Goal: Information Seeking & Learning: Understand process/instructions

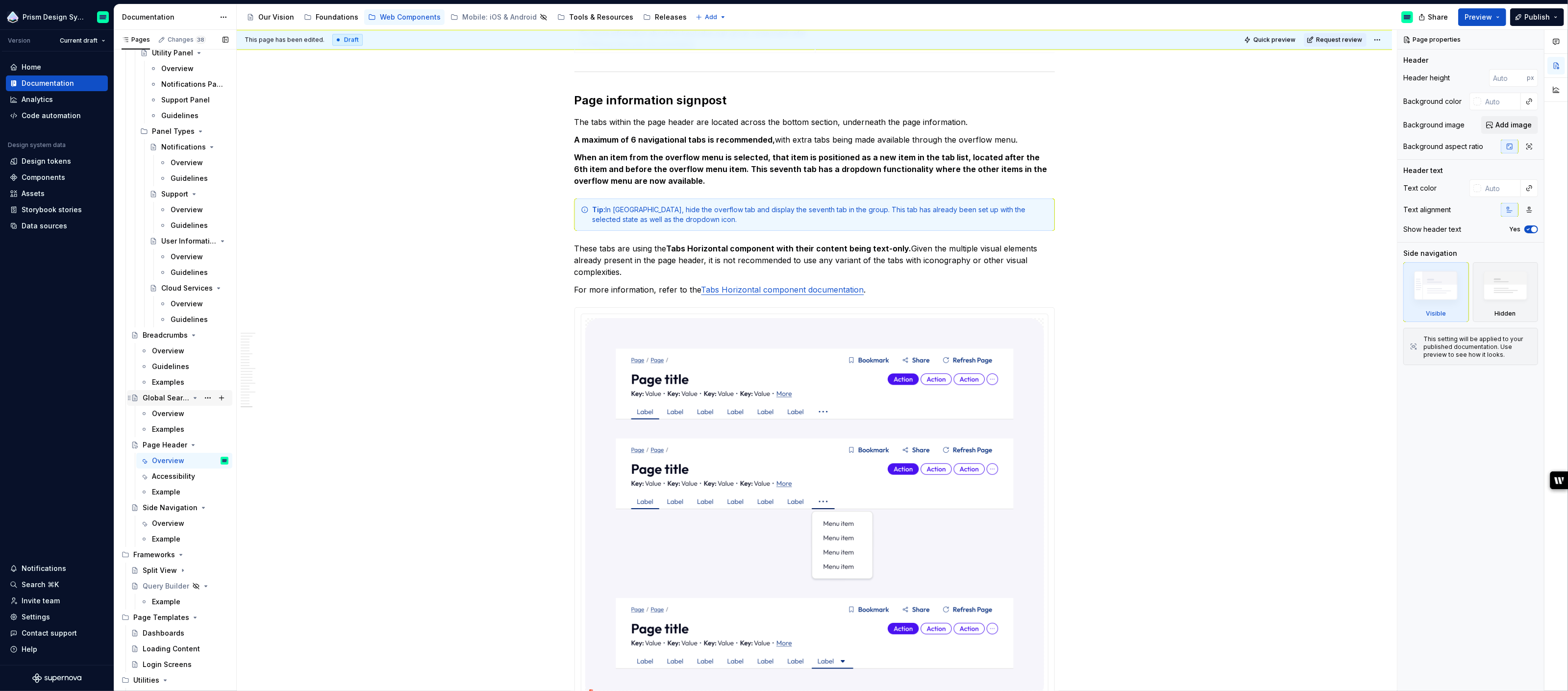
scroll to position [1518, 0]
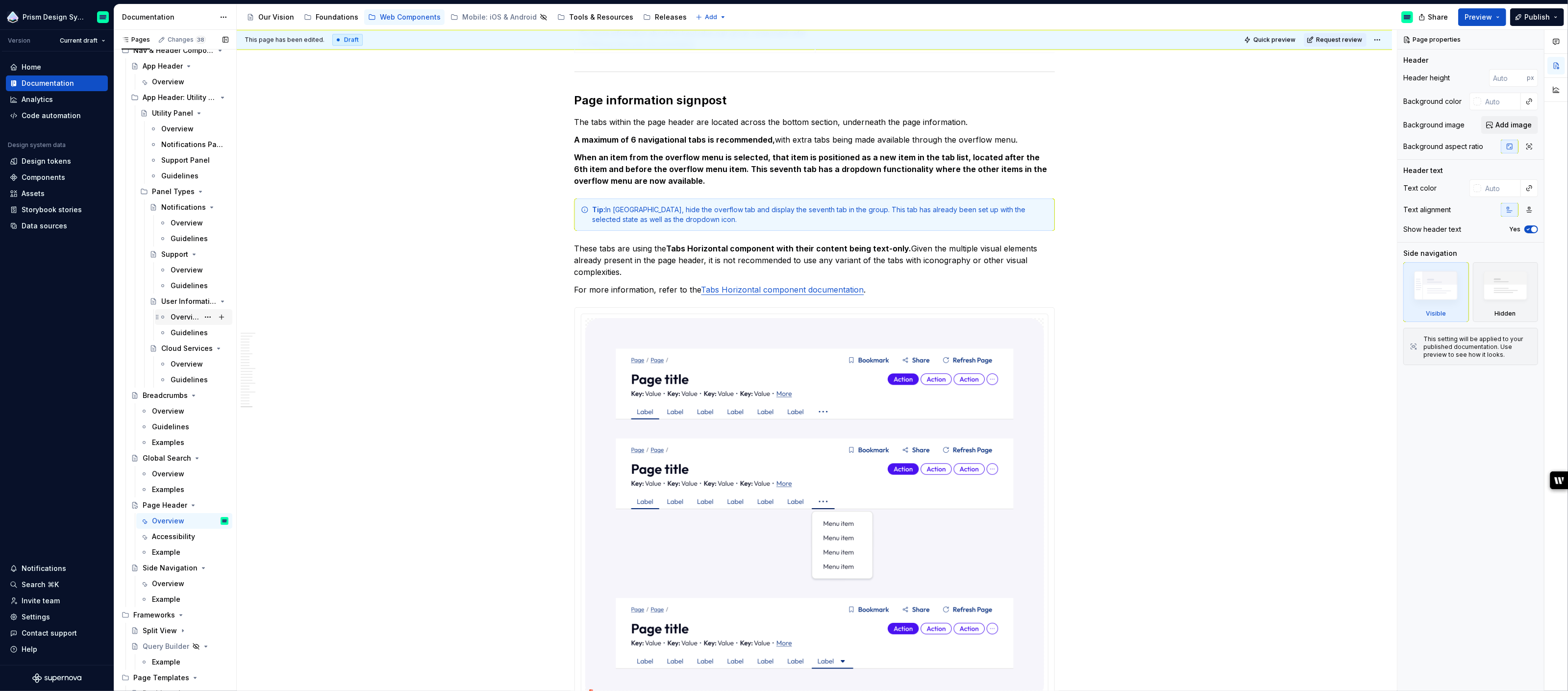
click at [174, 314] on div "Overview" at bounding box center [184, 317] width 29 height 10
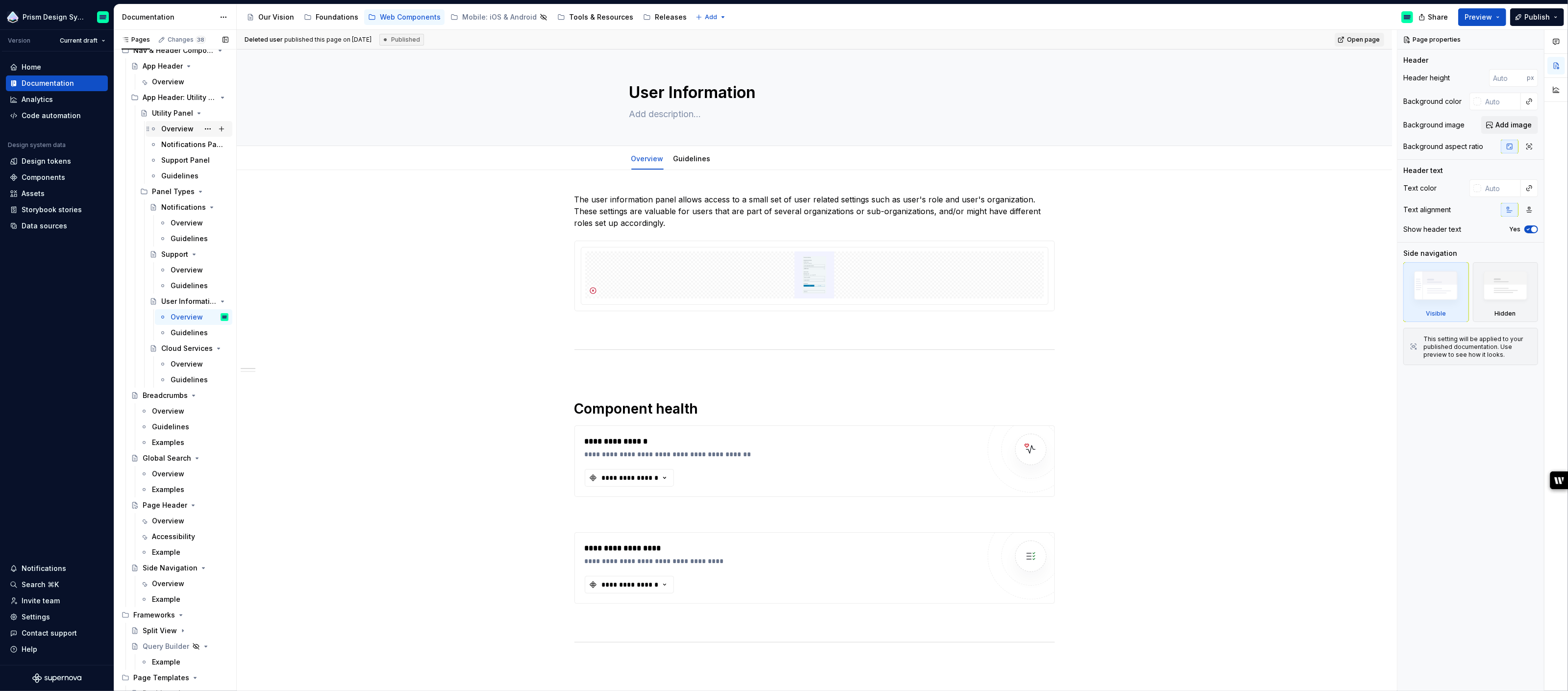
click at [172, 128] on div "Overview" at bounding box center [178, 129] width 33 height 10
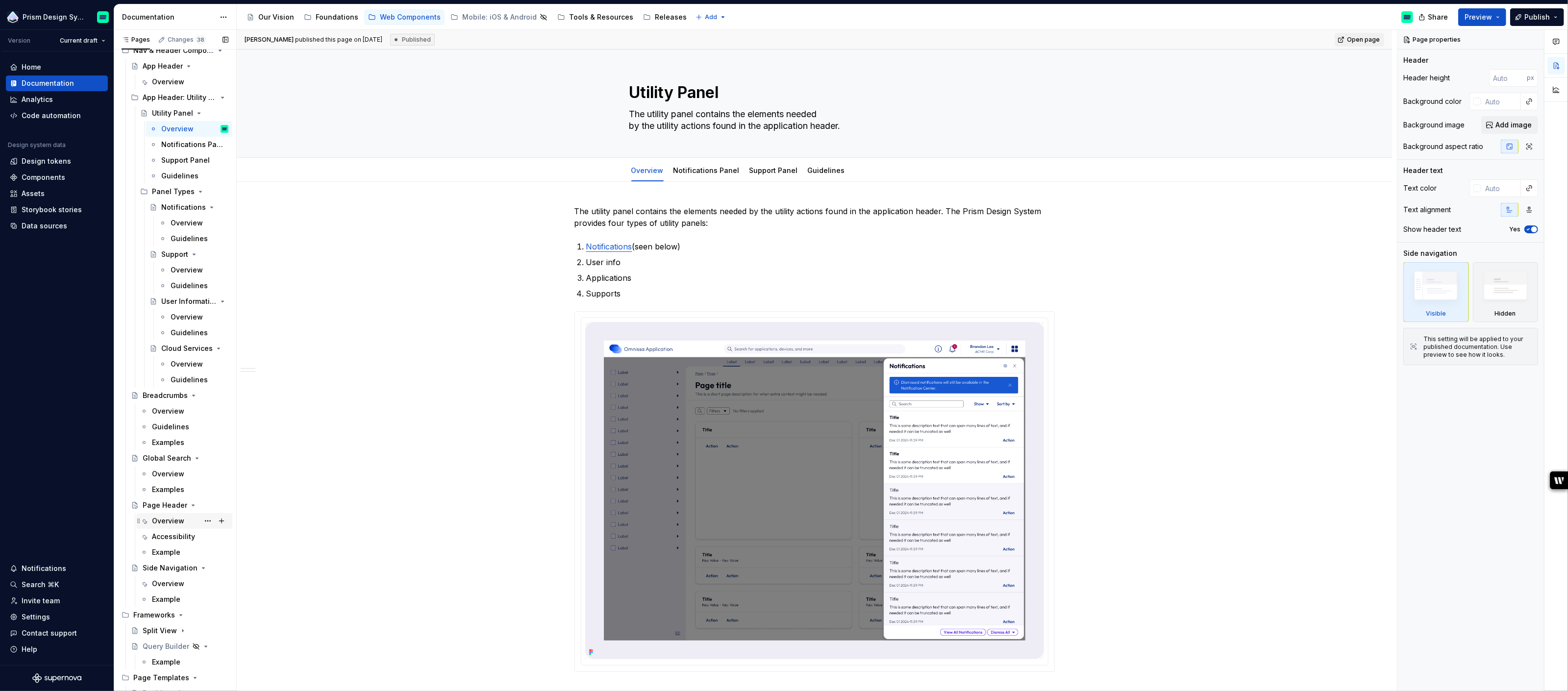
click at [164, 522] on div "Overview" at bounding box center [168, 520] width 33 height 10
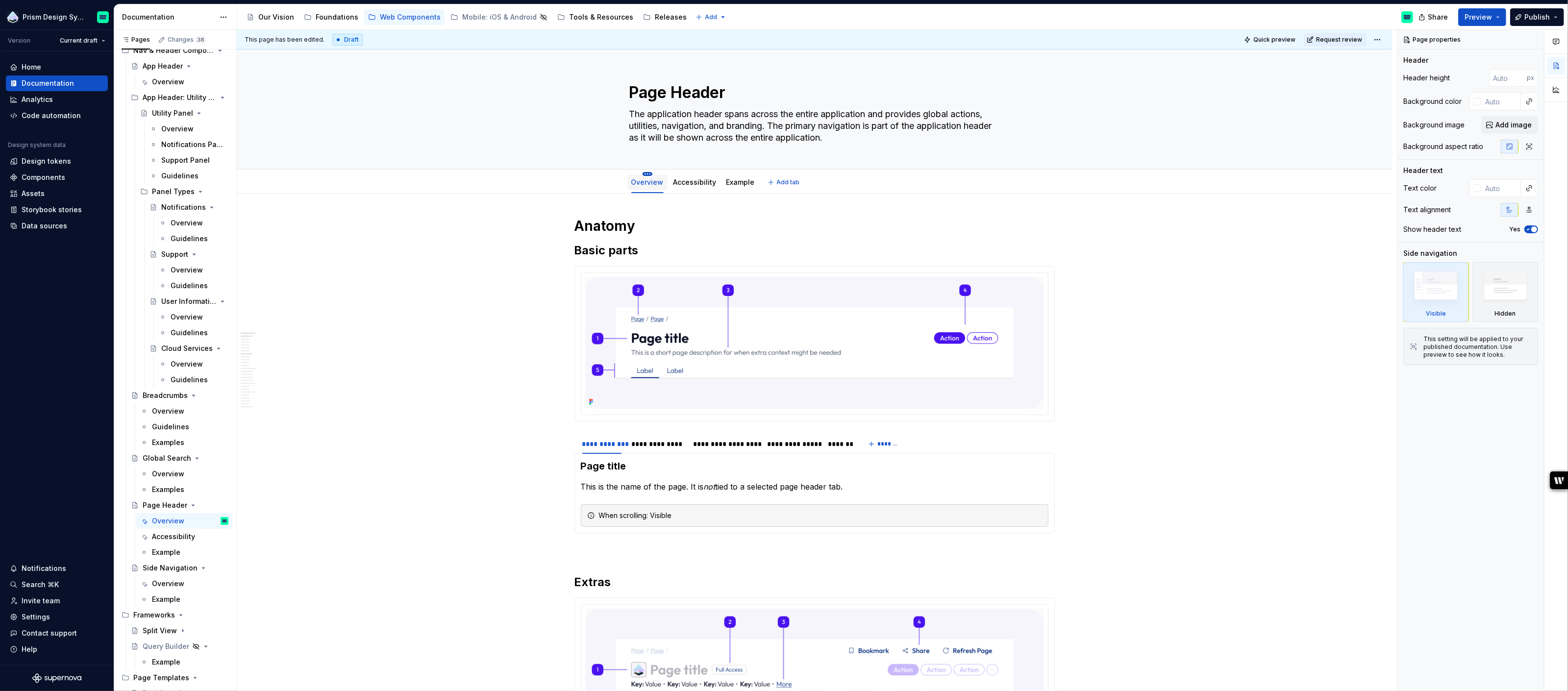
click at [651, 175] on html "Prism Design System Version Current draft Home Documentation Analytics Code aut…" at bounding box center [784, 345] width 1568 height 691
type textarea "*"
click at [676, 188] on div "Rename tab" at bounding box center [695, 188] width 64 height 10
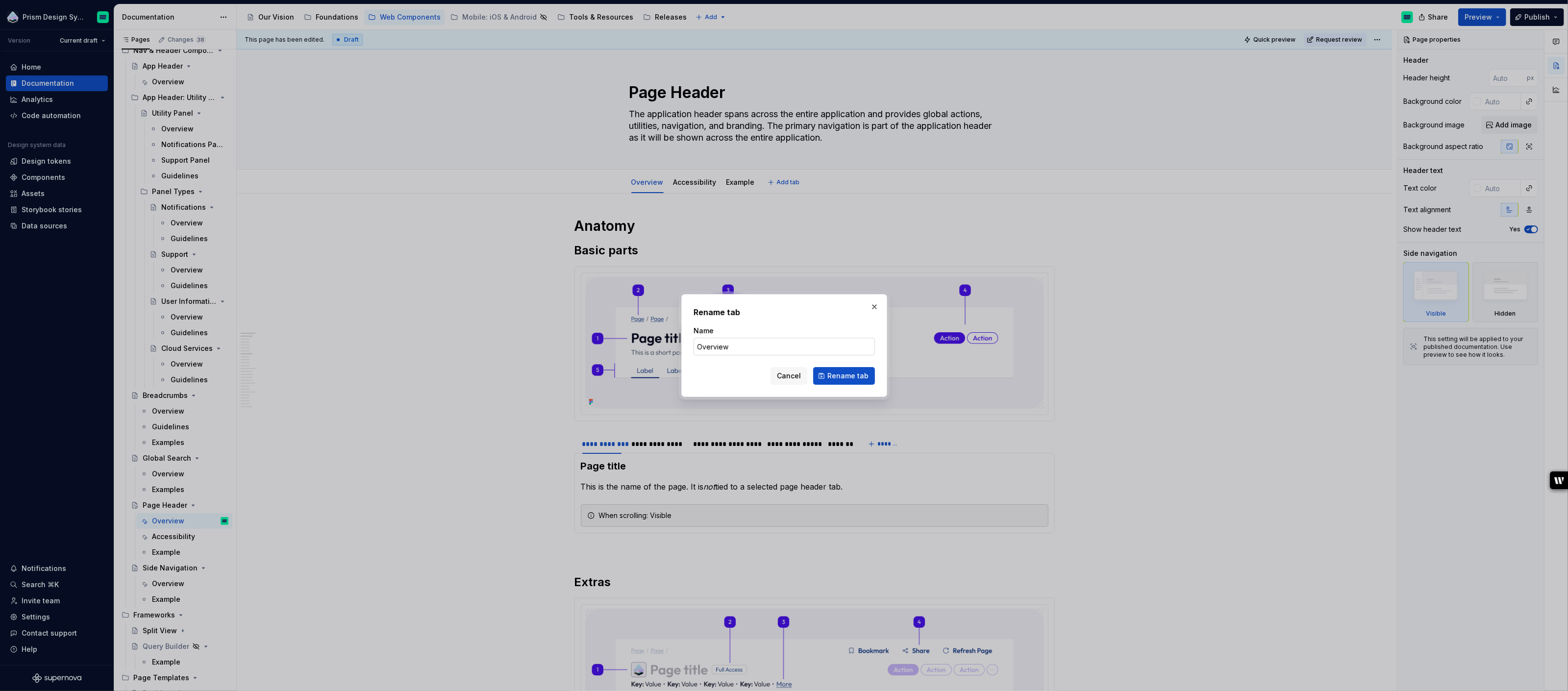
click at [713, 348] on input "Overview" at bounding box center [784, 347] width 181 height 18
type input "Base"
type textarea "*"
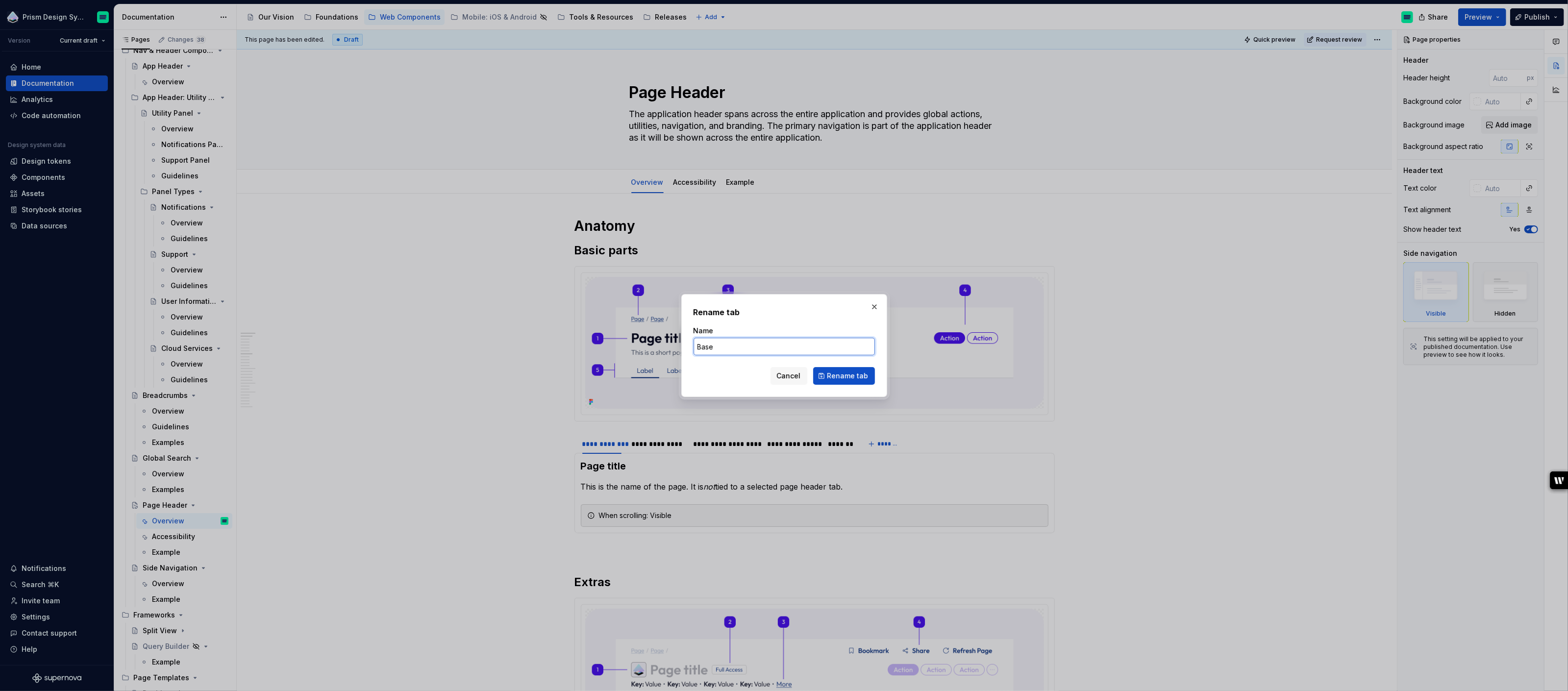
type input "Base"
type textarea "*"
type input "Base Page Header"
click at [848, 378] on span "Rename tab" at bounding box center [848, 376] width 41 height 10
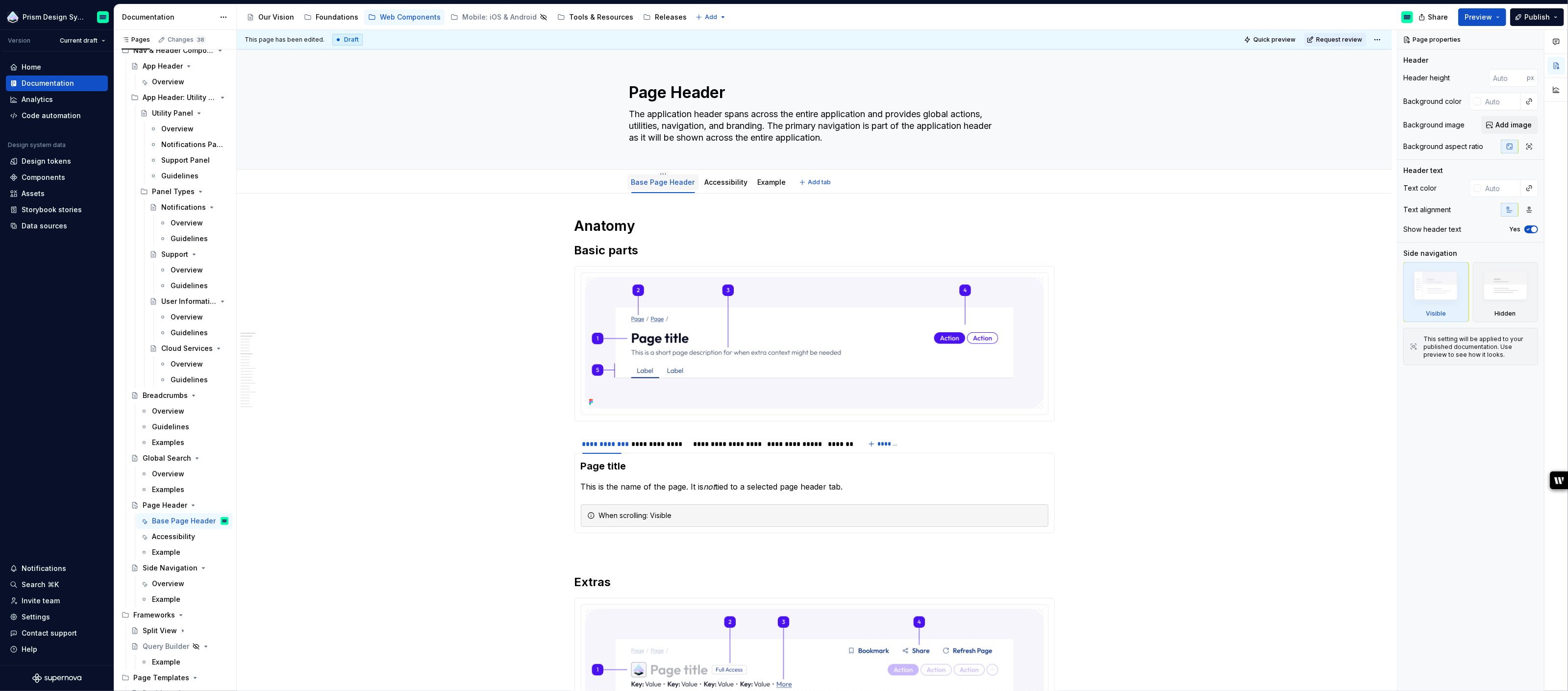
click at [664, 176] on div "Base Page Header" at bounding box center [664, 182] width 64 height 11
click at [664, 174] on html "Prism Design System Version Current draft Home Documentation Analytics Code aut…" at bounding box center [784, 345] width 1568 height 691
click at [696, 202] on div "Duplicate tab" at bounding box center [708, 204] width 64 height 10
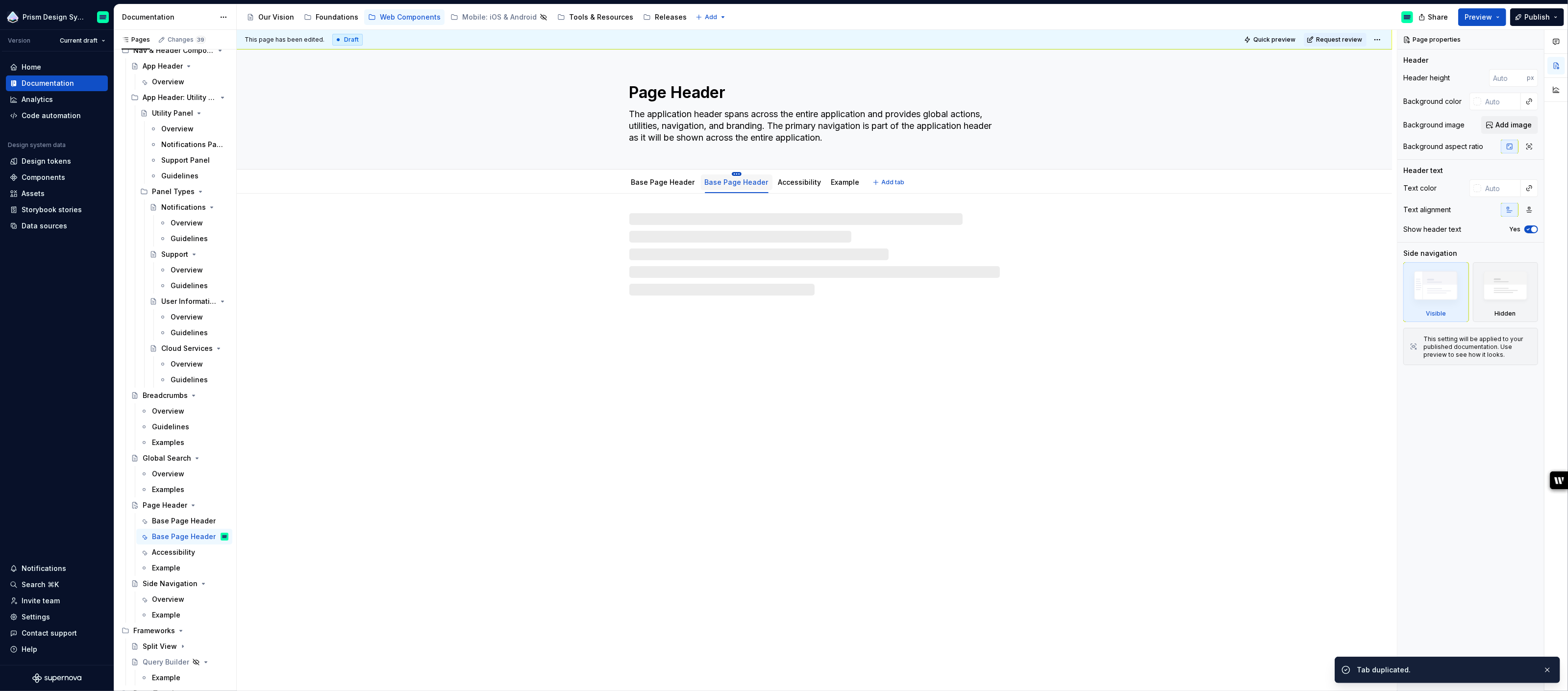
click at [732, 175] on html "Prism Design System Version Current draft Home Documentation Analytics Code aut…" at bounding box center [784, 345] width 1568 height 691
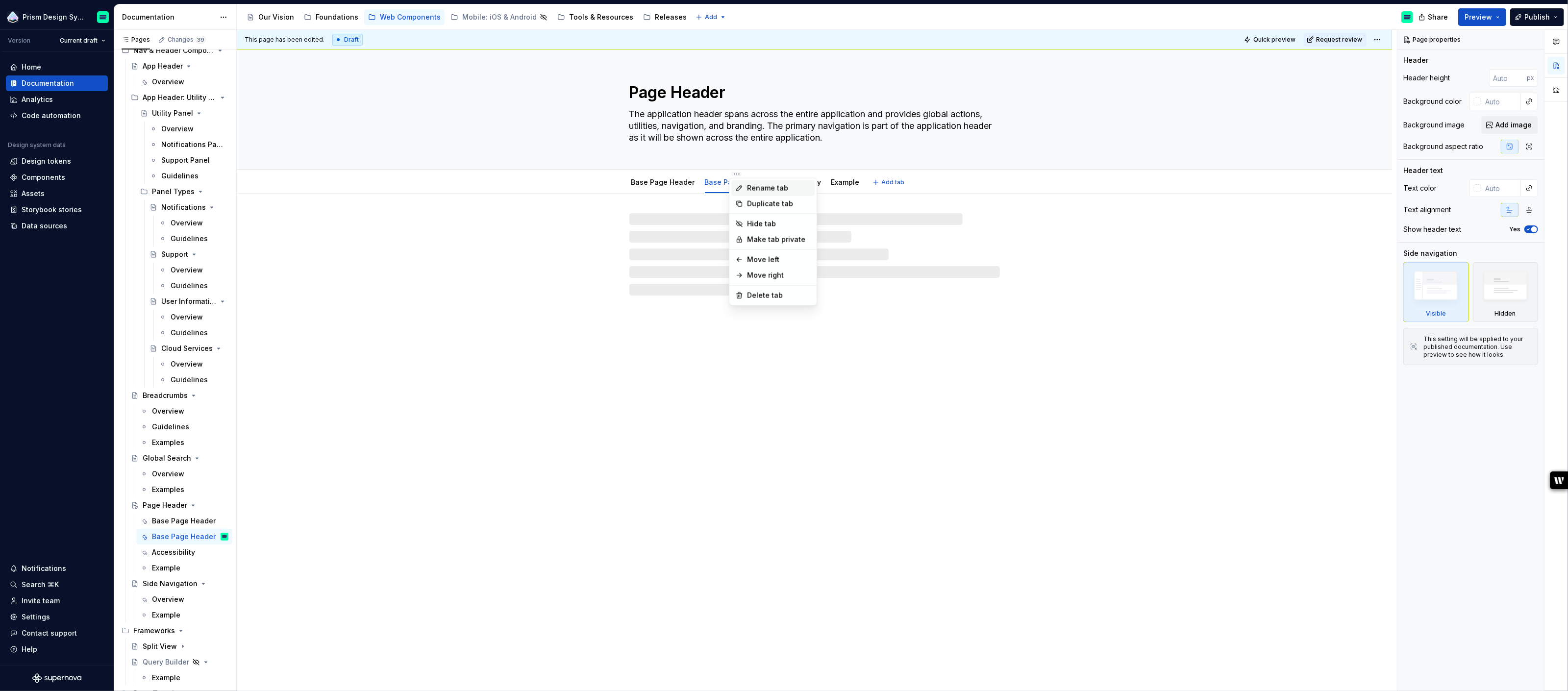
click at [748, 189] on div "Rename tab" at bounding box center [779, 188] width 64 height 10
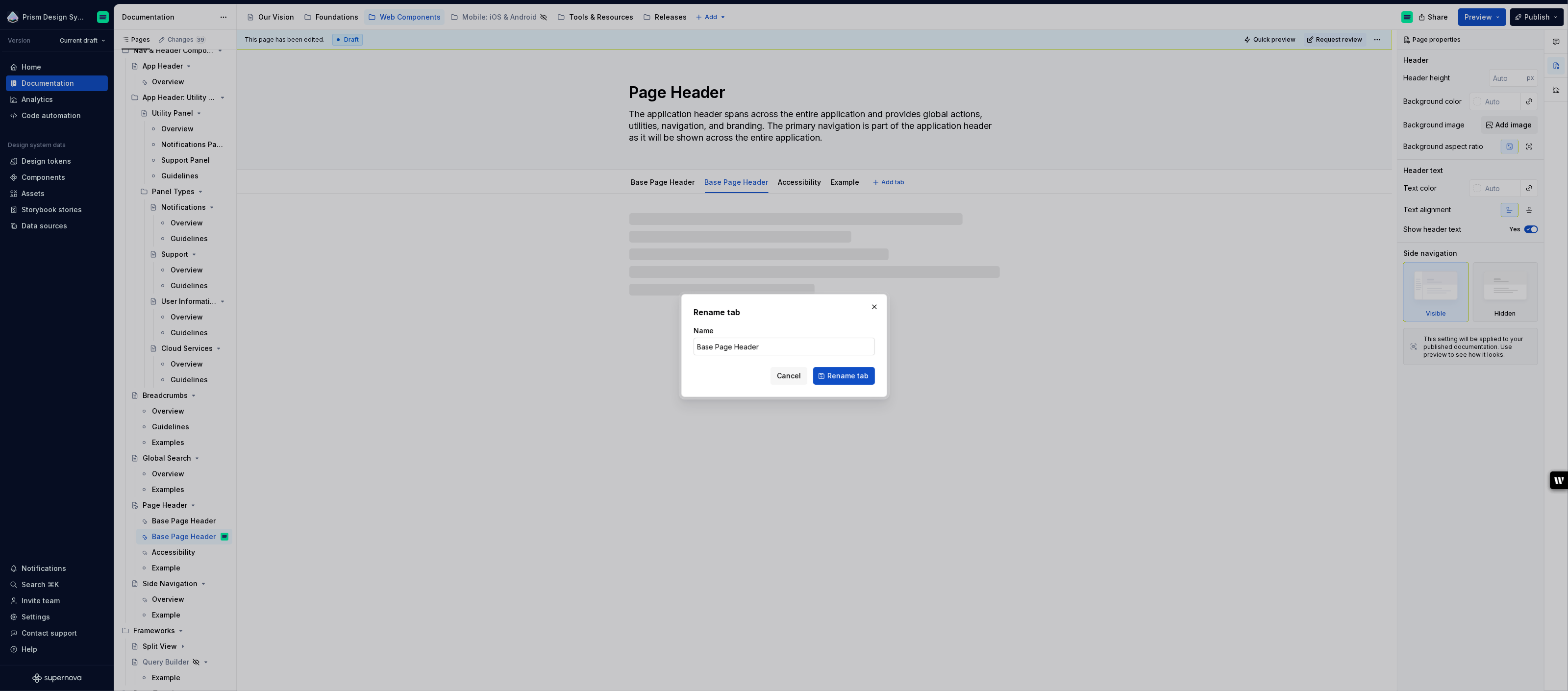
type textarea "*"
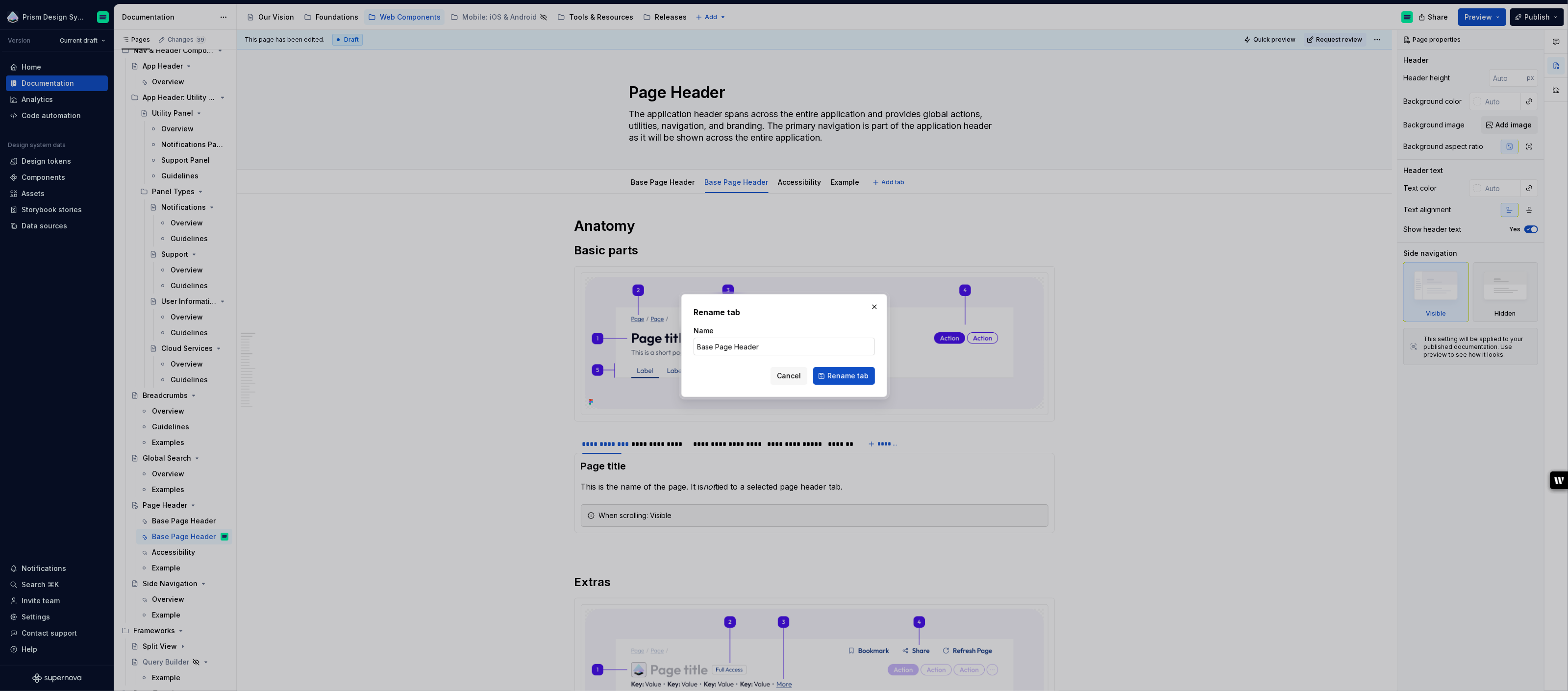
click at [712, 348] on input "Base Page Header" at bounding box center [784, 347] width 181 height 18
type input "Create Flow - Page Header"
click at [854, 377] on span "Rename tab" at bounding box center [848, 376] width 41 height 10
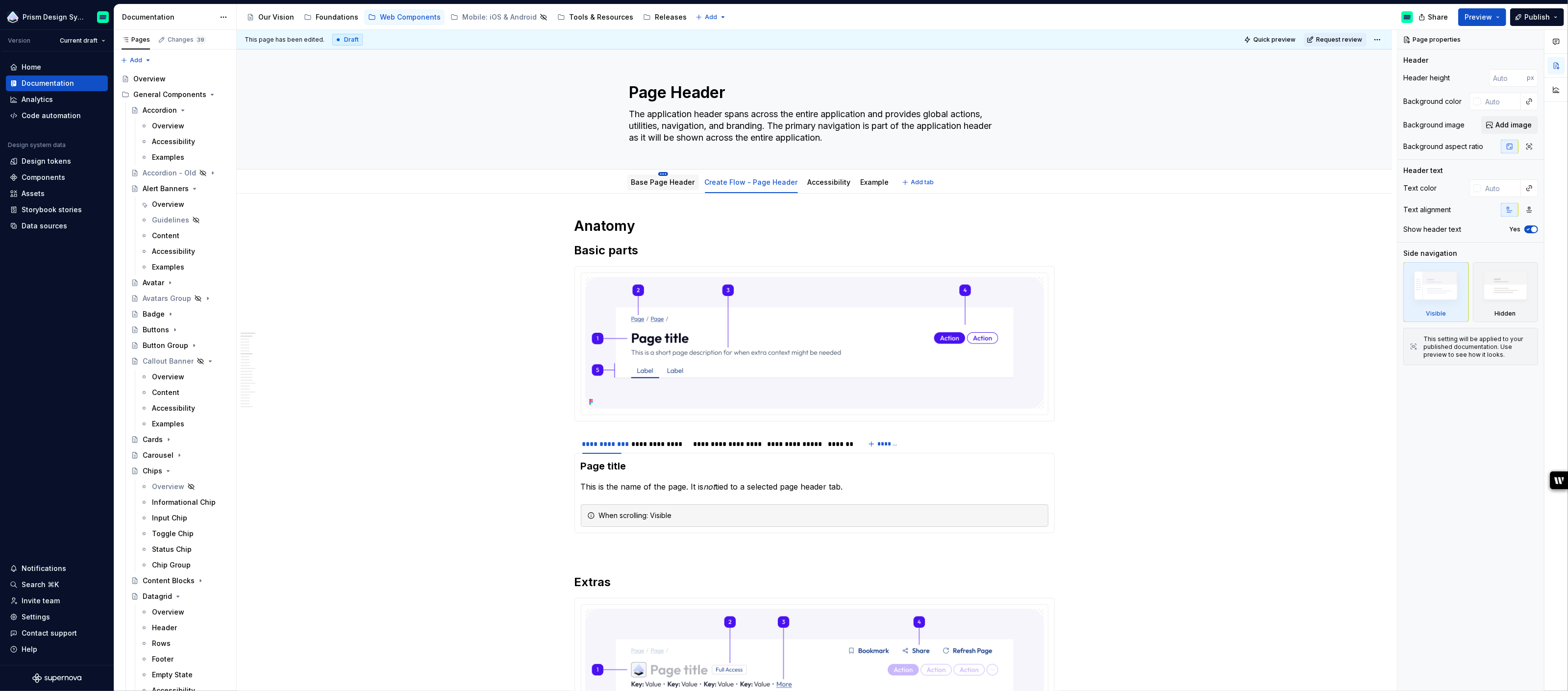
click at [664, 175] on html "Prism Design System Version Current draft Home Documentation Analytics Code aut…" at bounding box center [784, 345] width 1568 height 691
click at [692, 188] on div "Rename tab" at bounding box center [708, 188] width 64 height 10
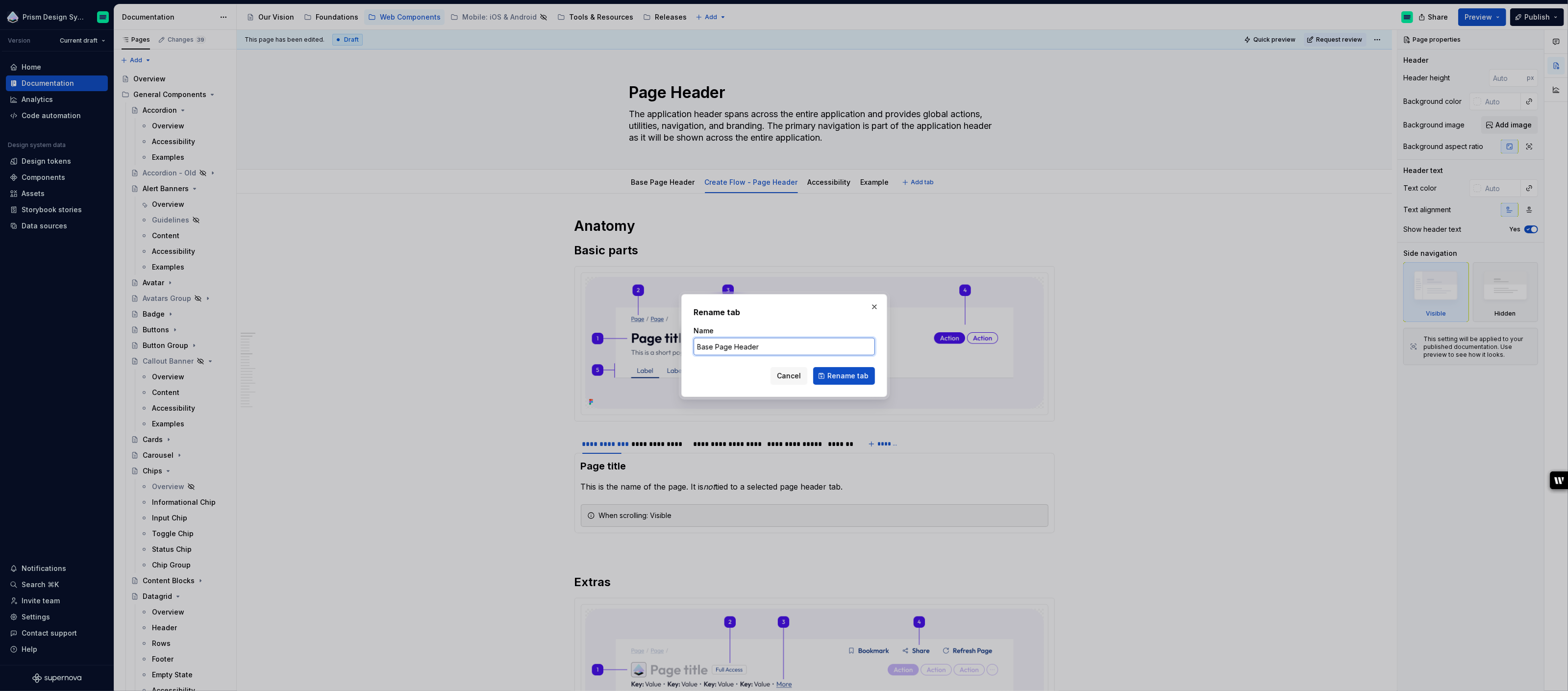
click at [714, 344] on input "Base Page Header" at bounding box center [784, 347] width 181 height 18
type textarea "*"
type input "Base - Page Header"
click at [833, 374] on span "Rename tab" at bounding box center [848, 376] width 41 height 10
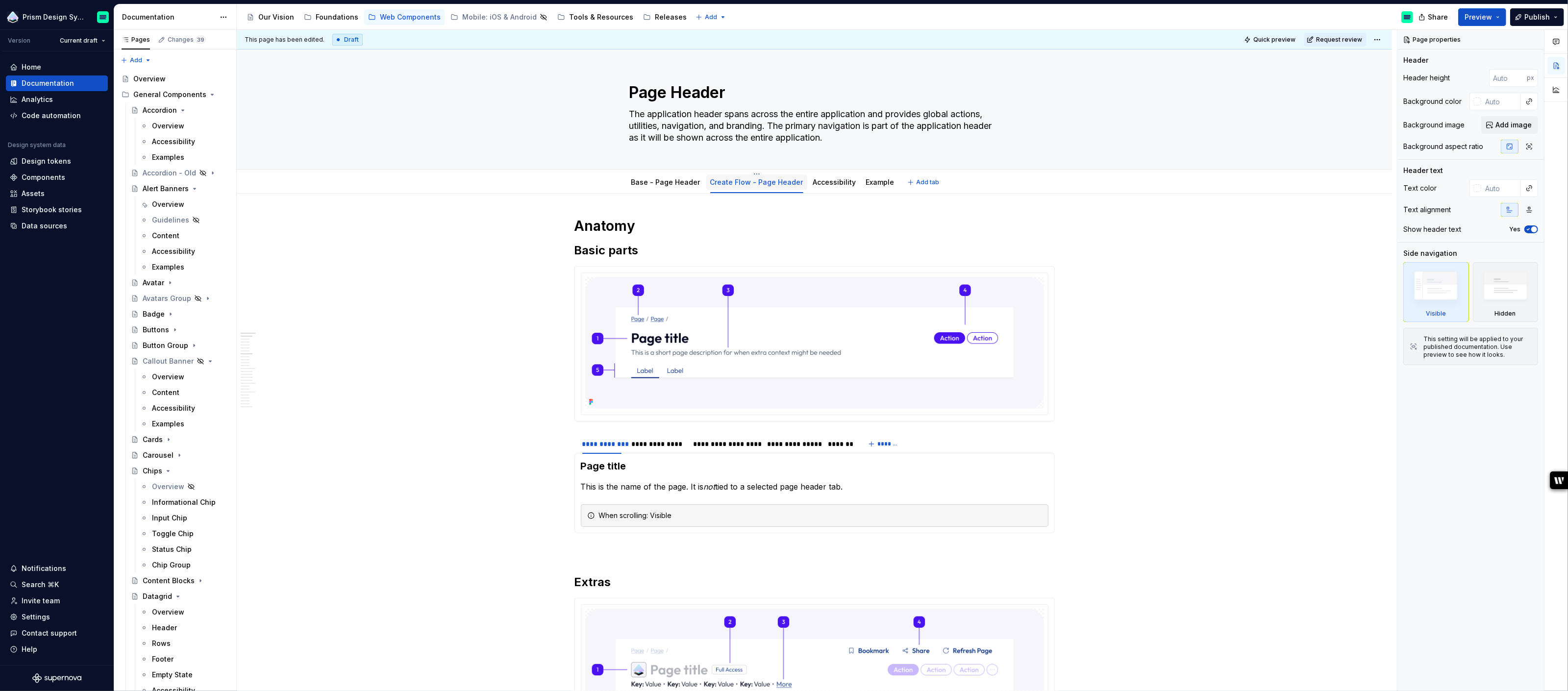
click at [736, 186] on div "Create Flow - Page Header" at bounding box center [757, 182] width 93 height 10
click at [746, 344] on img at bounding box center [815, 343] width 459 height 132
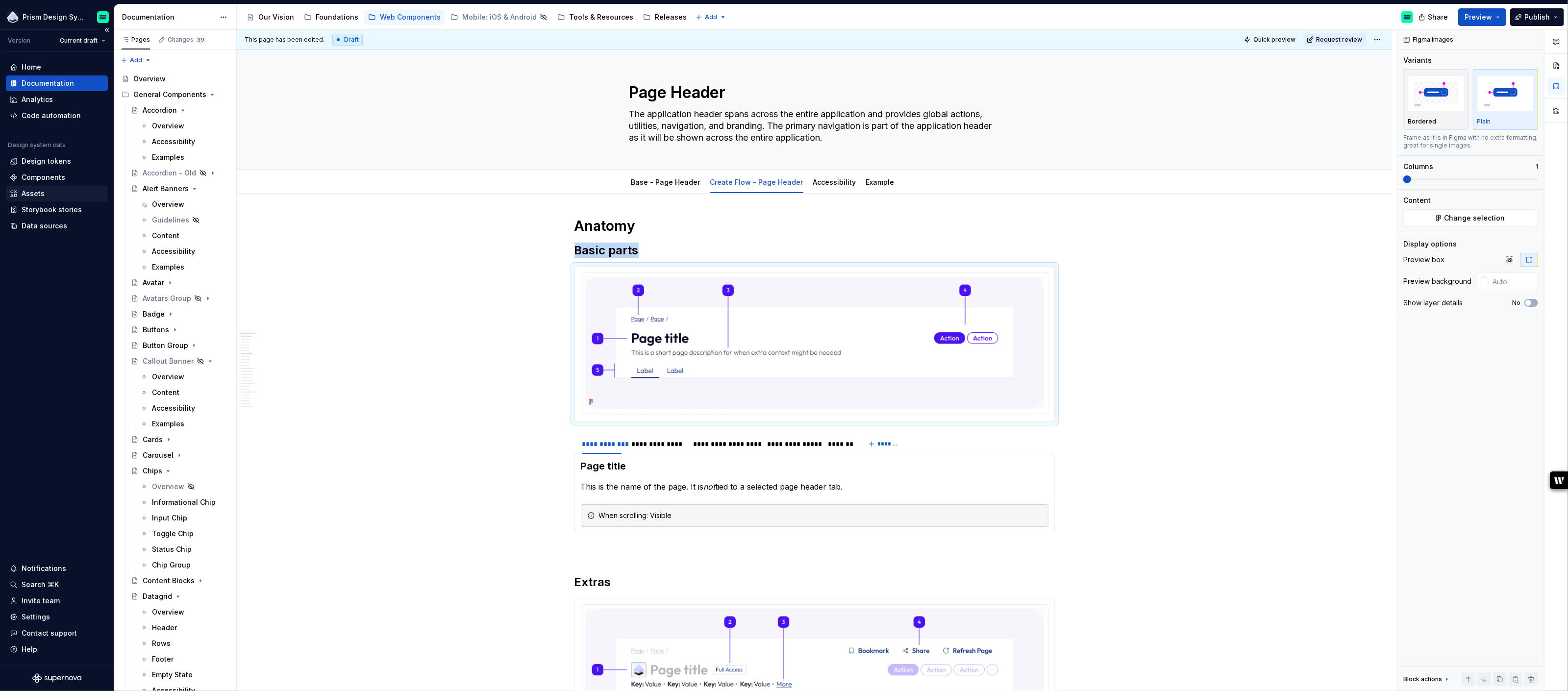
click at [33, 192] on div "Assets" at bounding box center [33, 193] width 23 height 10
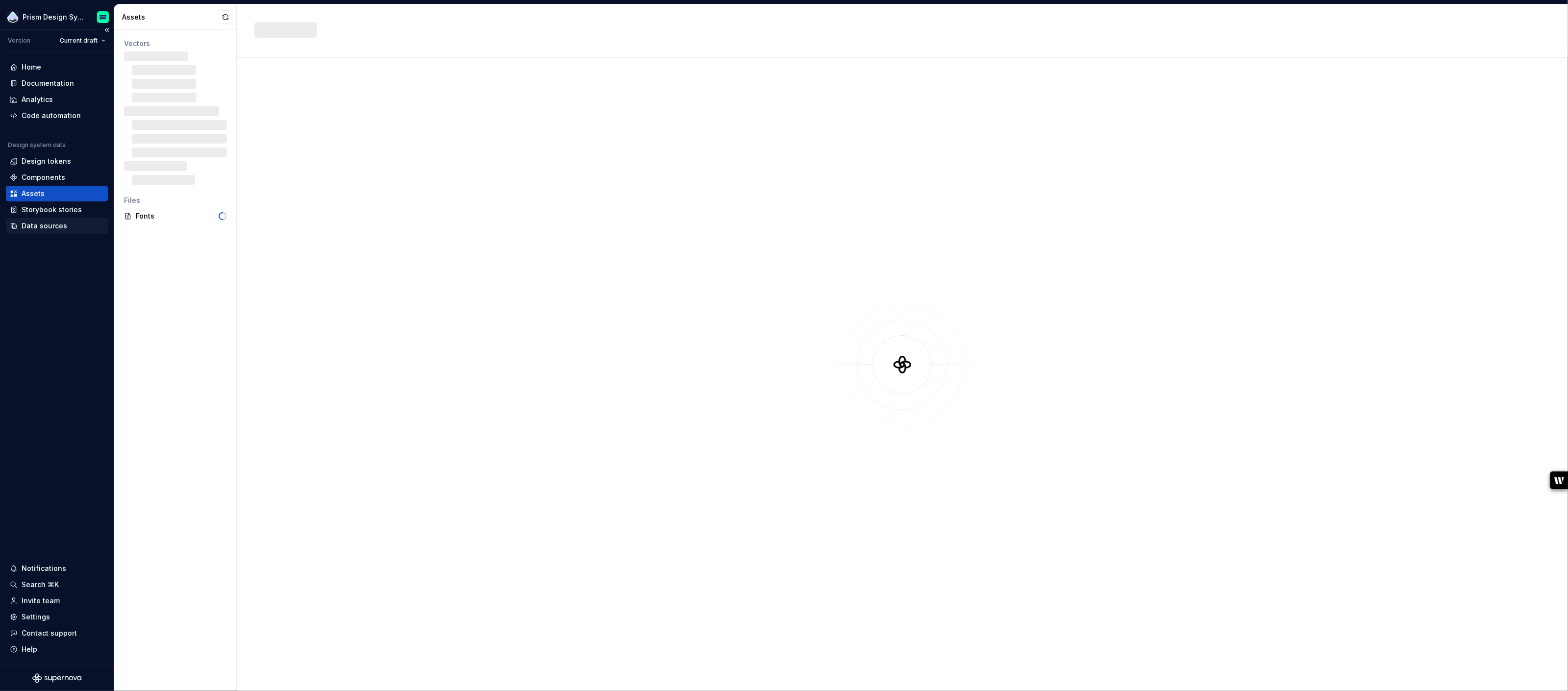
click at [42, 225] on div "Data sources" at bounding box center [44, 226] width 46 height 10
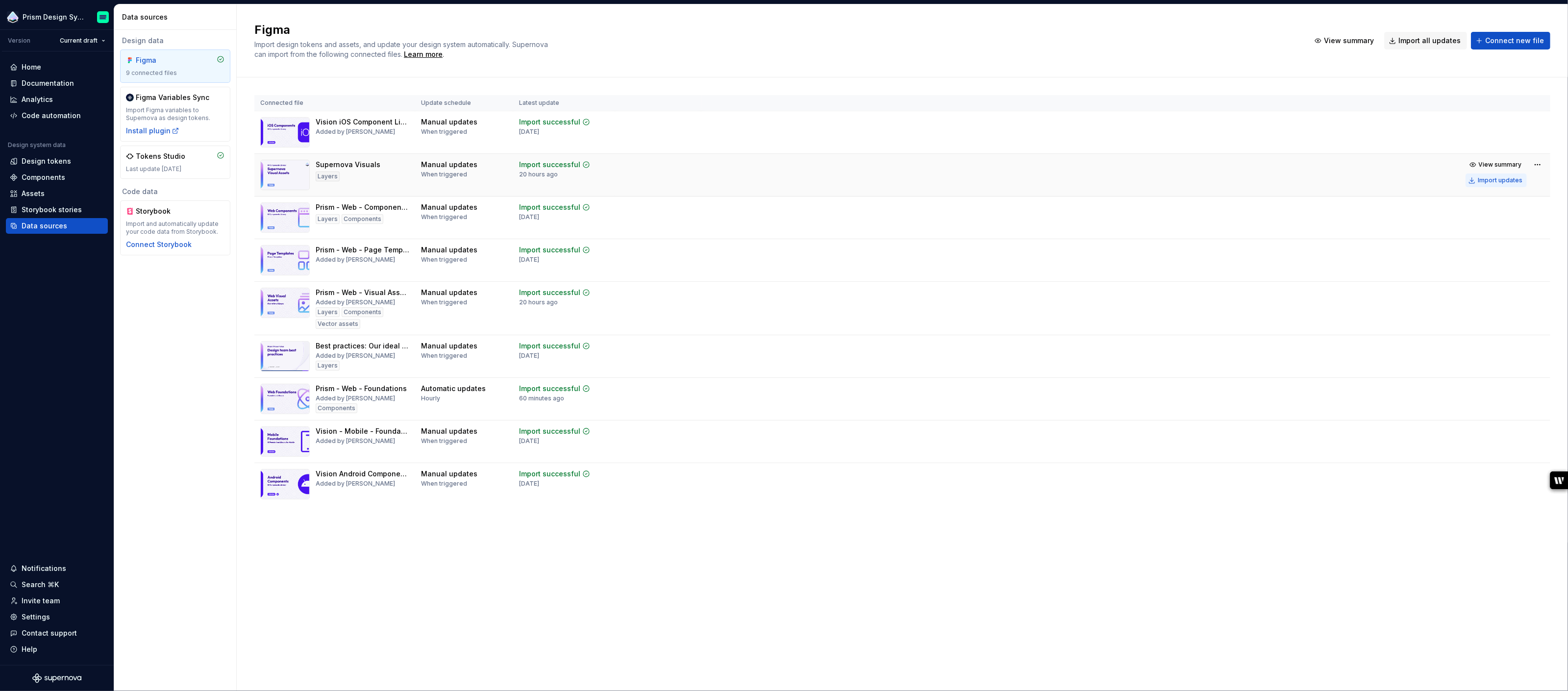
click at [1504, 179] on div "Import updates" at bounding box center [1500, 180] width 45 height 8
click at [36, 85] on div "Documentation" at bounding box center [47, 83] width 52 height 10
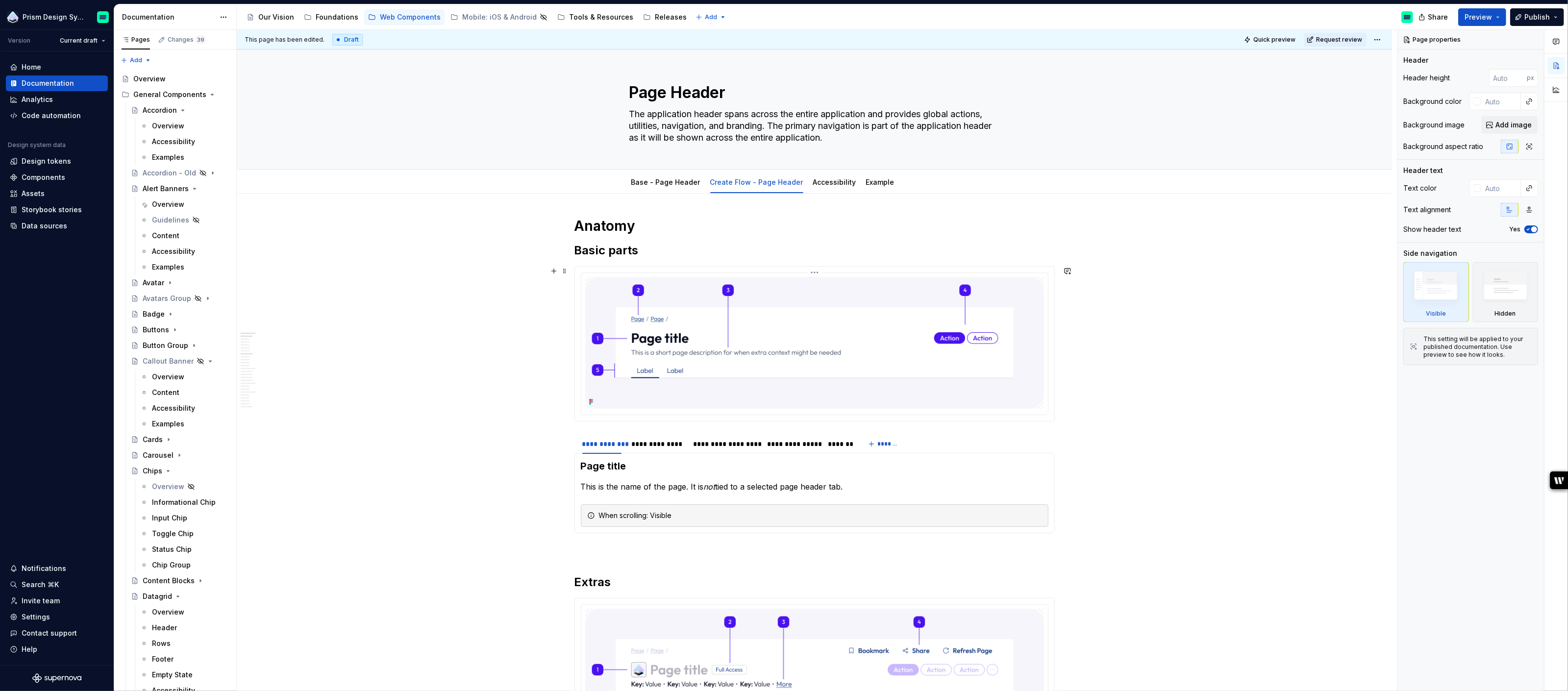
click at [766, 312] on img at bounding box center [815, 343] width 459 height 132
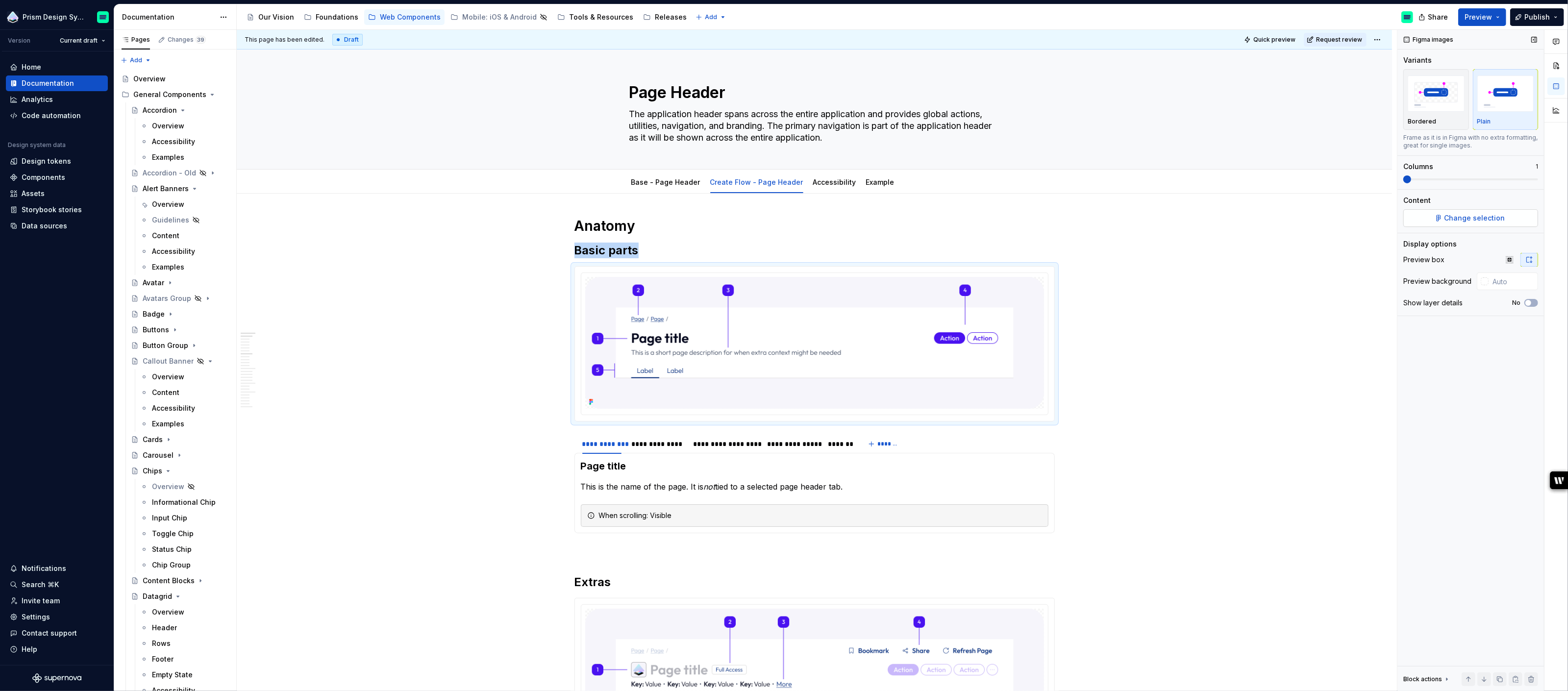
click at [1472, 216] on span "Change selection" at bounding box center [1475, 218] width 60 height 10
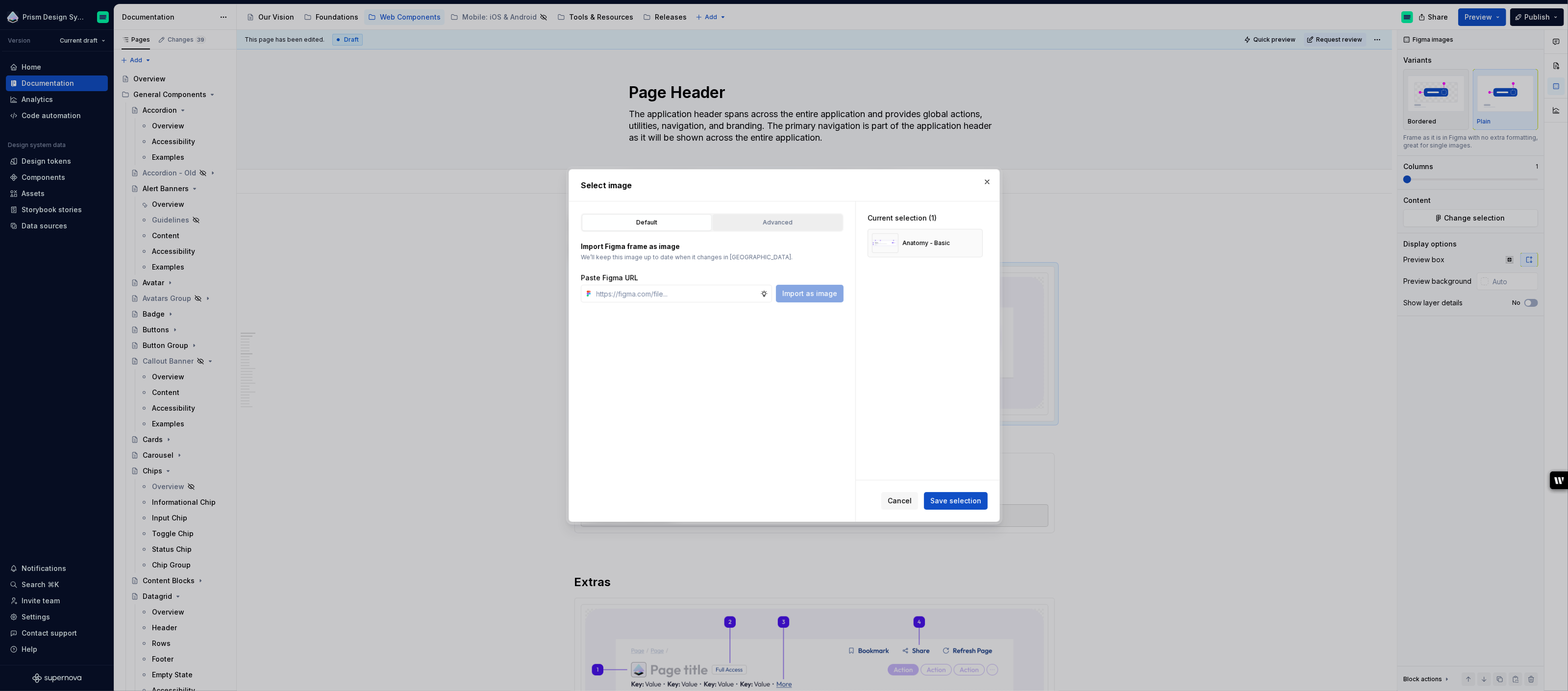
click at [773, 223] on div "Advanced" at bounding box center [778, 223] width 123 height 10
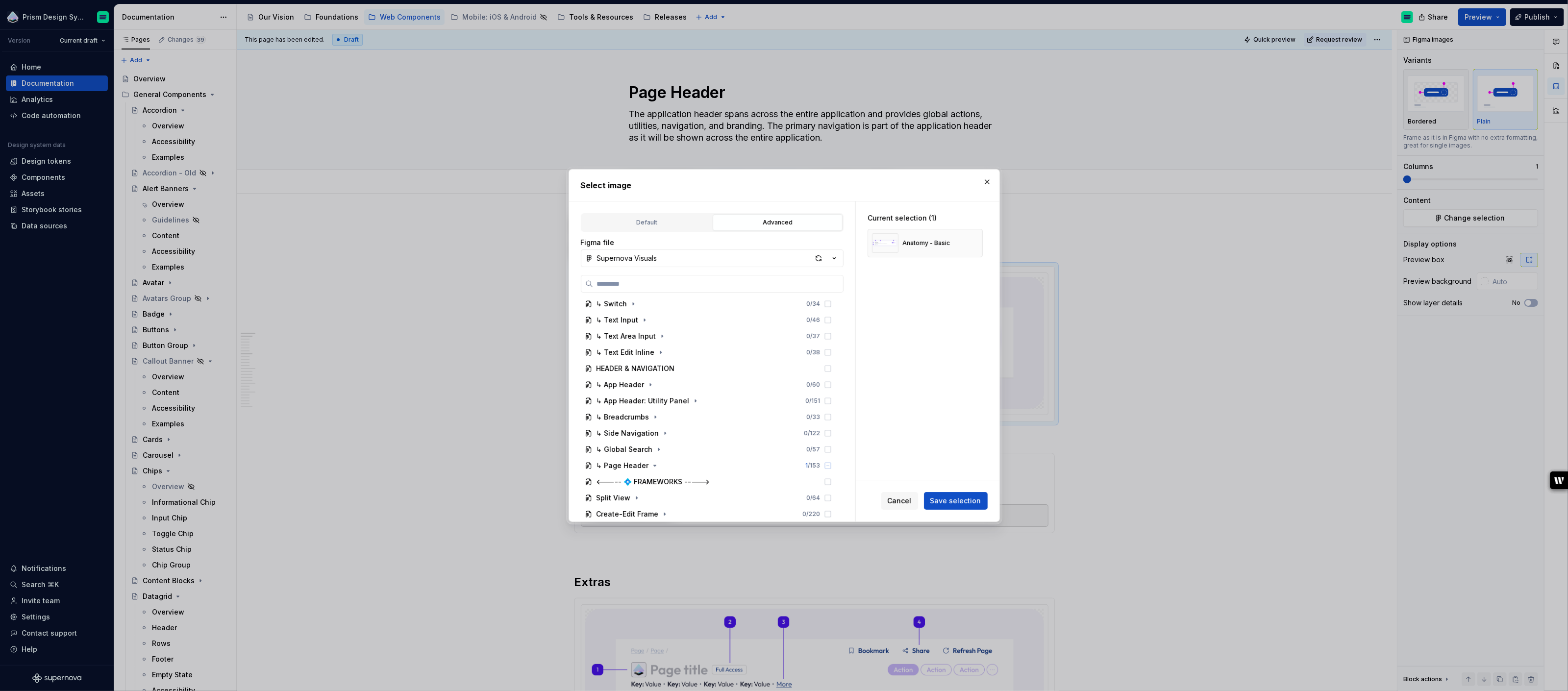
scroll to position [907, 0]
click at [654, 433] on icon "button" at bounding box center [655, 433] width 2 height 1
click at [681, 361] on icon "button" at bounding box center [681, 362] width 1 height 2
click at [683, 379] on icon "button" at bounding box center [686, 379] width 8 height 8
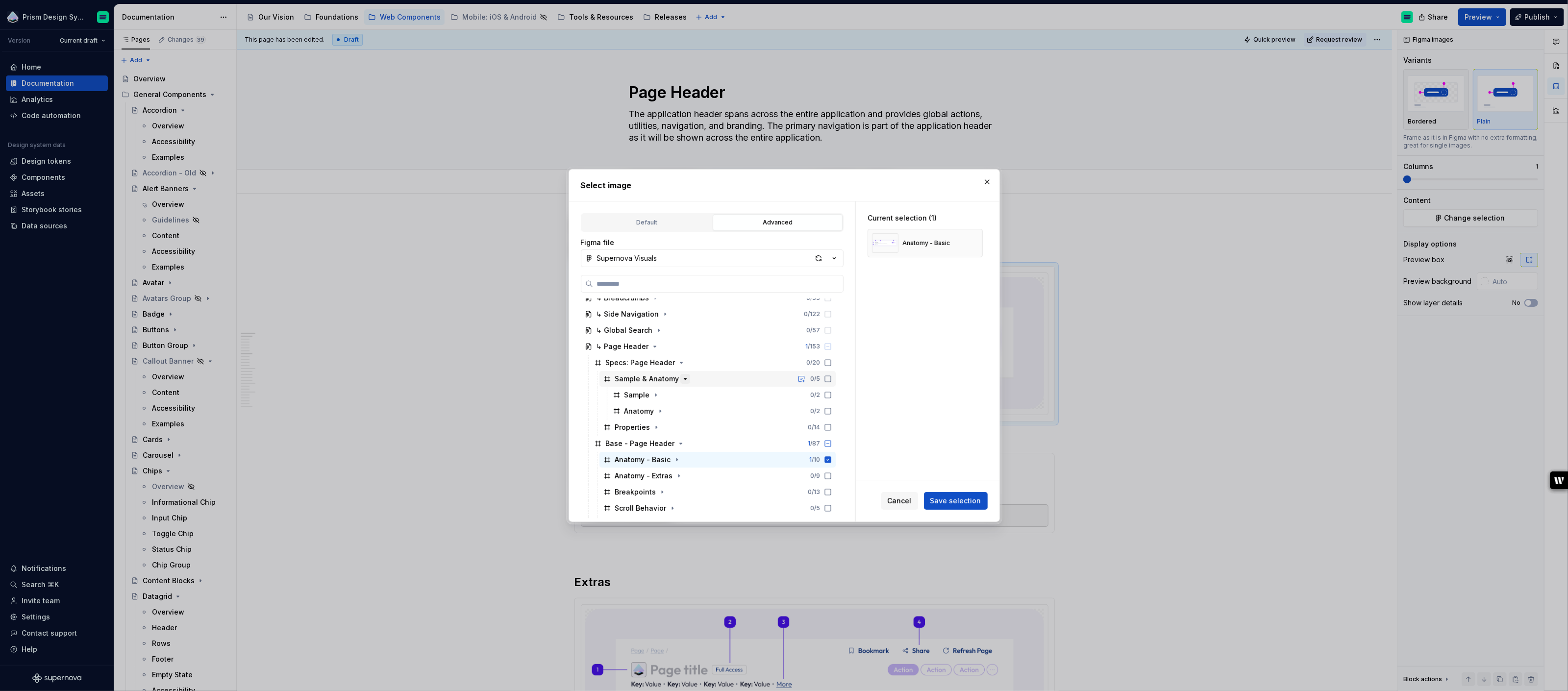
type textarea "*"
click at [657, 410] on icon "button" at bounding box center [660, 411] width 8 height 8
click at [660, 410] on icon "button" at bounding box center [660, 410] width 2 height 1
click at [678, 381] on icon "button" at bounding box center [682, 383] width 8 height 8
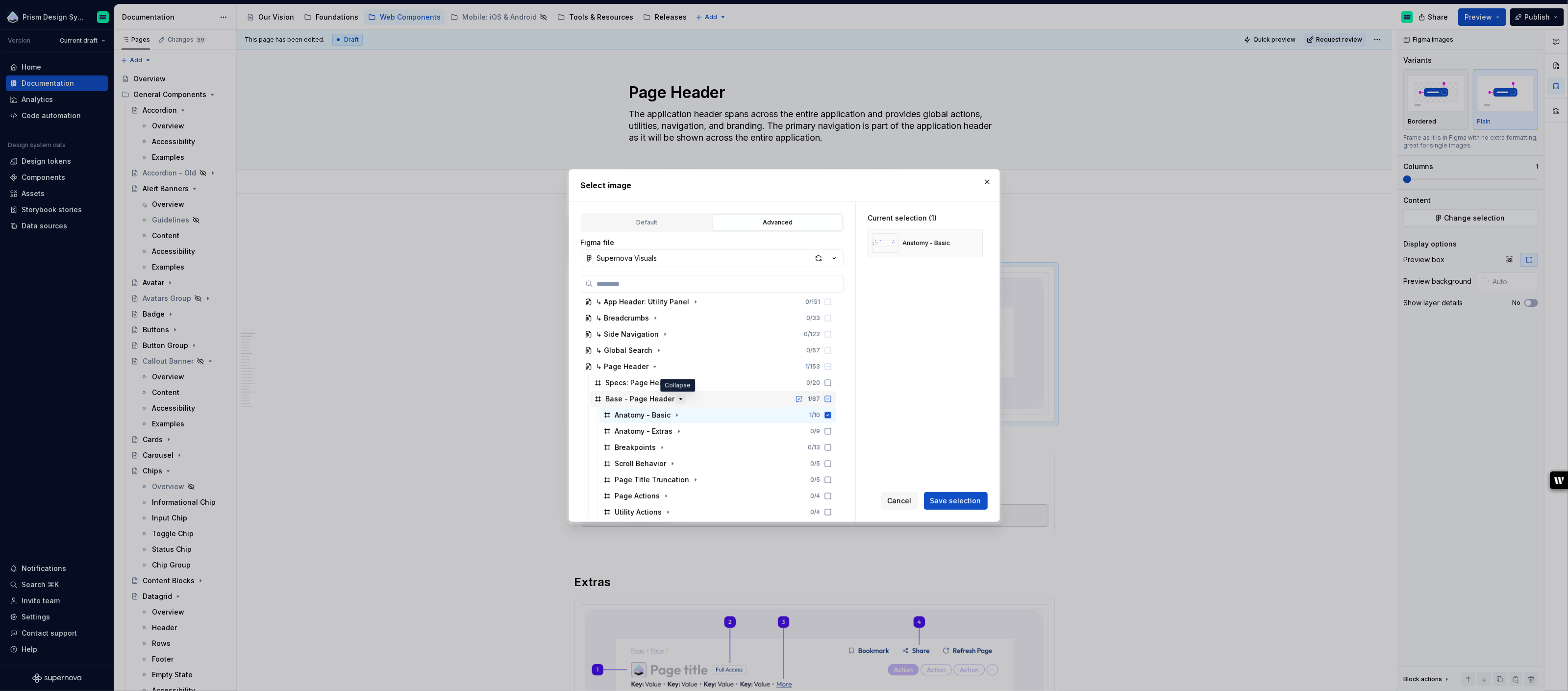
click at [678, 399] on icon "button" at bounding box center [681, 399] width 8 height 8
click at [704, 415] on icon "button" at bounding box center [704, 415] width 1 height 2
click at [832, 432] on icon at bounding box center [828, 432] width 8 height 8
click at [978, 244] on button "button" at bounding box center [971, 242] width 14 height 14
click at [956, 500] on span "Save selection" at bounding box center [956, 501] width 51 height 10
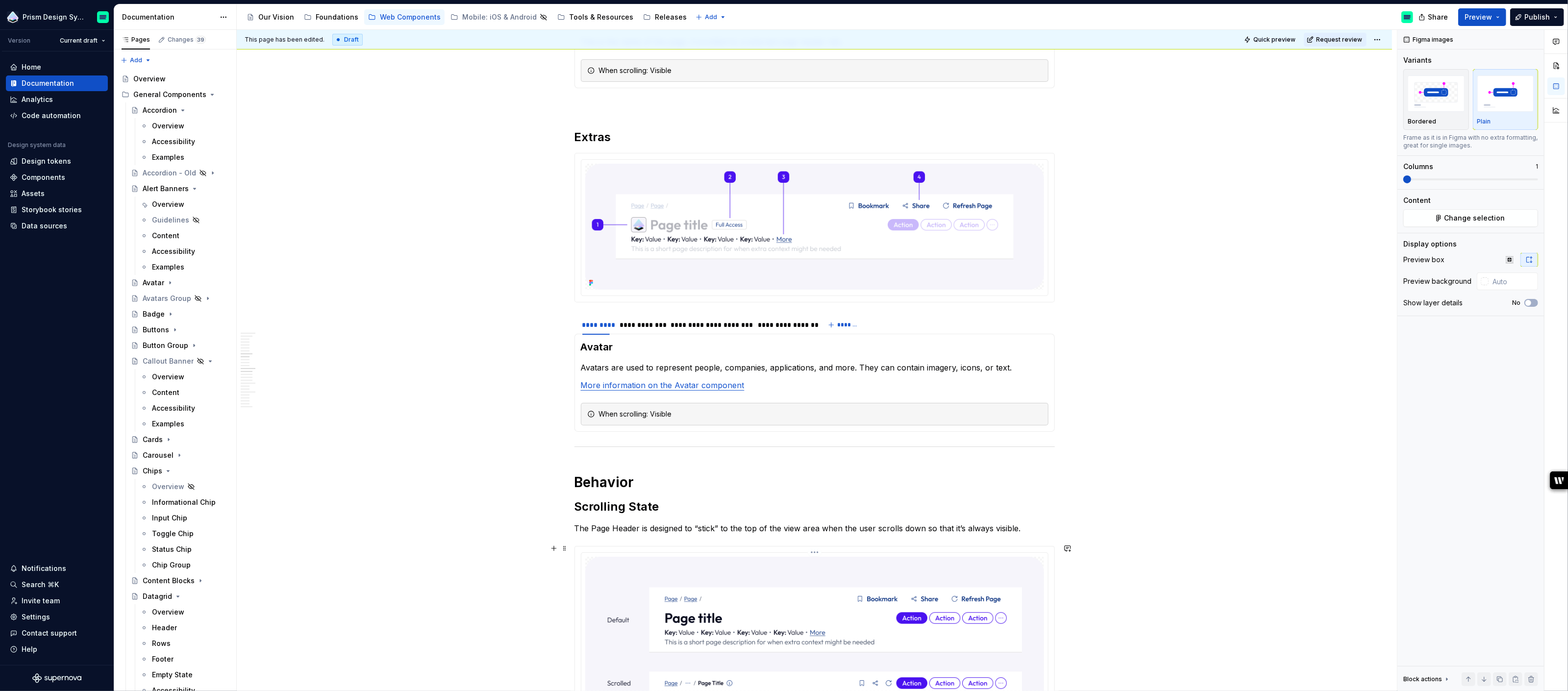
scroll to position [365, 0]
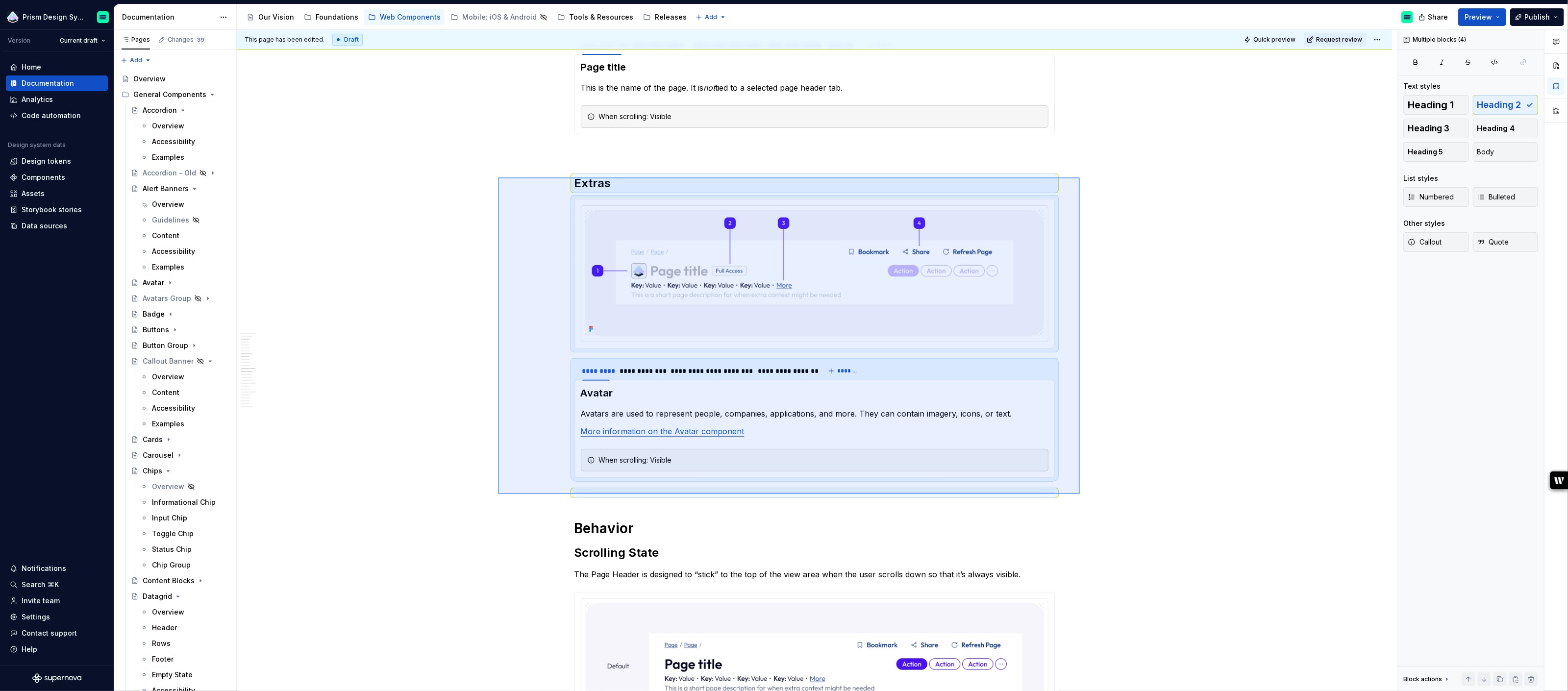
drag, startPoint x: 498, startPoint y: 177, endPoint x: 1080, endPoint y: 494, distance: 662.7
click at [1080, 494] on div "**********" at bounding box center [817, 361] width 1161 height 662
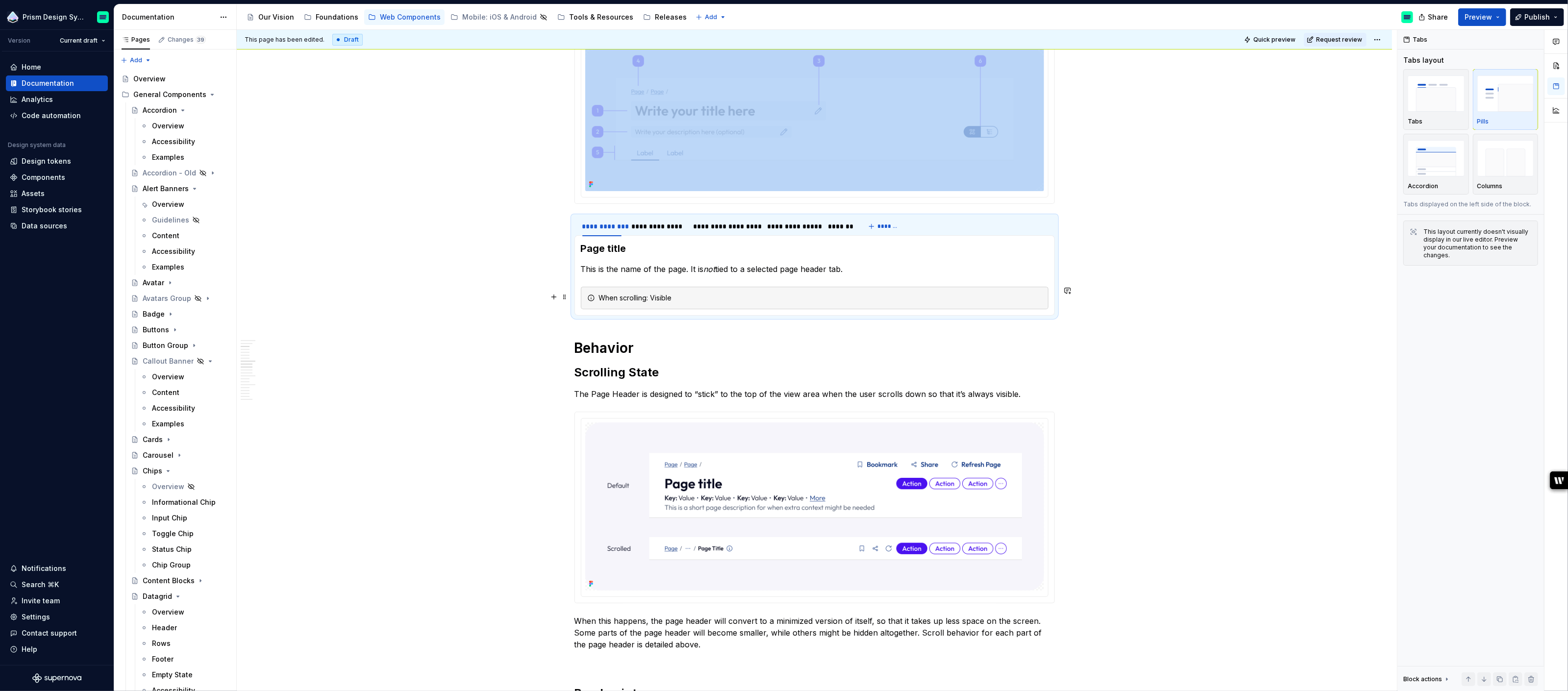
scroll to position [218, 0]
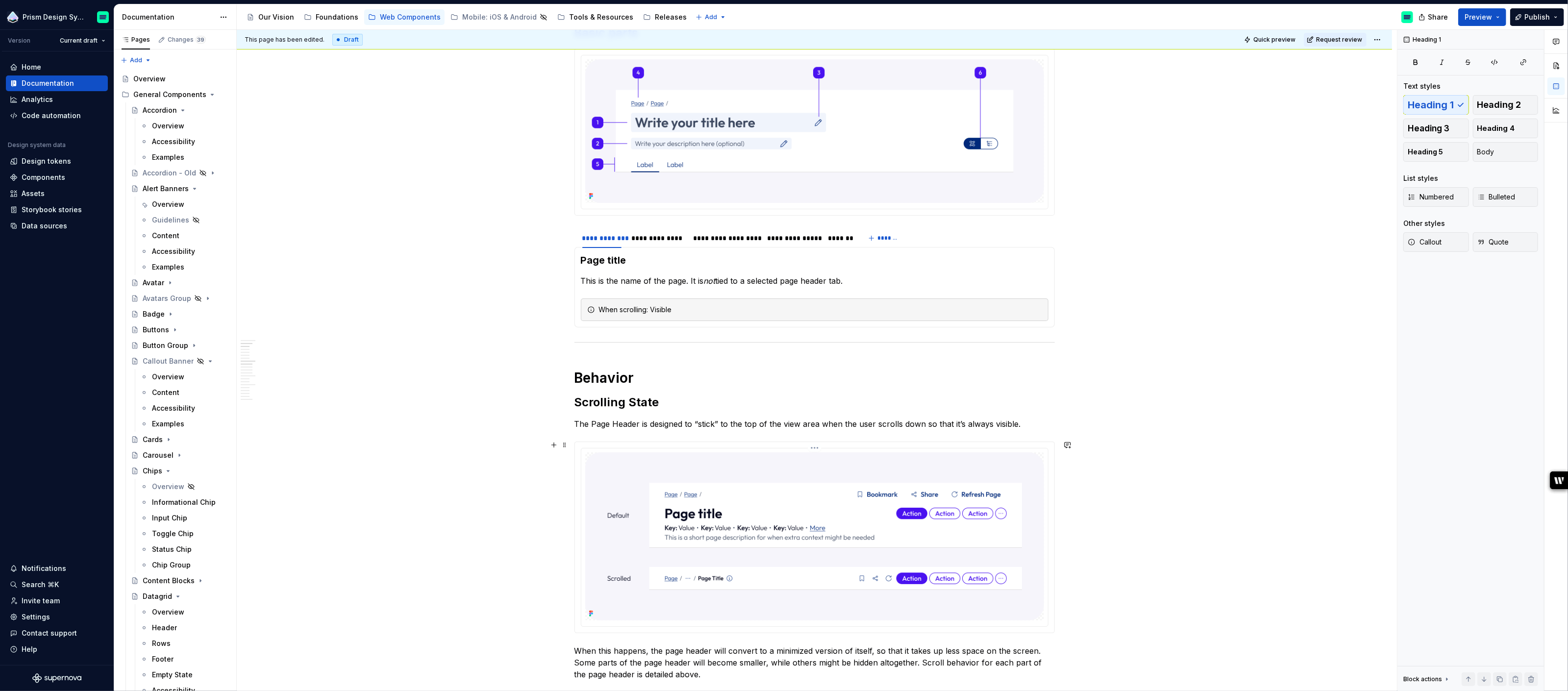
click at [797, 506] on img at bounding box center [815, 536] width 459 height 168
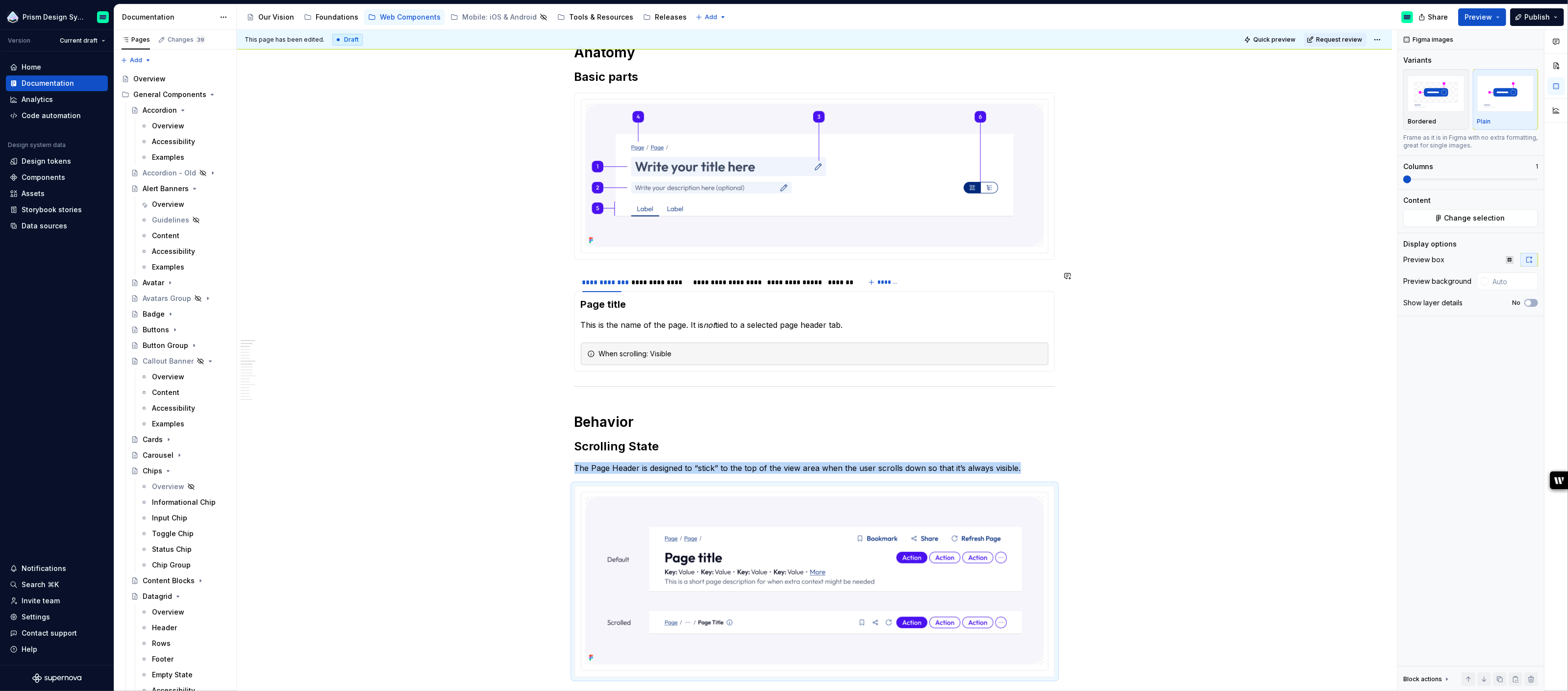
scroll to position [161, 0]
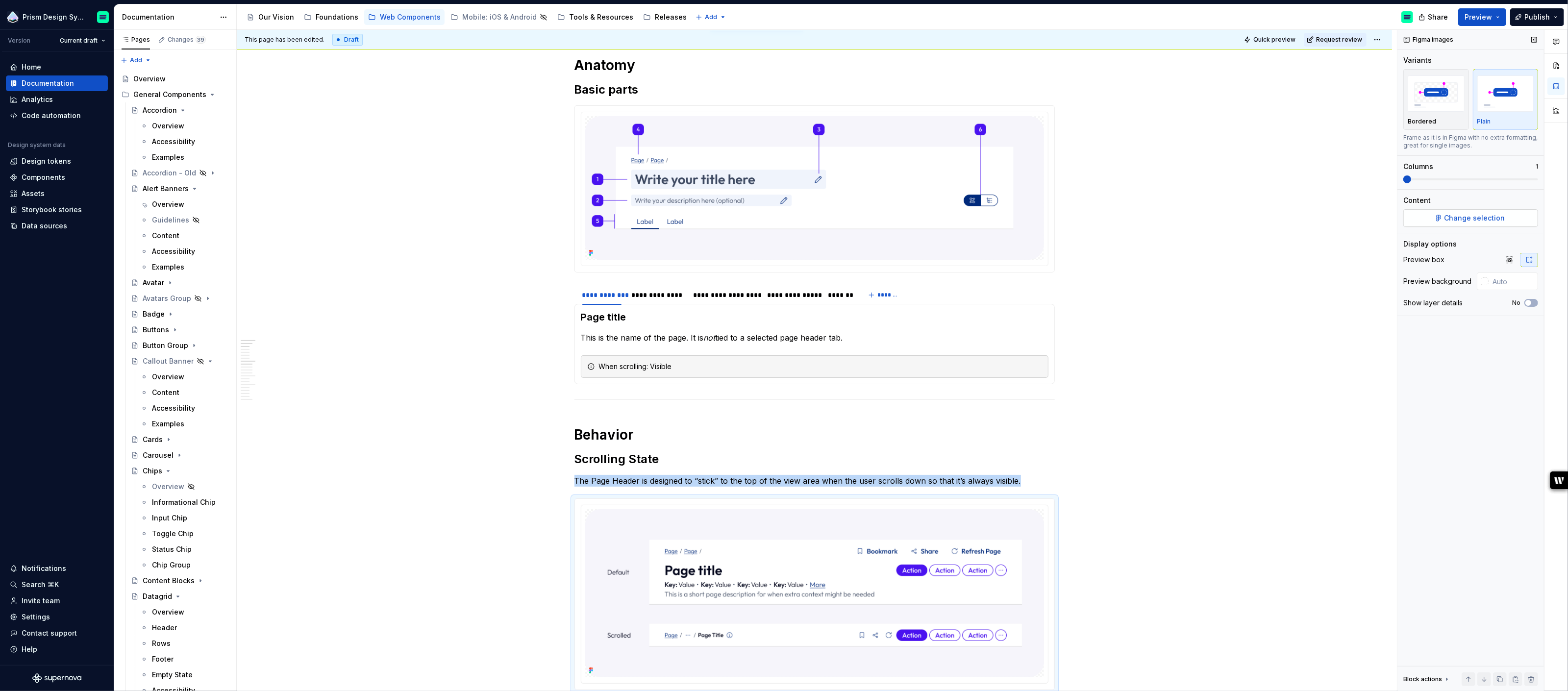
click at [1483, 219] on span "Change selection" at bounding box center [1475, 218] width 60 height 10
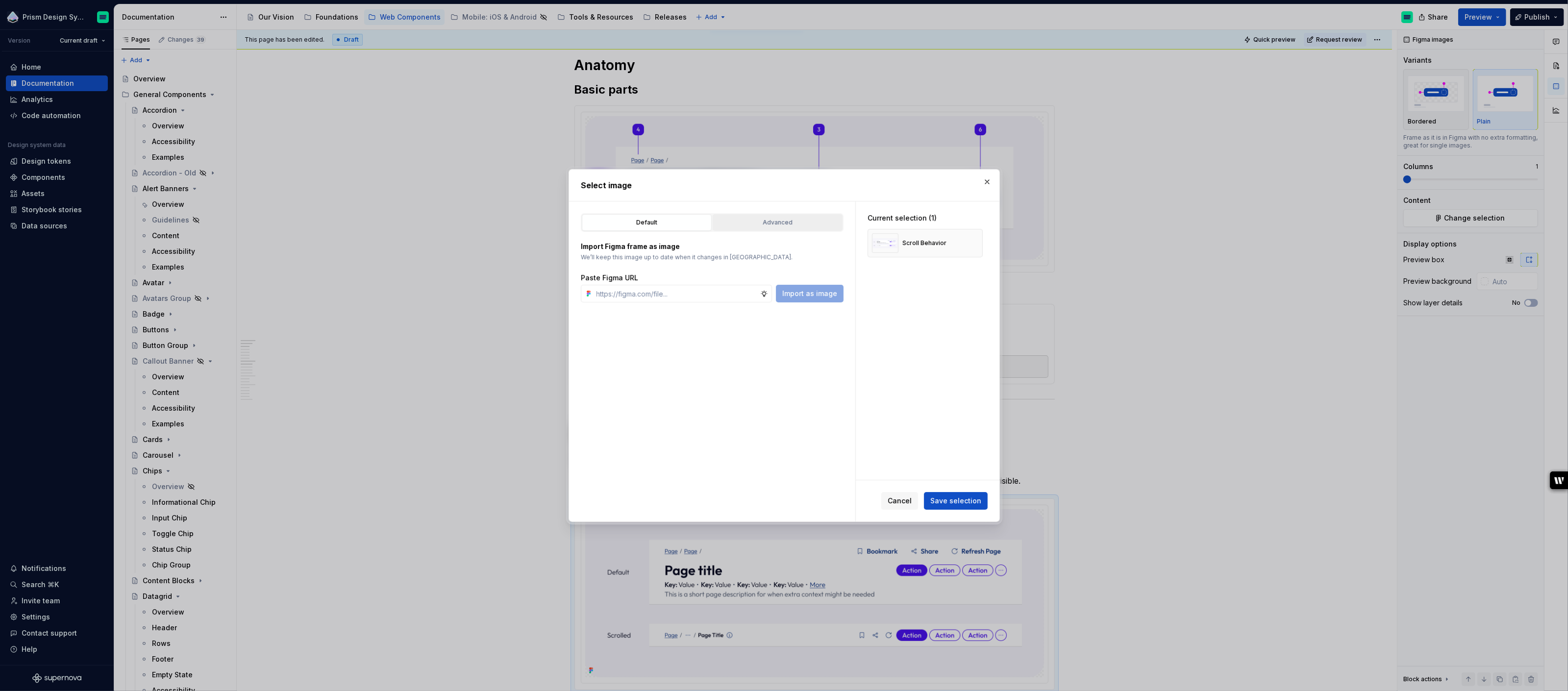
click at [771, 221] on div "Advanced" at bounding box center [778, 223] width 123 height 10
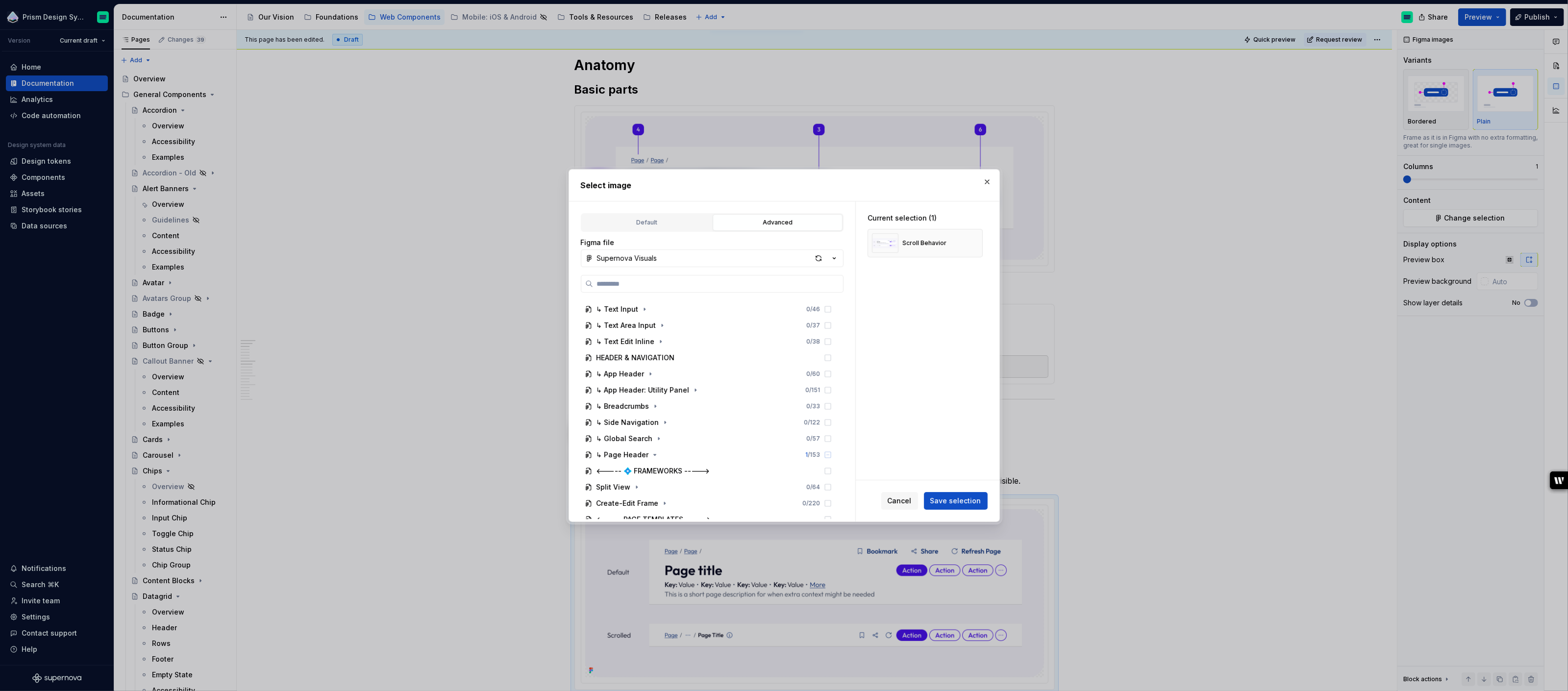
scroll to position [892, 0]
click at [655, 450] on icon "button" at bounding box center [655, 450] width 8 height 8
click at [831, 414] on icon at bounding box center [828, 413] width 7 height 7
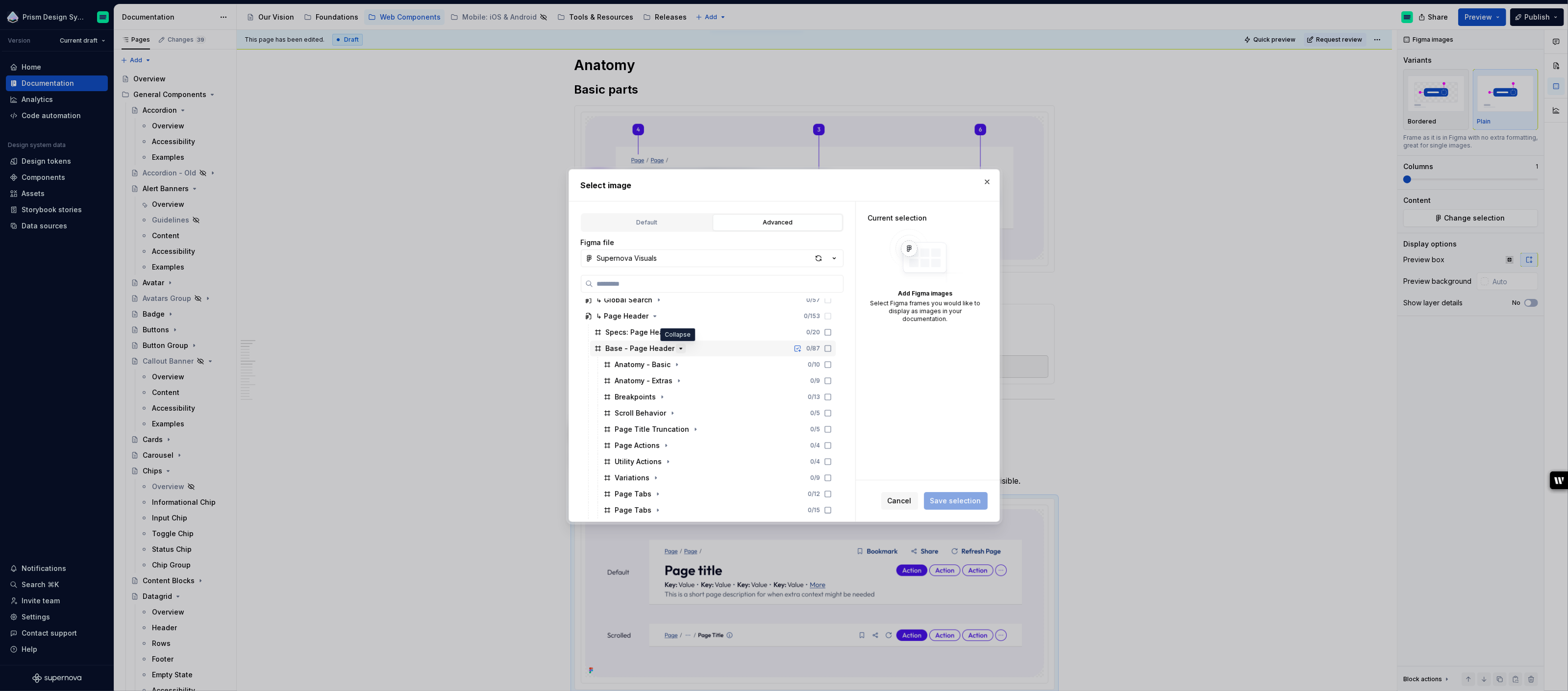
click at [678, 347] on icon "button" at bounding box center [681, 348] width 8 height 8
click at [703, 365] on icon "button" at bounding box center [705, 365] width 8 height 8
click at [832, 397] on icon at bounding box center [828, 397] width 8 height 8
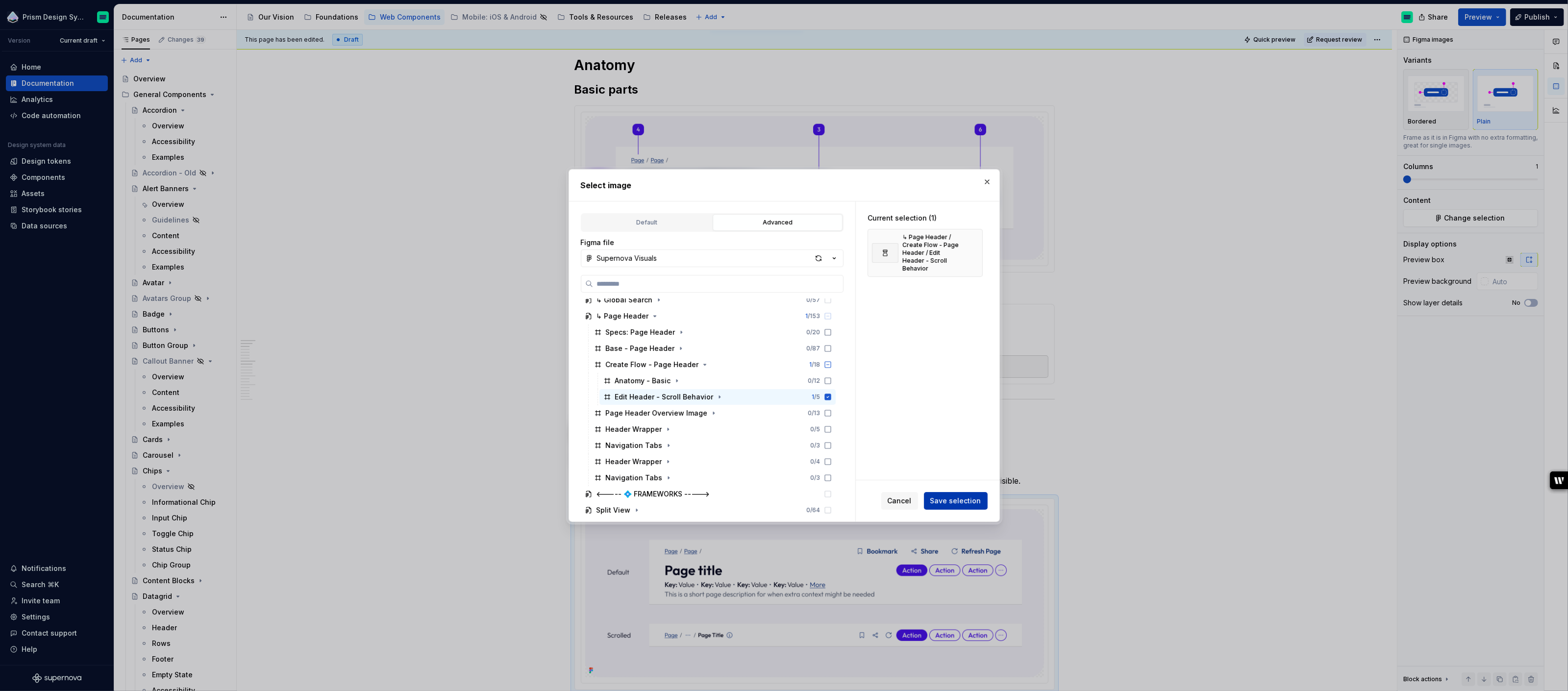
click at [955, 504] on span "Save selection" at bounding box center [956, 501] width 51 height 10
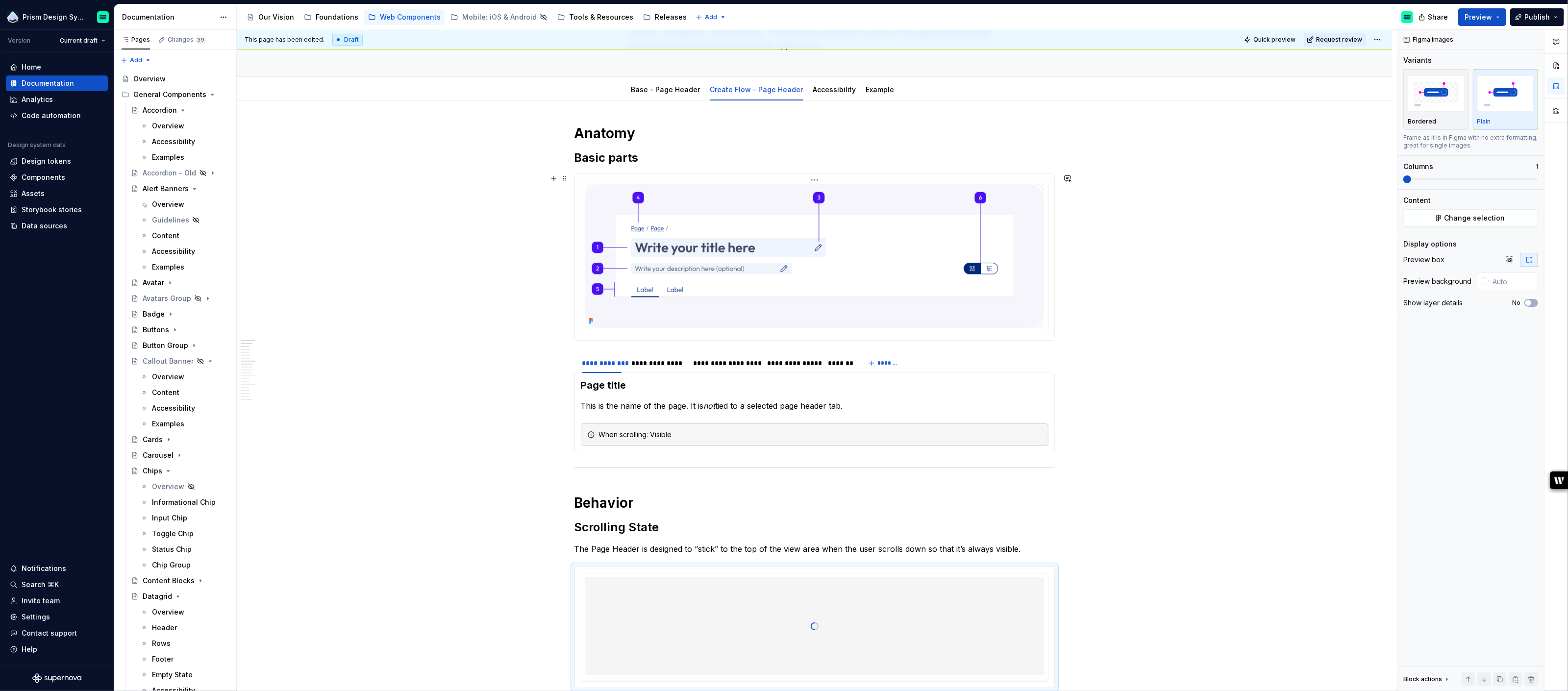
scroll to position [86, 0]
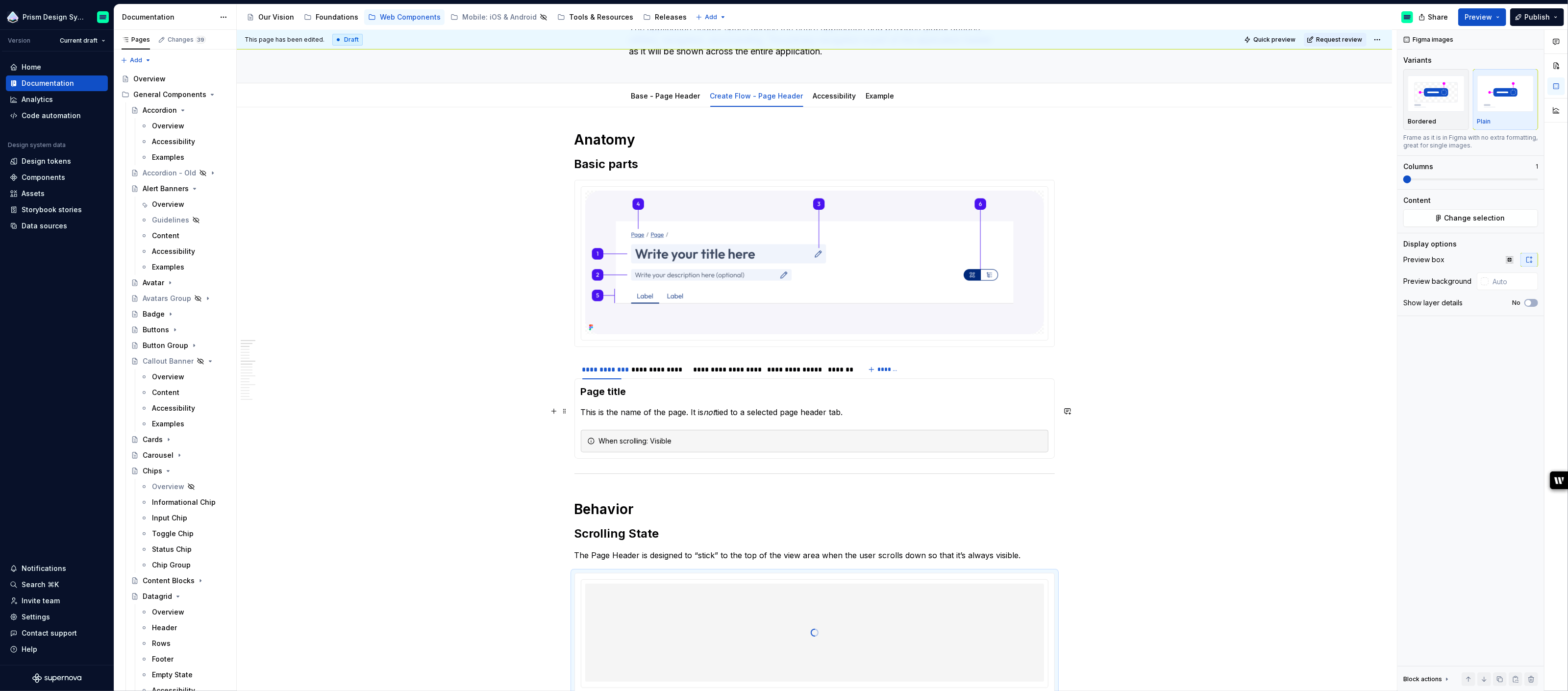
click at [603, 410] on p "This is the name of the page. It is not tied to a selected page header tab." at bounding box center [815, 412] width 468 height 11
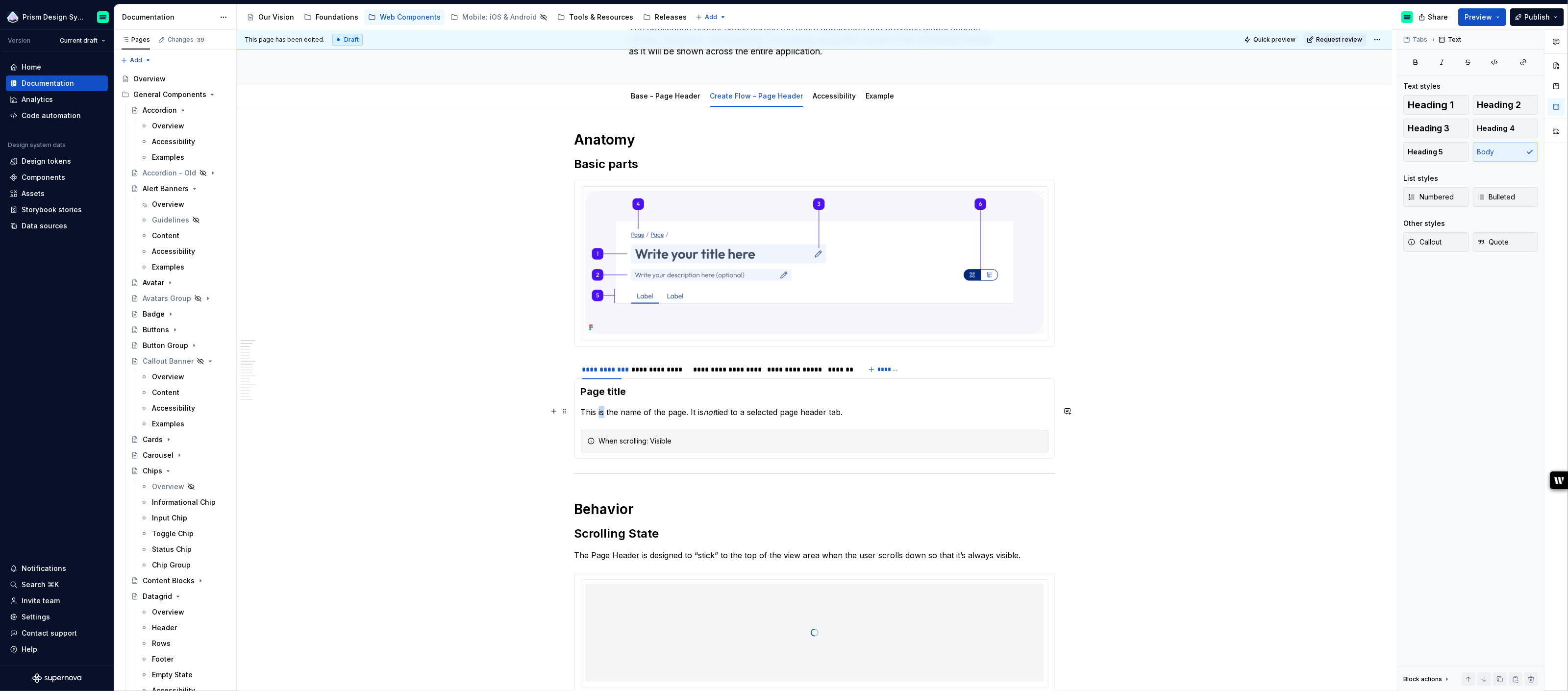
click at [603, 410] on p "This is the name of the page. It is not tied to a selected page header tab." at bounding box center [815, 412] width 468 height 11
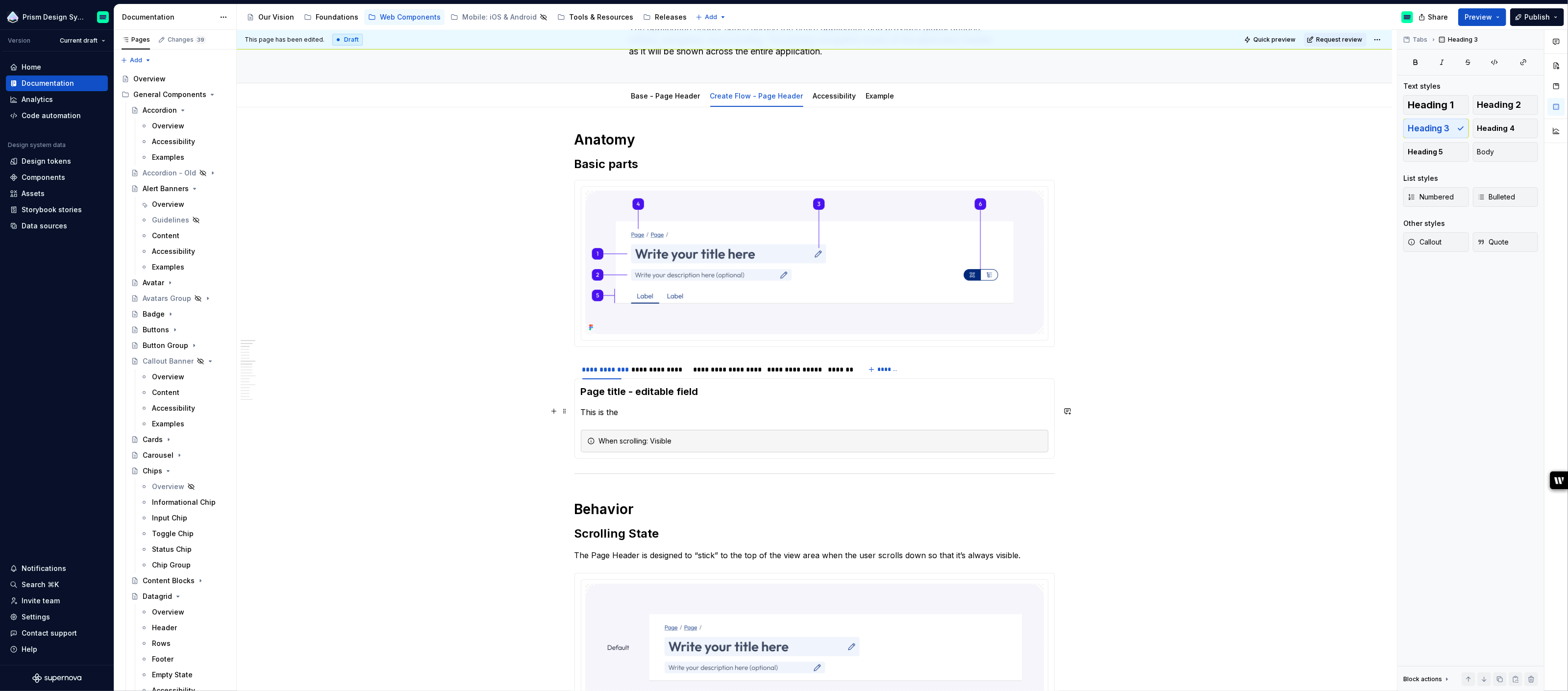
click at [624, 409] on p "This is the" at bounding box center [815, 412] width 468 height 11
type textarea "*"
drag, startPoint x: 724, startPoint y: 366, endPoint x: 668, endPoint y: 366, distance: 56.0
click at [667, 366] on div "**********" at bounding box center [669, 370] width 64 height 10
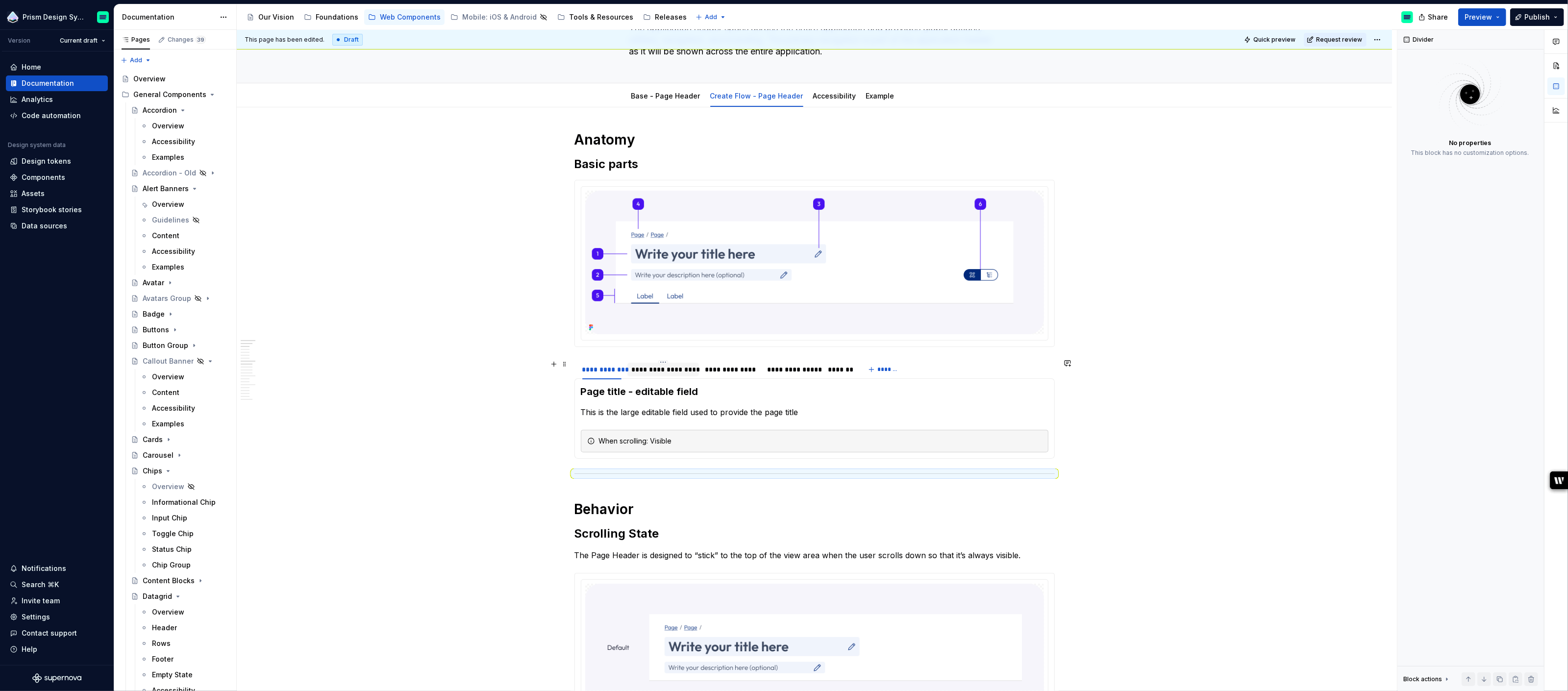
click at [638, 366] on div "**********" at bounding box center [664, 370] width 64 height 10
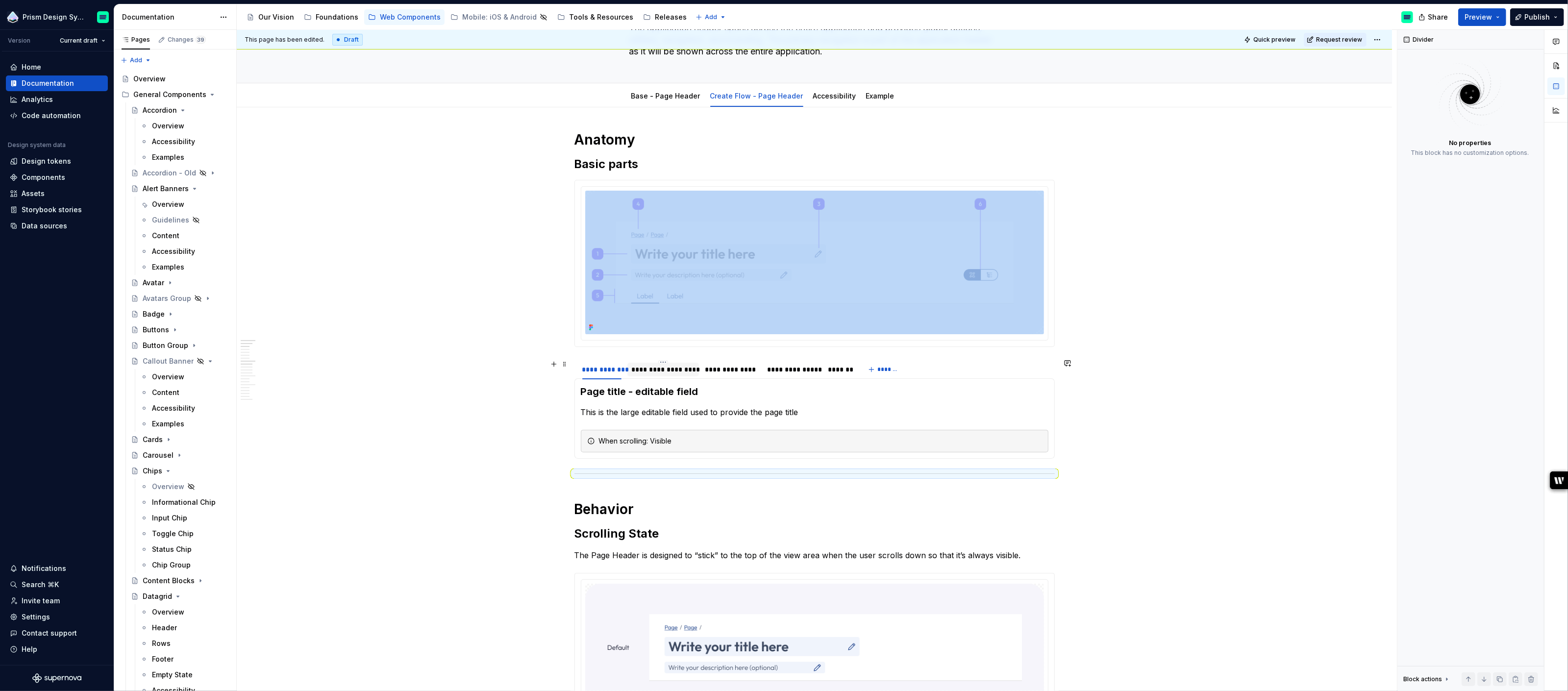
click at [638, 366] on div "**********" at bounding box center [664, 370] width 64 height 10
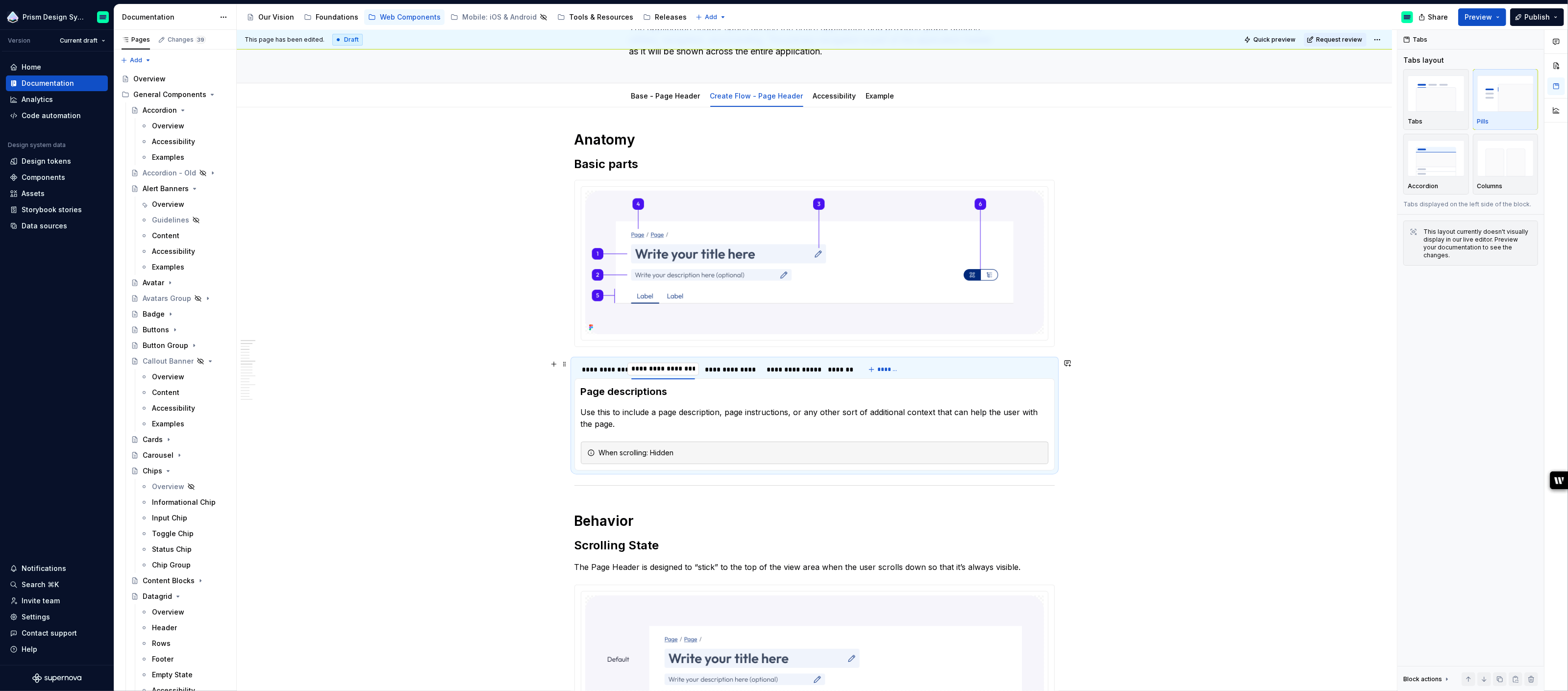
click at [637, 369] on input "**********" at bounding box center [664, 369] width 72 height 18
type input "**********"
click at [625, 410] on p "Use this to include a page description, page instructions, or any other sort of…" at bounding box center [815, 418] width 468 height 24
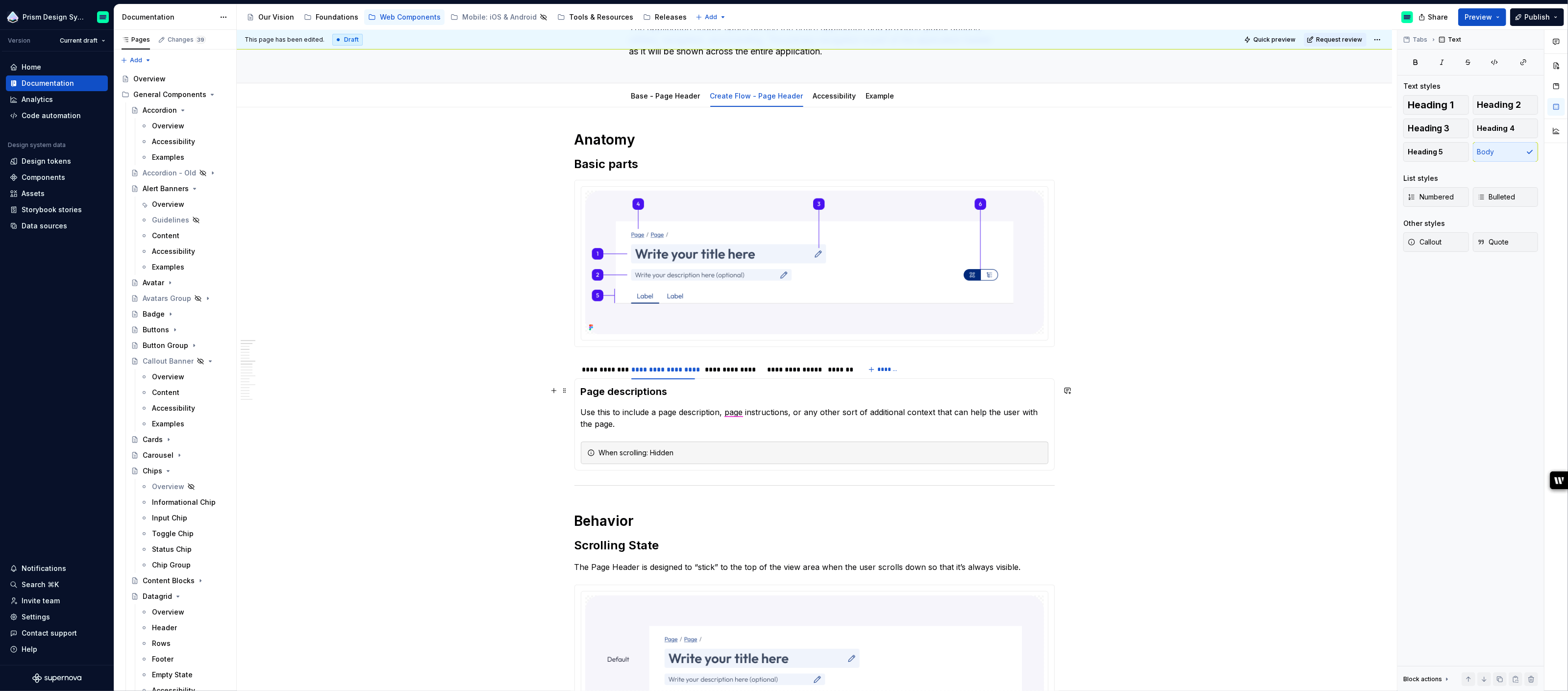
click at [666, 391] on h3 "Page descriptions" at bounding box center [815, 391] width 468 height 14
click at [612, 369] on div "**********" at bounding box center [602, 370] width 39 height 10
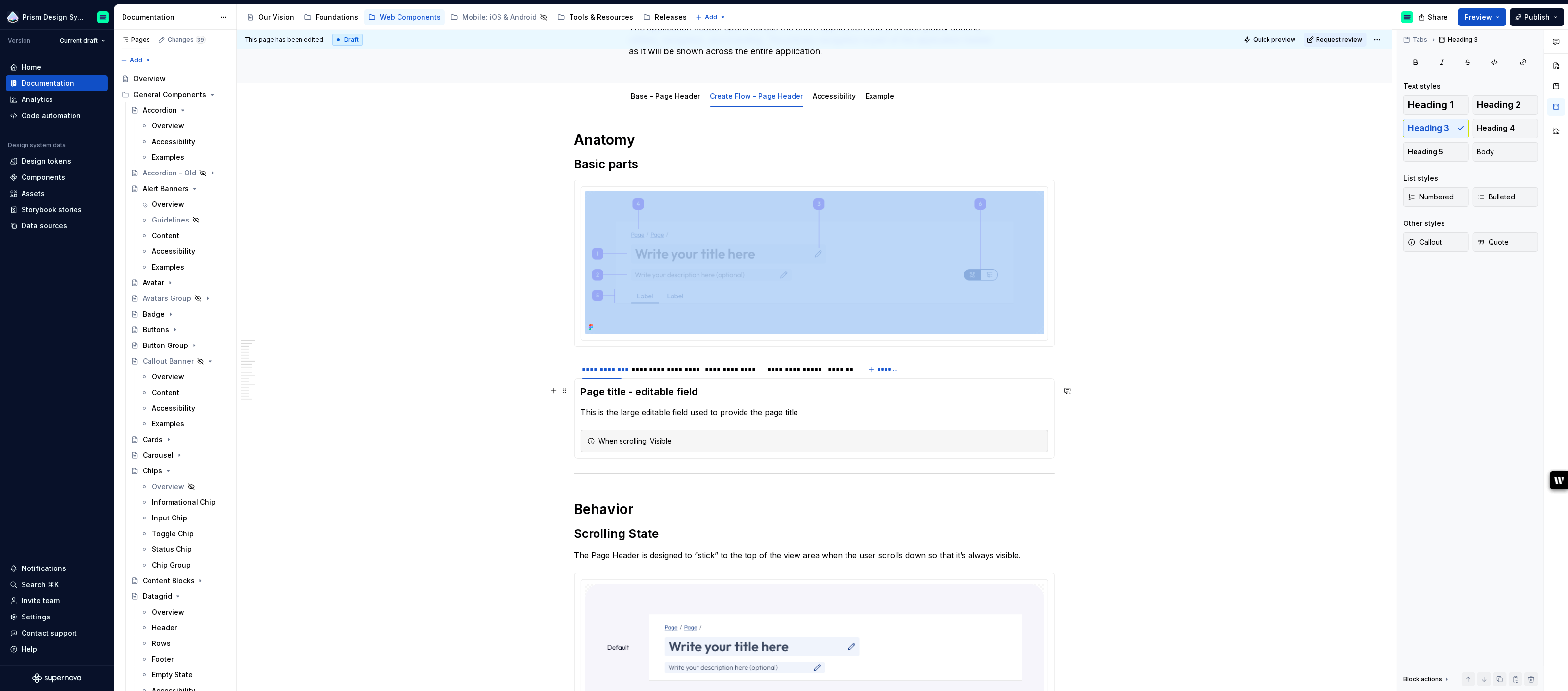
click at [642, 390] on h3 "Page title - editable field" at bounding box center [815, 391] width 468 height 14
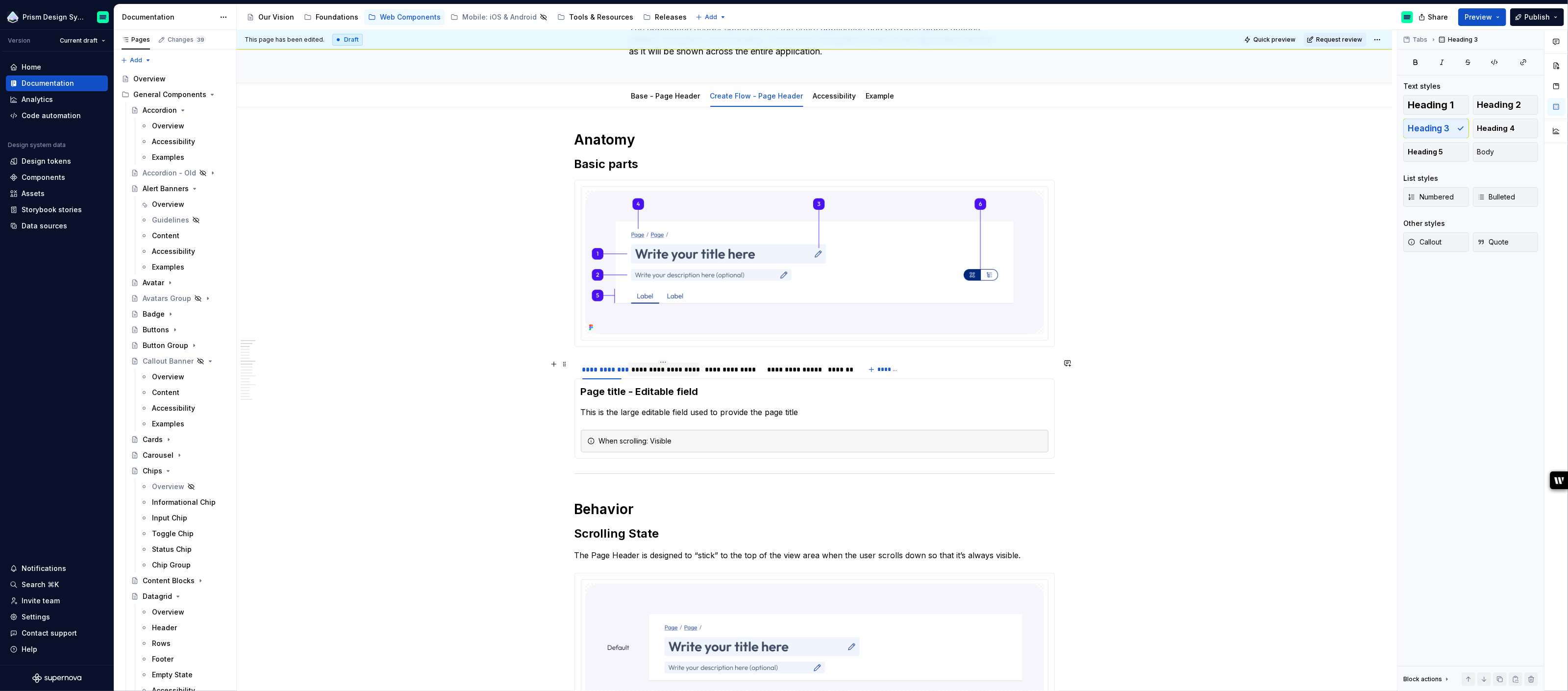
click at [678, 371] on div "**********" at bounding box center [664, 370] width 64 height 10
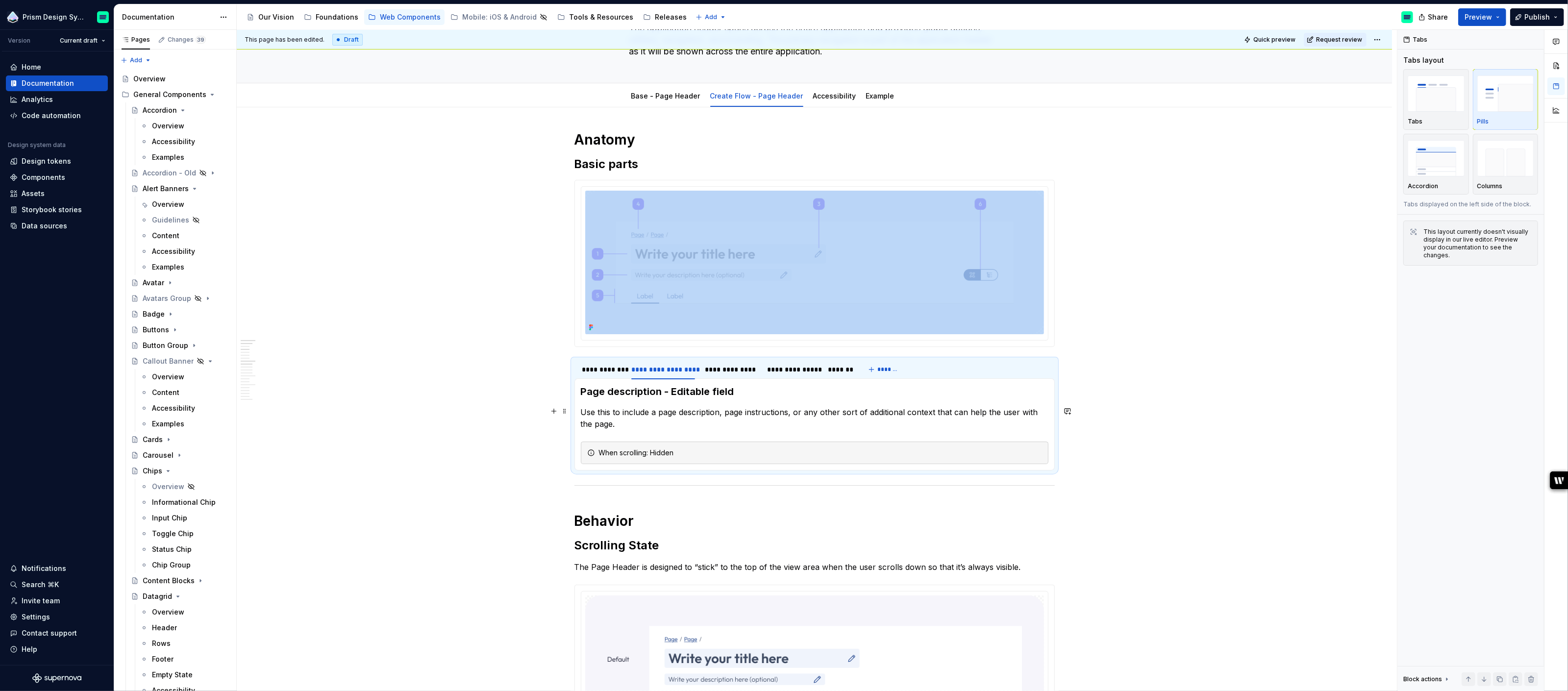
type textarea "*"
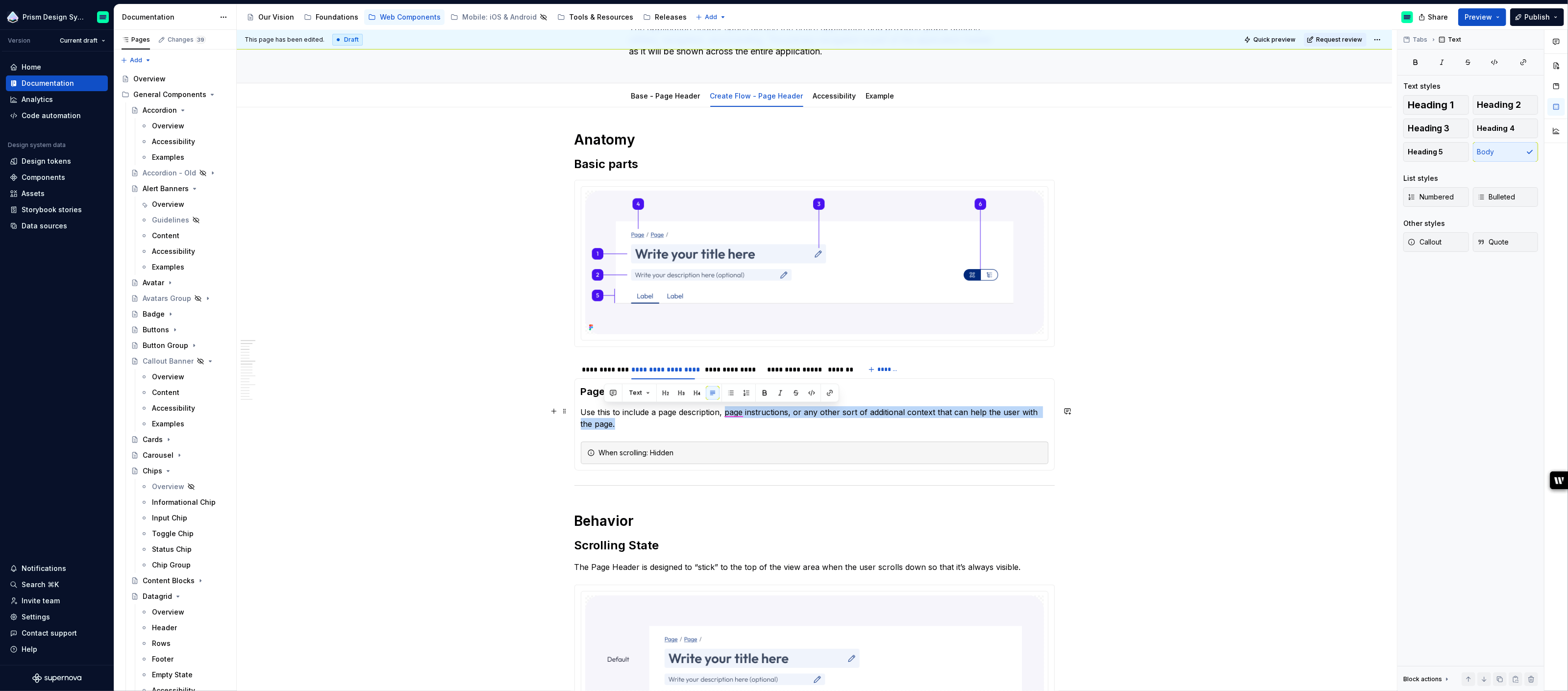
drag, startPoint x: 726, startPoint y: 410, endPoint x: 726, endPoint y: 428, distance: 18.0
click at [726, 428] on section-item-column "Page description - Editable field Use this to include a page description, page …" at bounding box center [815, 423] width 468 height 79
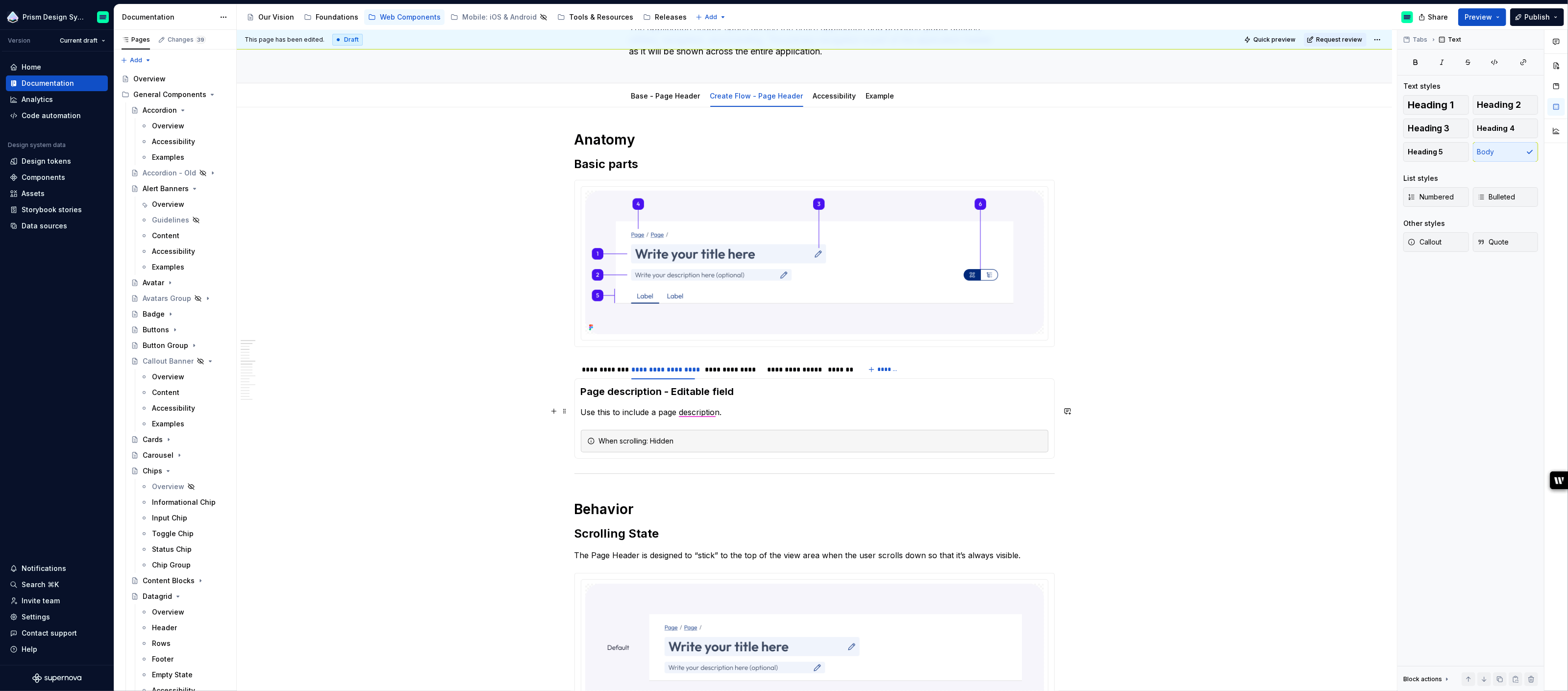
click at [615, 410] on p "Use this to include a page description." at bounding box center [815, 412] width 468 height 11
click at [618, 410] on p "Use this editable field to include a page description." at bounding box center [815, 412] width 468 height 11
click at [613, 367] on div "**********" at bounding box center [602, 370] width 39 height 10
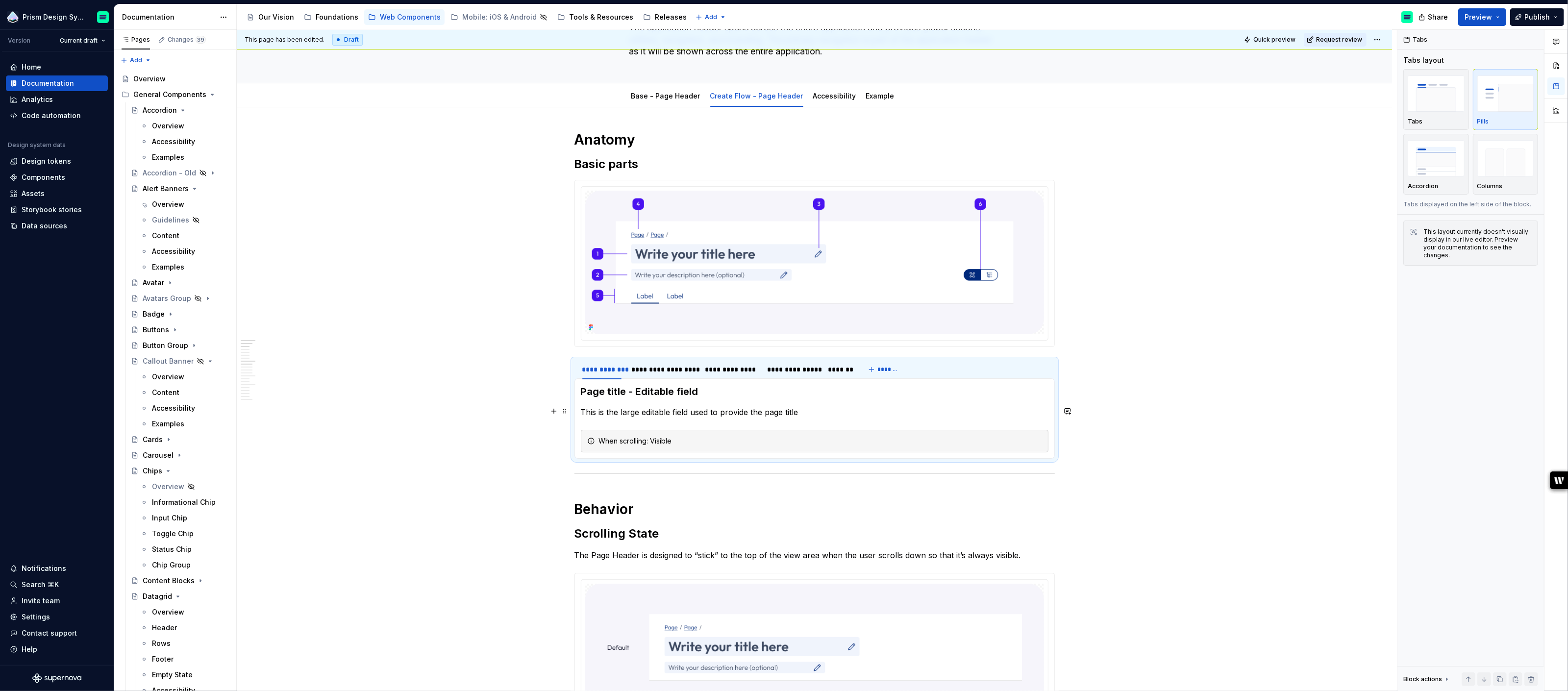
click at [643, 409] on p "This is the large editable field used to provide the page title" at bounding box center [815, 412] width 468 height 11
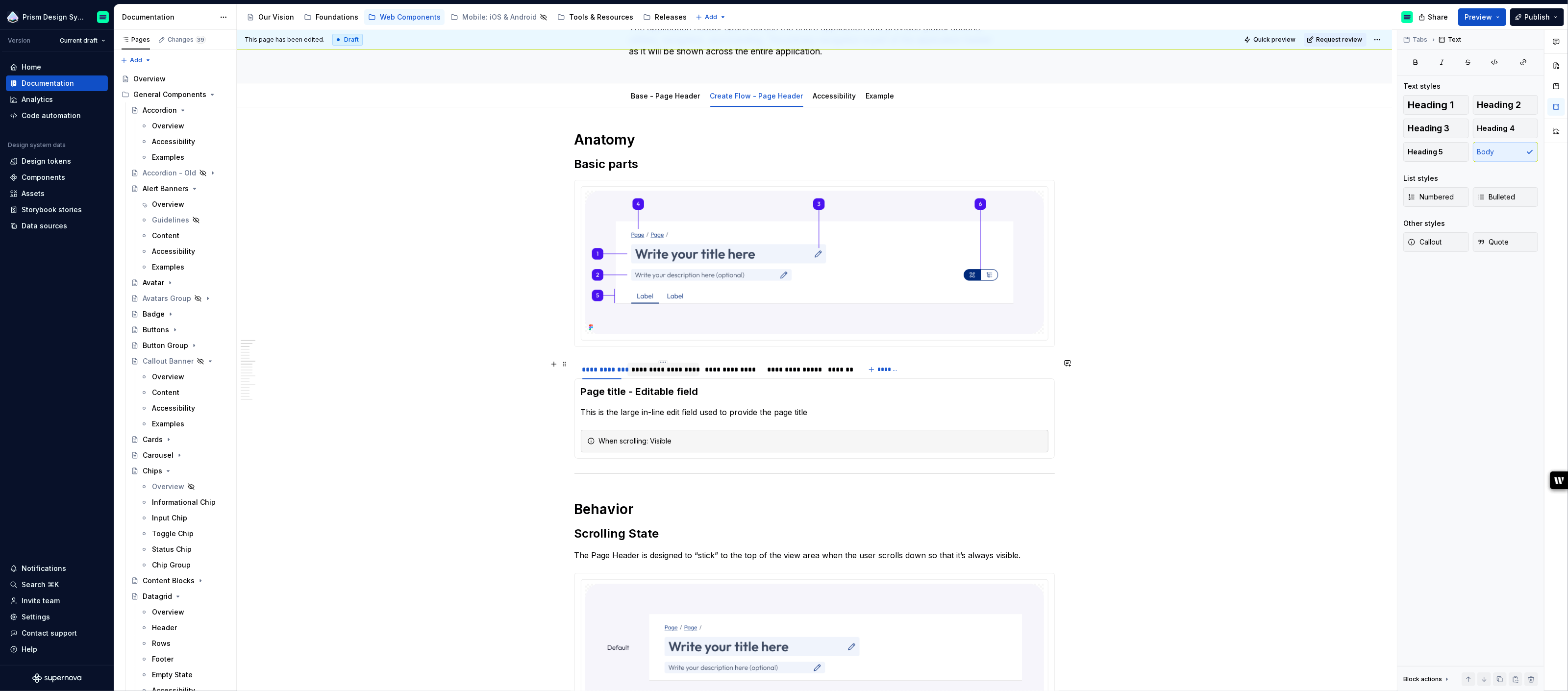
click at [672, 370] on div "**********" at bounding box center [664, 370] width 64 height 10
drag, startPoint x: 673, startPoint y: 387, endPoint x: 739, endPoint y: 387, distance: 66.0
click at [739, 387] on h3 "Page description - Editable field" at bounding box center [815, 391] width 468 height 14
drag, startPoint x: 672, startPoint y: 392, endPoint x: 741, endPoint y: 392, distance: 69.0
click at [741, 392] on h3 "Page description - In-line edit" at bounding box center [815, 391] width 468 height 14
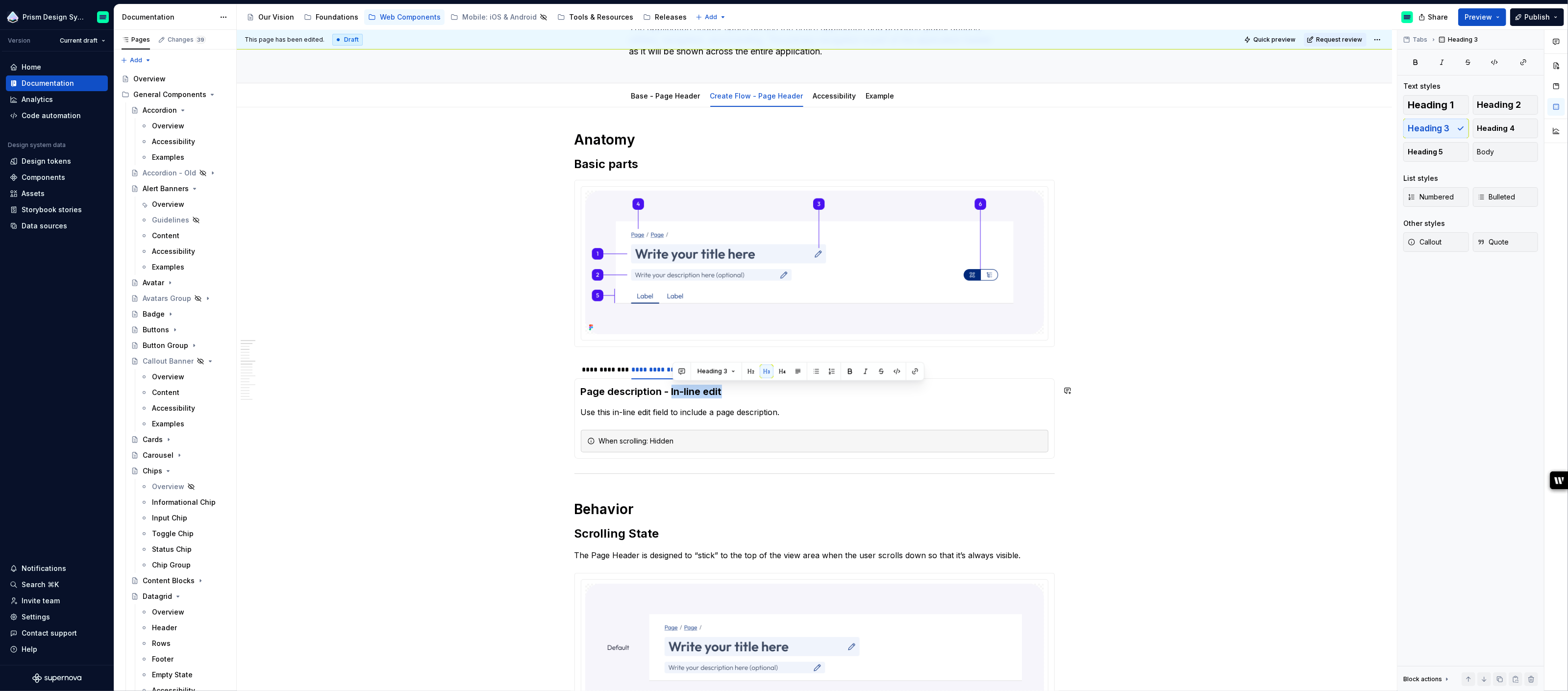
copy h3 "In-line edit"
click at [614, 371] on div "**********" at bounding box center [602, 370] width 39 height 10
drag, startPoint x: 639, startPoint y: 388, endPoint x: 722, endPoint y: 388, distance: 83.0
click at [722, 388] on h3 "Page title - Editable field" at bounding box center [815, 391] width 468 height 14
click at [730, 370] on div "**********" at bounding box center [731, 370] width 52 height 10
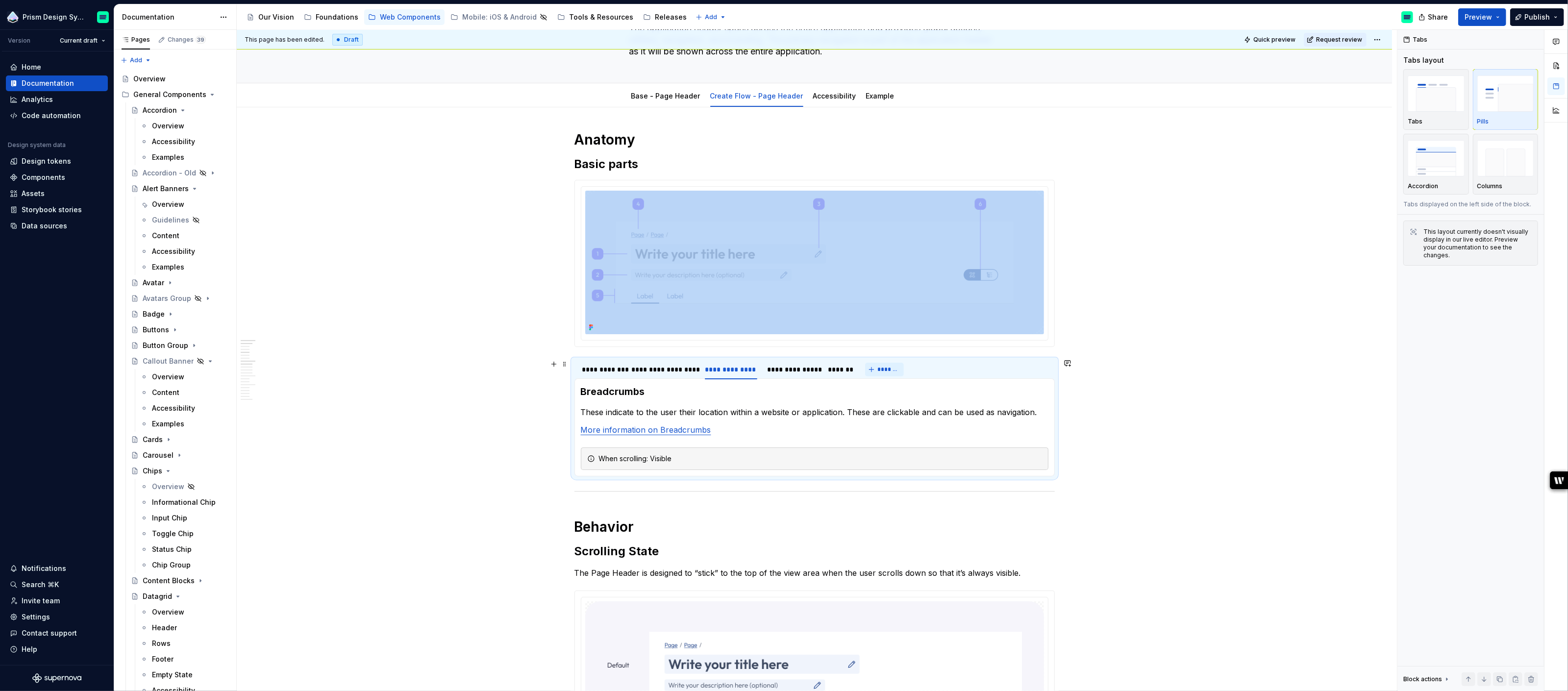
click at [891, 366] on span "*******" at bounding box center [888, 370] width 22 height 8
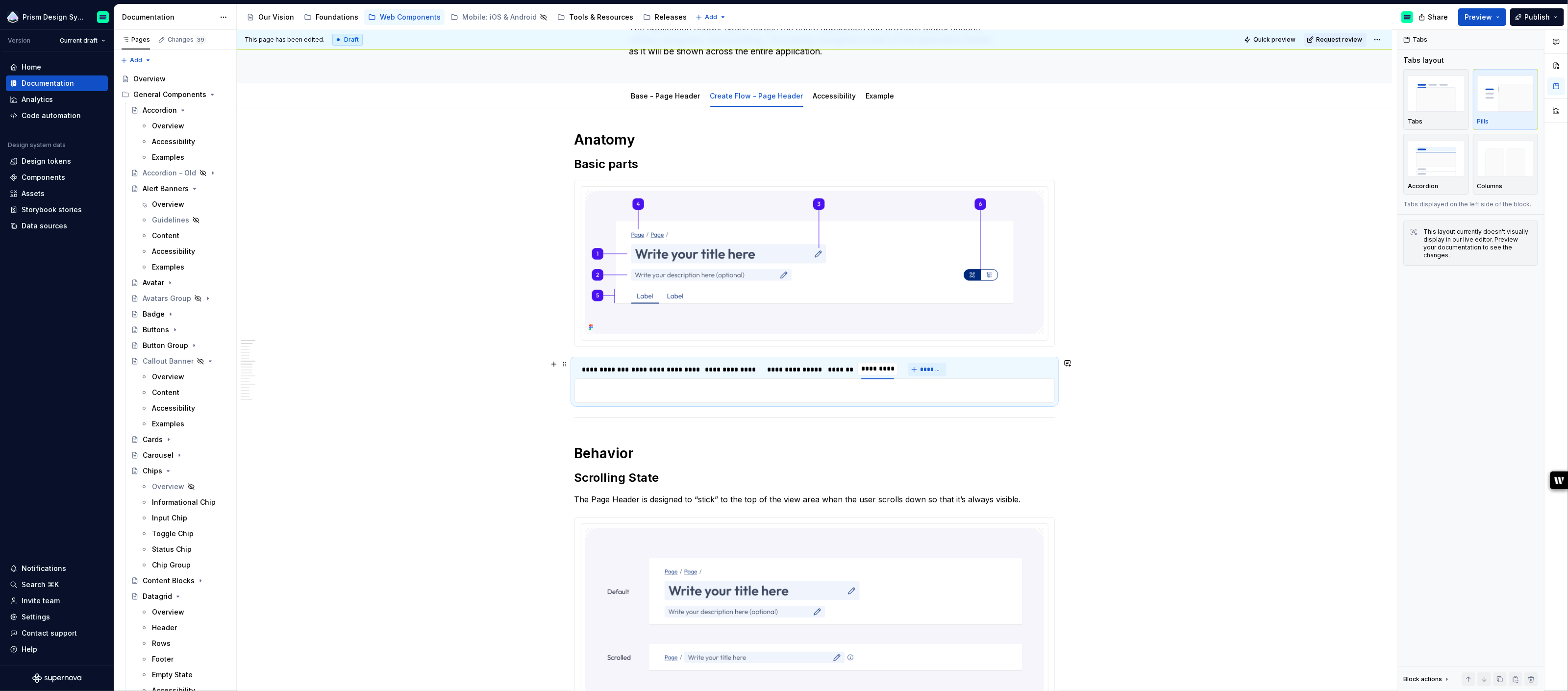
type input "**********"
drag, startPoint x: 890, startPoint y: 369, endPoint x: 731, endPoint y: 369, distance: 159.0
click at [731, 369] on div "**********" at bounding box center [721, 370] width 36 height 10
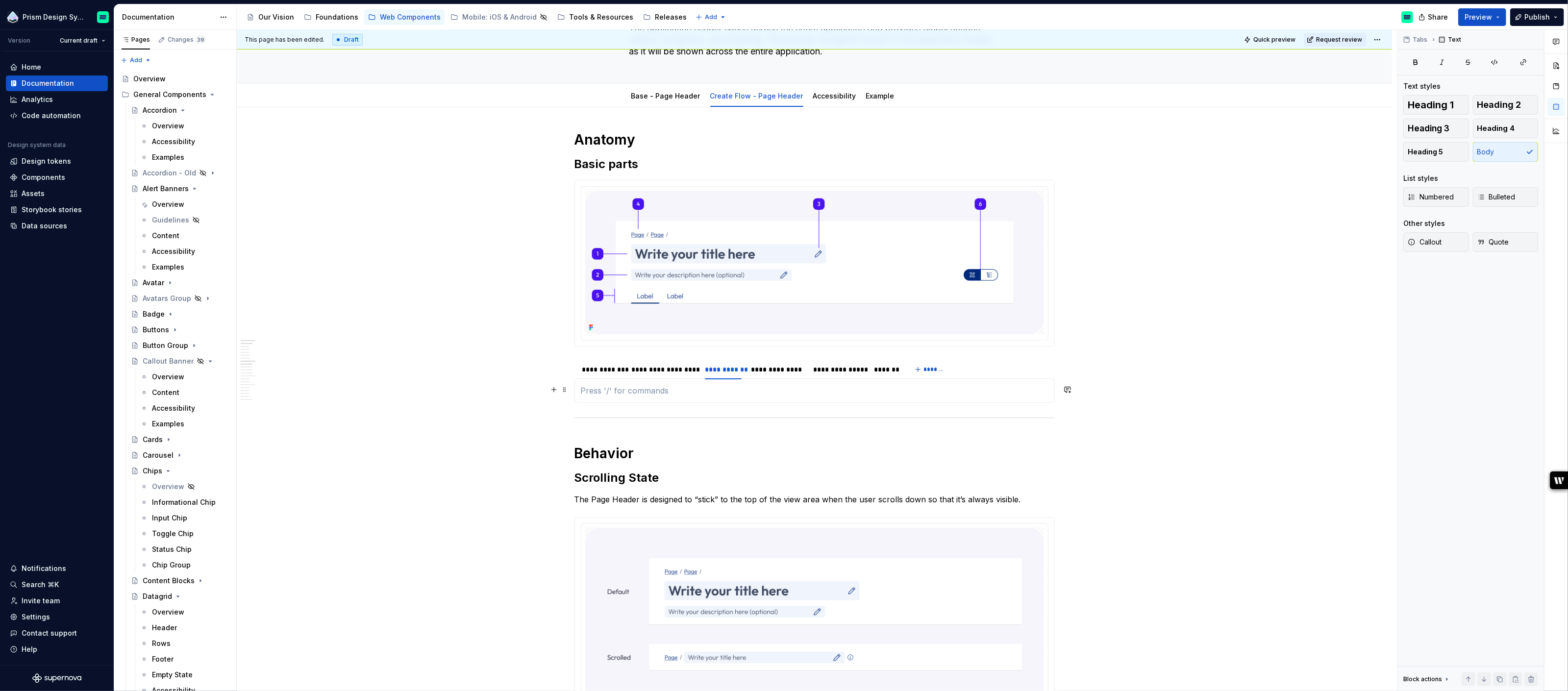
click at [713, 388] on p at bounding box center [815, 390] width 468 height 11
click at [668, 374] on div "**********" at bounding box center [664, 369] width 72 height 14
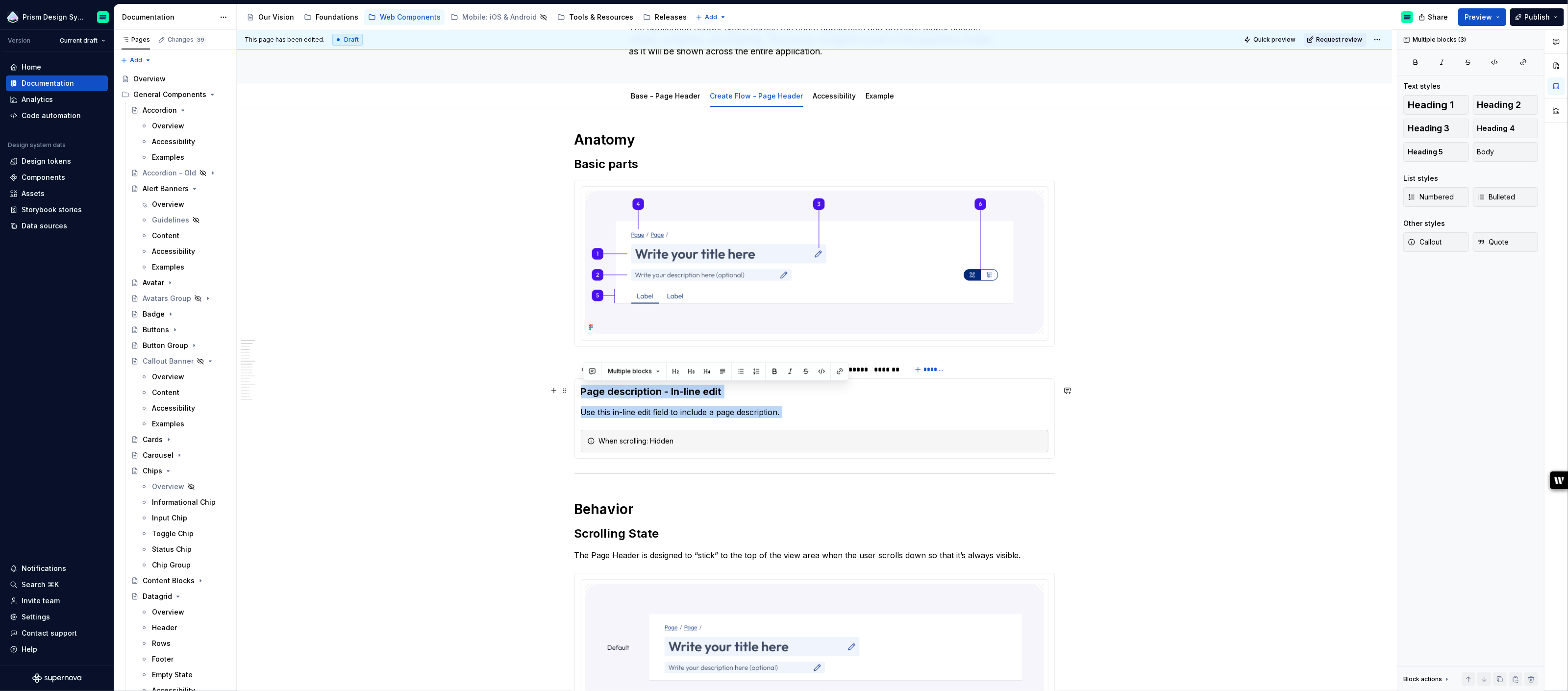
drag, startPoint x: 807, startPoint y: 418, endPoint x: 583, endPoint y: 388, distance: 226.0
click at [583, 388] on section-item-column "Page description - In-line edit Use this in-line edit field to include a page d…" at bounding box center [815, 418] width 468 height 68
copy section-item-column "Page description - In-line edit Use this in-line edit field to include a page d…"
click at [730, 370] on div "**********" at bounding box center [723, 370] width 36 height 10
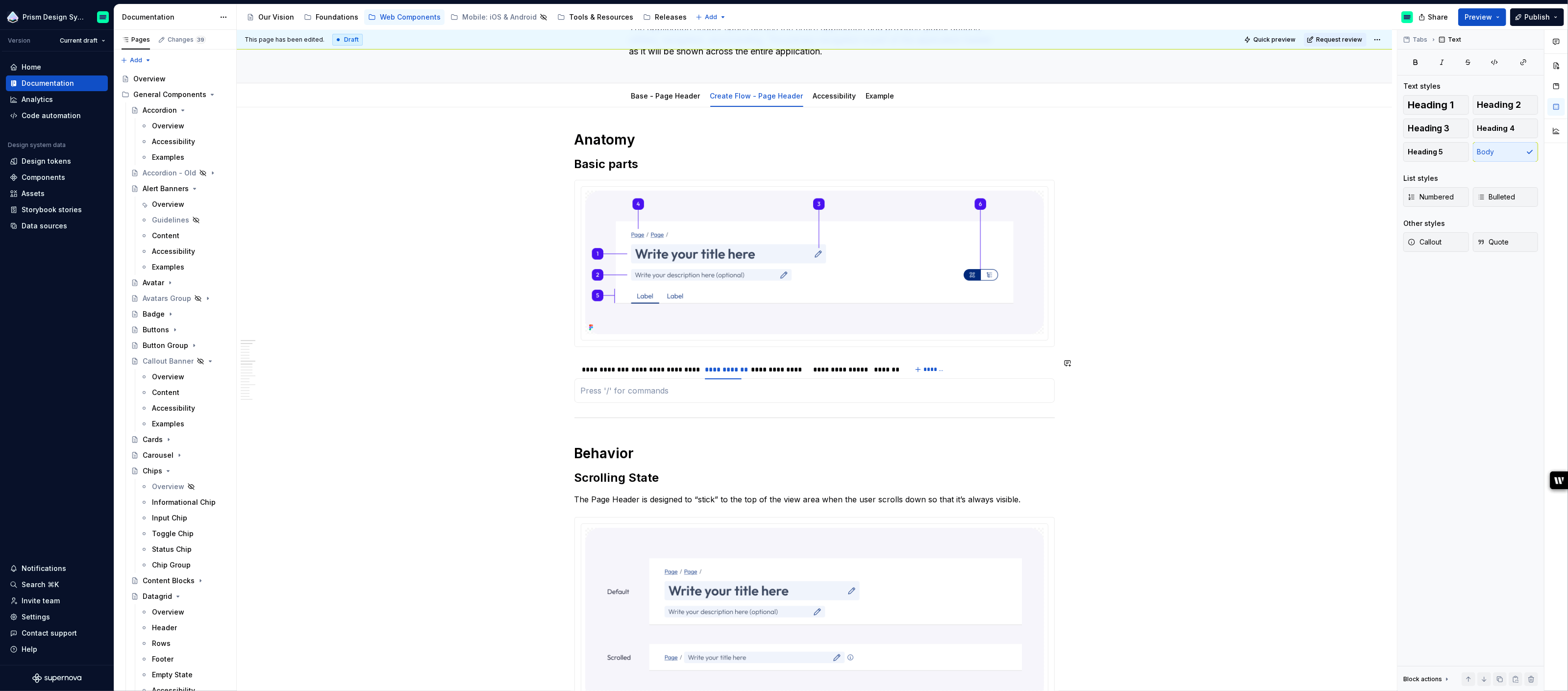
click at [686, 397] on div "Page title - In-line edit This is the large in-line edit field used to provide …" at bounding box center [815, 391] width 481 height 24
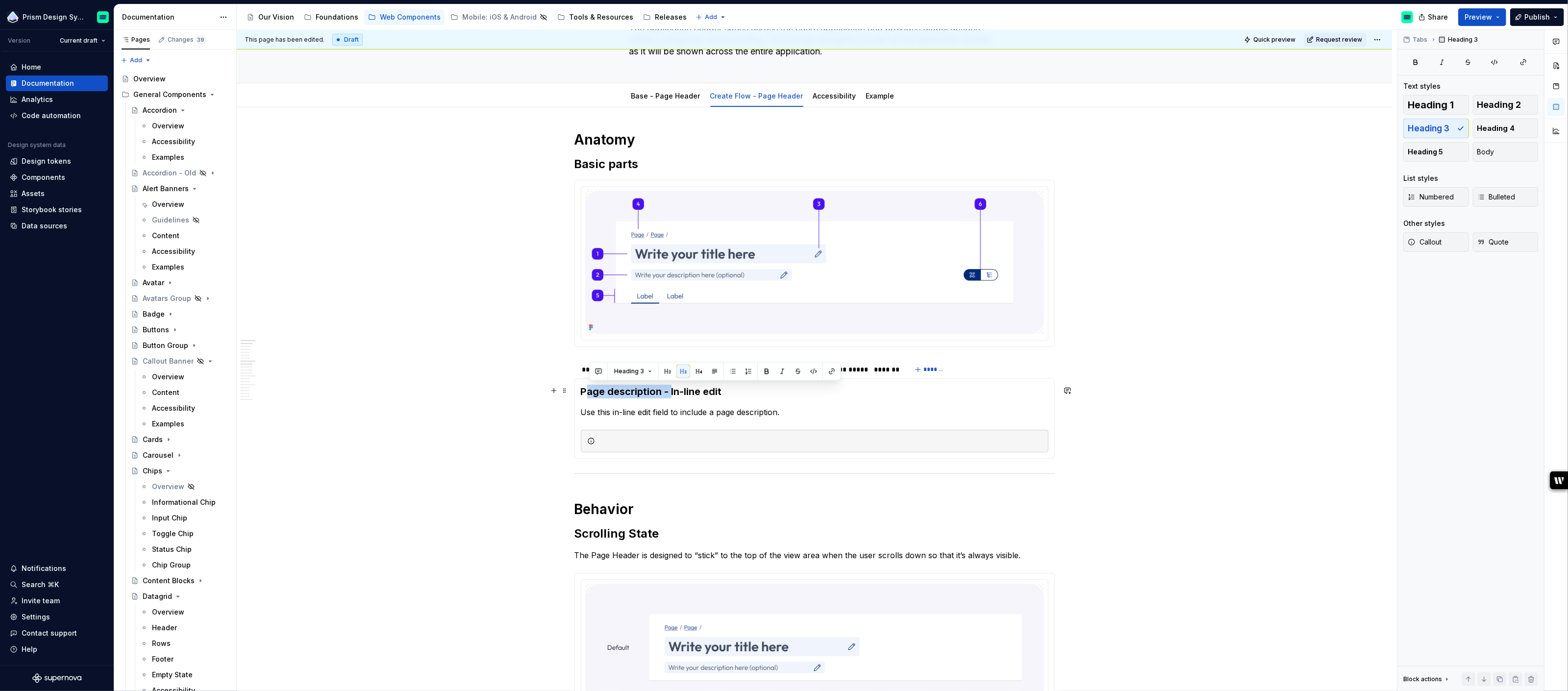
drag, startPoint x: 672, startPoint y: 390, endPoint x: 591, endPoint y: 390, distance: 81.0
click at [591, 390] on h3 "Page description - In-line edit" at bounding box center [815, 391] width 468 height 14
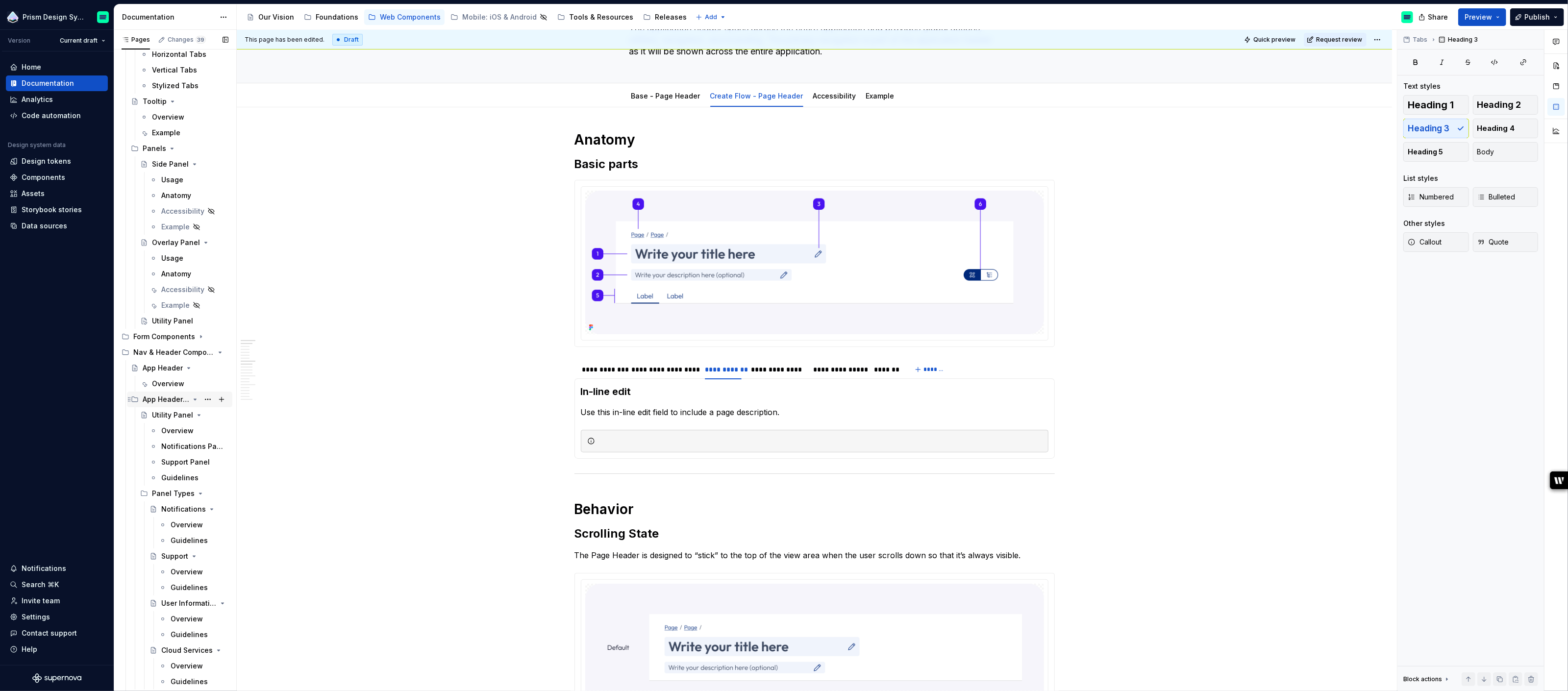
scroll to position [1216, 0]
click at [196, 338] on icon "Page tree" at bounding box center [195, 337] width 8 height 8
click at [726, 361] on html "Prism Design System Version Current draft Home Documentation Analytics Code aut…" at bounding box center [784, 345] width 1568 height 691
type textarea "*"
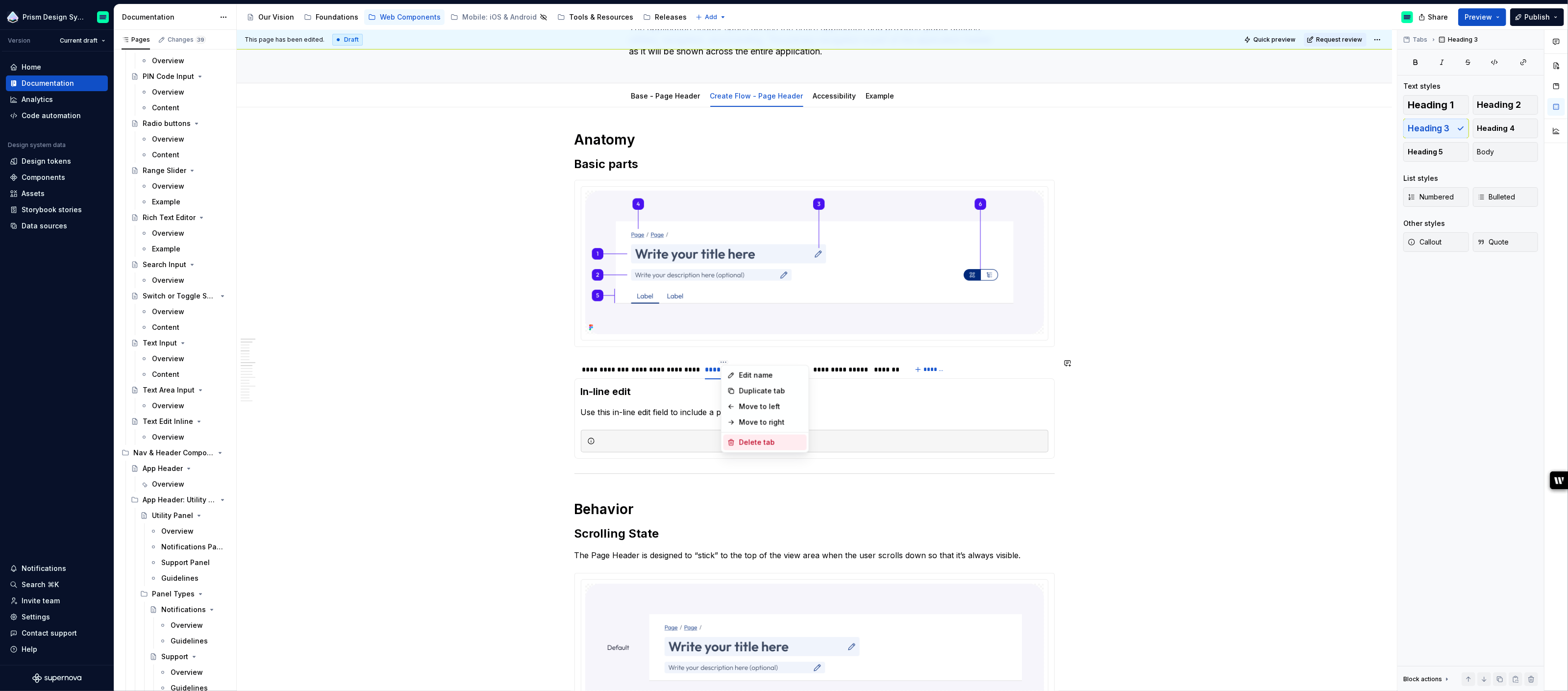
click at [748, 442] on div "Delete tab" at bounding box center [771, 442] width 64 height 10
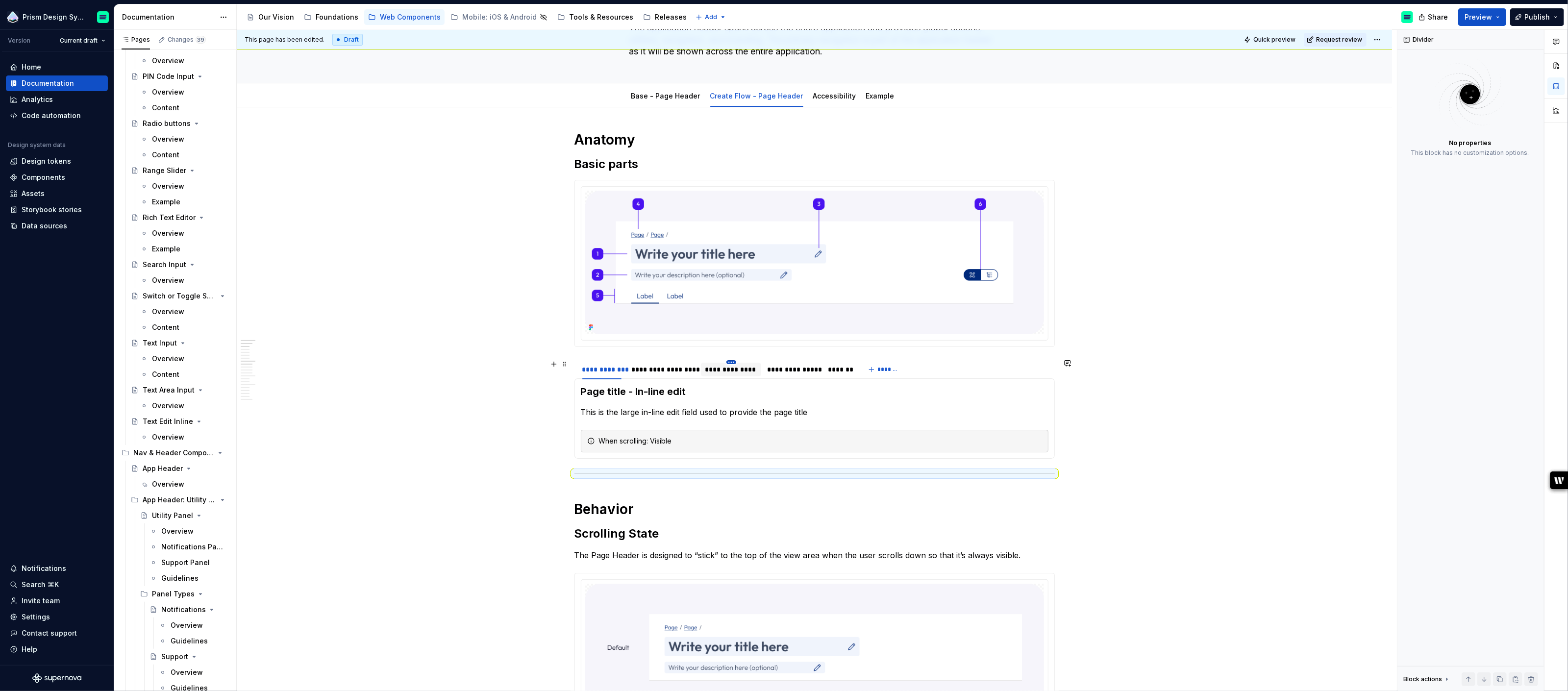
click at [731, 361] on html "Prism Design System Version Current draft Home Documentation Analytics Code aut…" at bounding box center [784, 345] width 1568 height 691
click at [752, 377] on div "Edit name" at bounding box center [779, 375] width 64 height 10
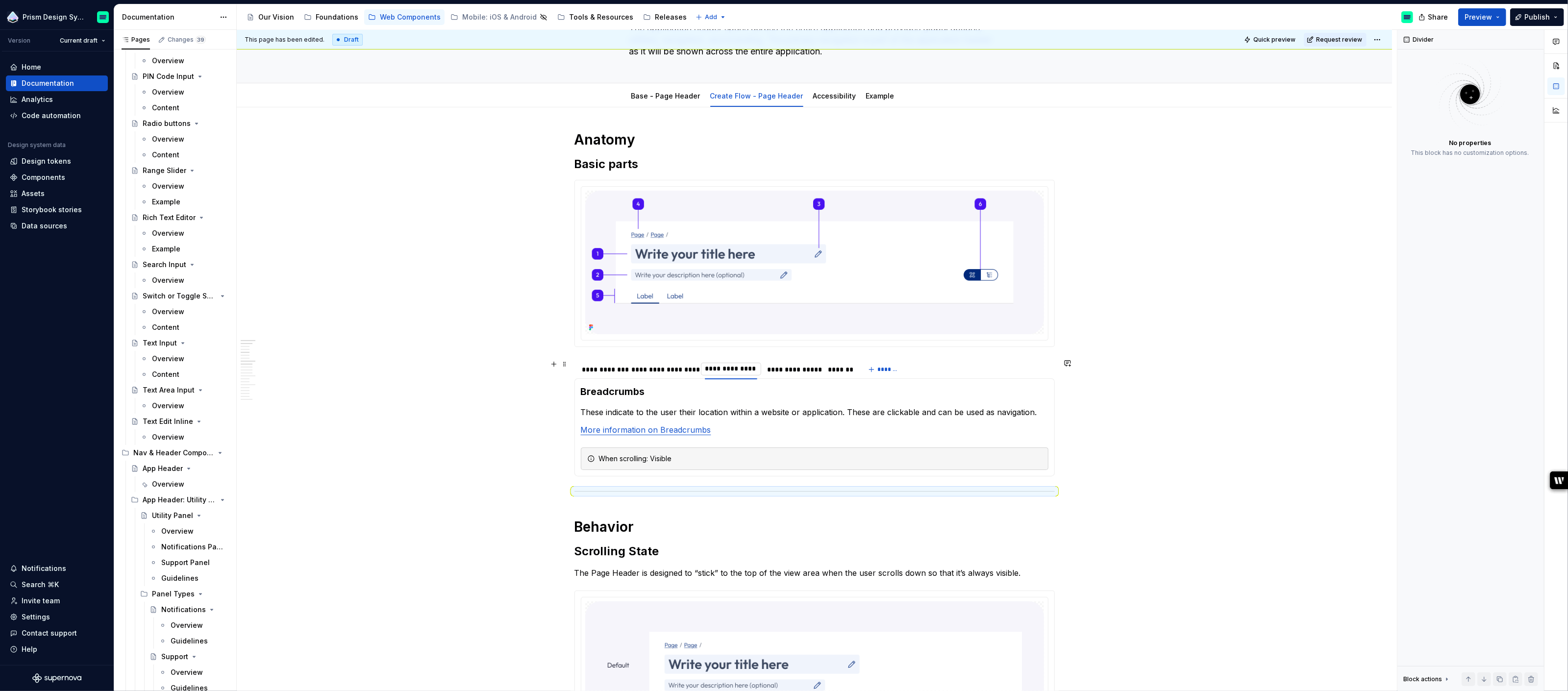
click at [712, 370] on input "**********" at bounding box center [731, 369] width 60 height 18
type input "**********"
click at [765, 412] on p "These indicate to the user their location within a website or application. Thes…" at bounding box center [815, 412] width 468 height 11
click at [844, 413] on p "These indicate to the user their location within a website or application. Thes…" at bounding box center [815, 412] width 468 height 11
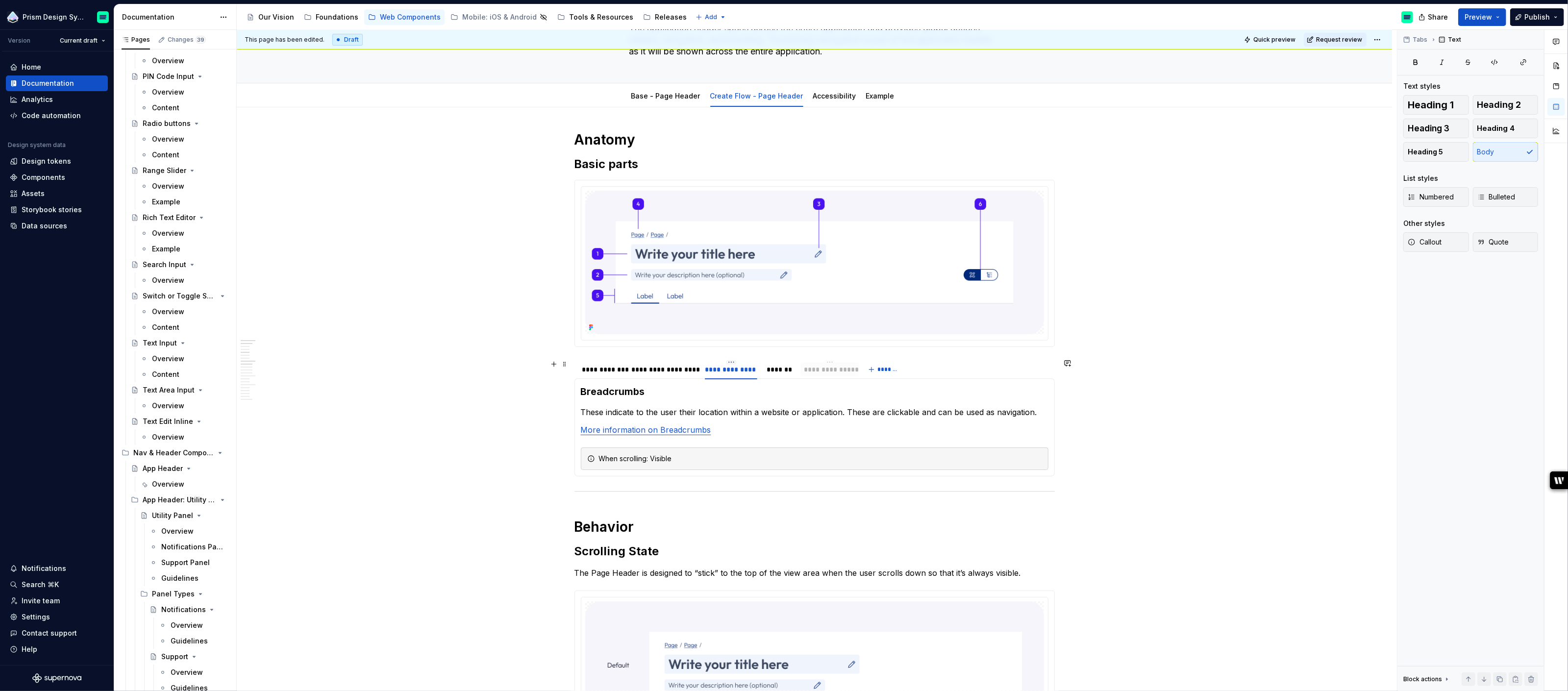
drag, startPoint x: 774, startPoint y: 366, endPoint x: 826, endPoint y: 366, distance: 52.0
click at [783, 372] on div "*******" at bounding box center [779, 370] width 24 height 10
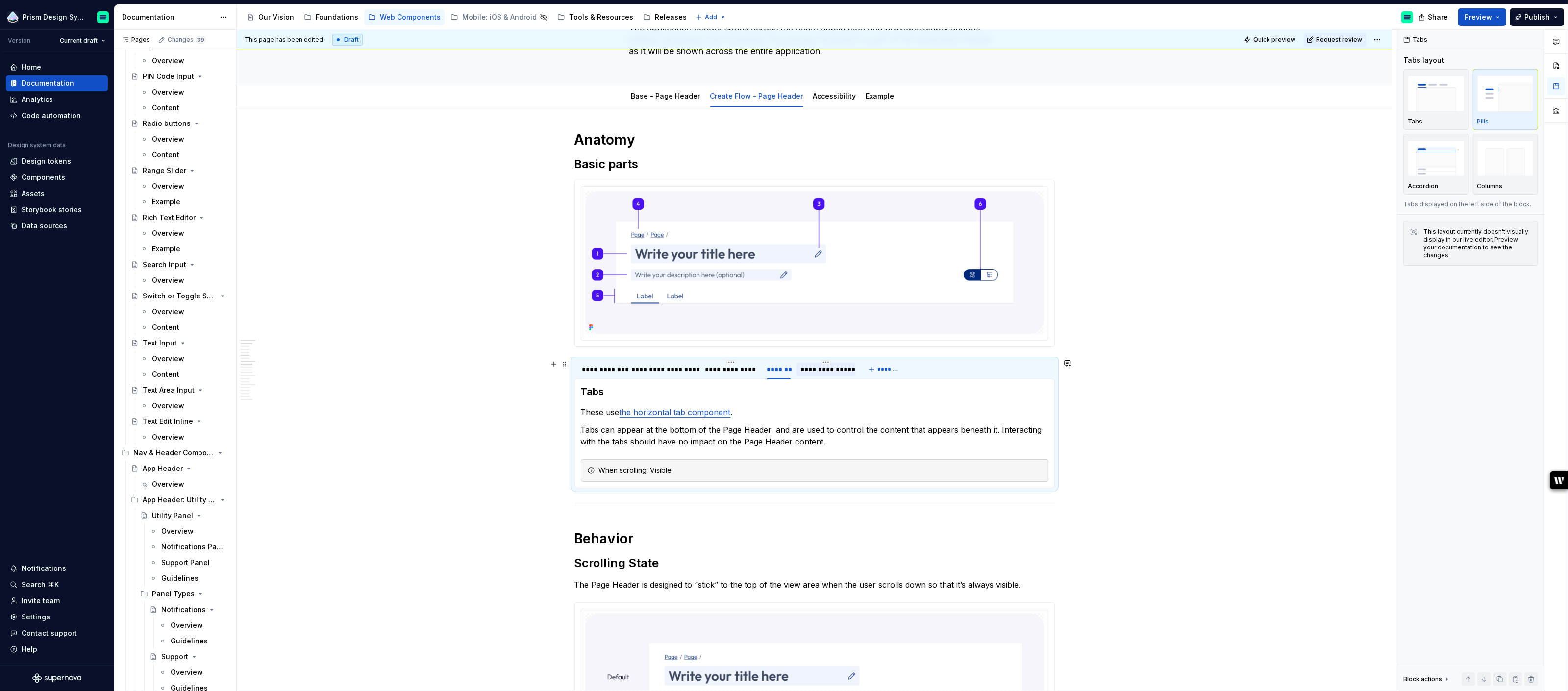
click at [828, 370] on div "**********" at bounding box center [826, 370] width 51 height 10
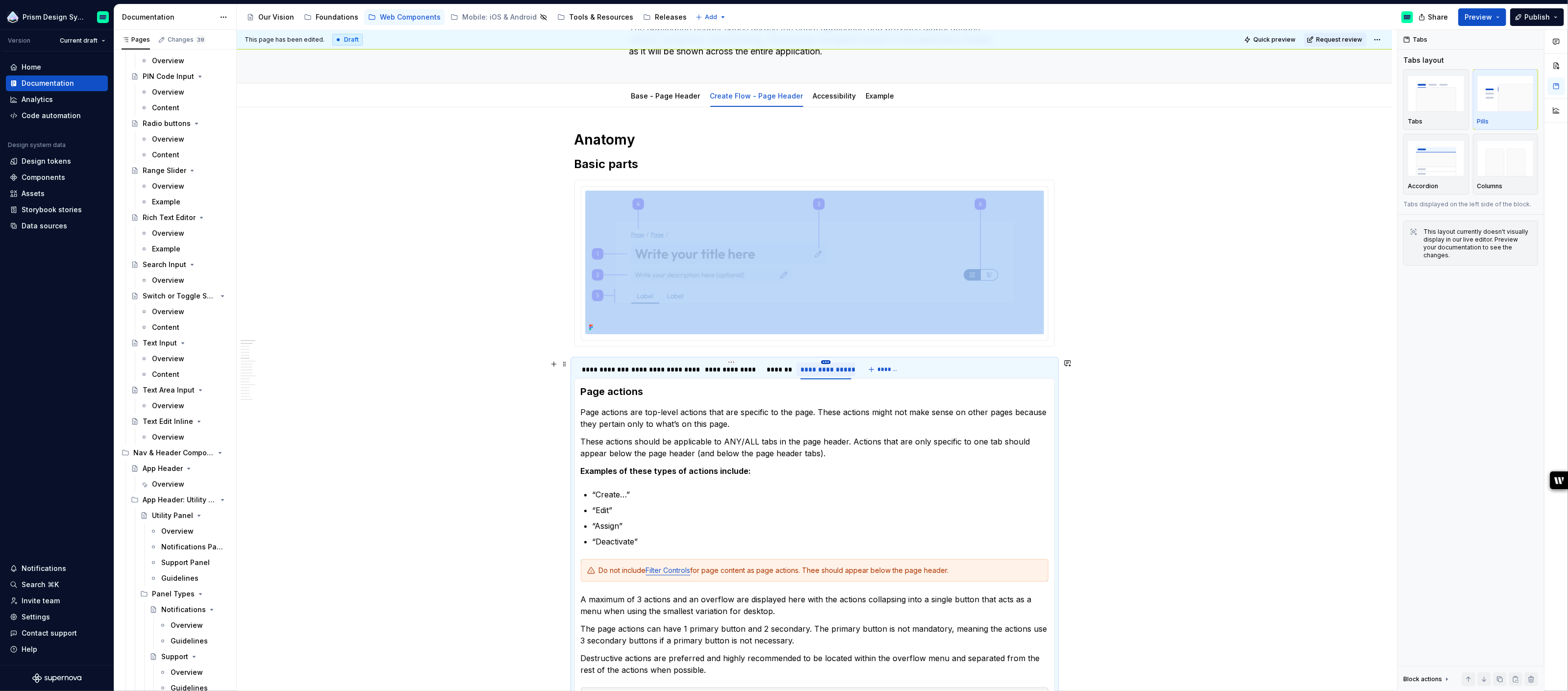
click at [828, 359] on html "Prism Design System Version Current draft Home Documentation Analytics Code aut…" at bounding box center [784, 345] width 1568 height 691
click at [846, 375] on div "Edit name" at bounding box center [874, 375] width 64 height 10
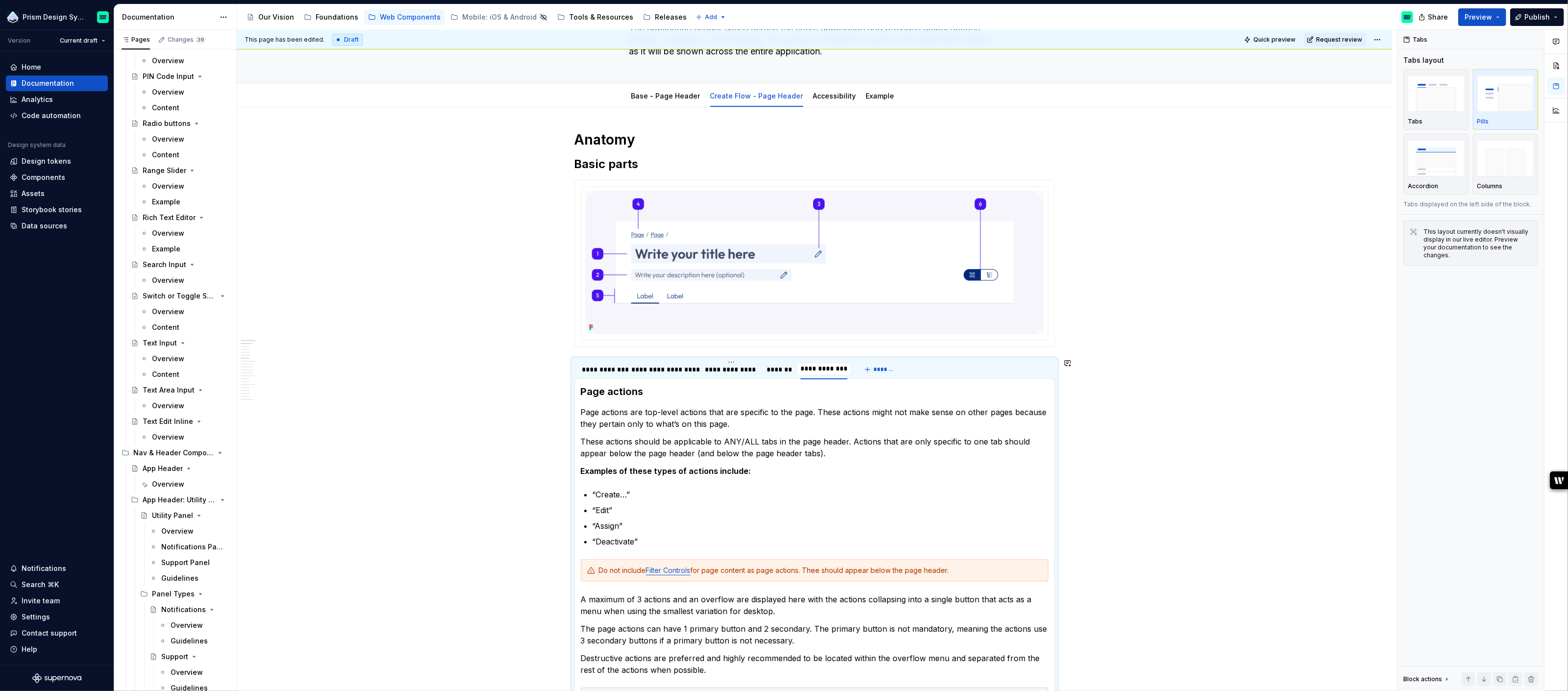
scroll to position [0, 0]
type input "**********"
type textarea "*"
click at [830, 362] on html "Prism Design System Version Current draft Home Documentation Analytics Code aut…" at bounding box center [784, 345] width 1568 height 691
click at [866, 377] on div "Edit name" at bounding box center [875, 375] width 64 height 10
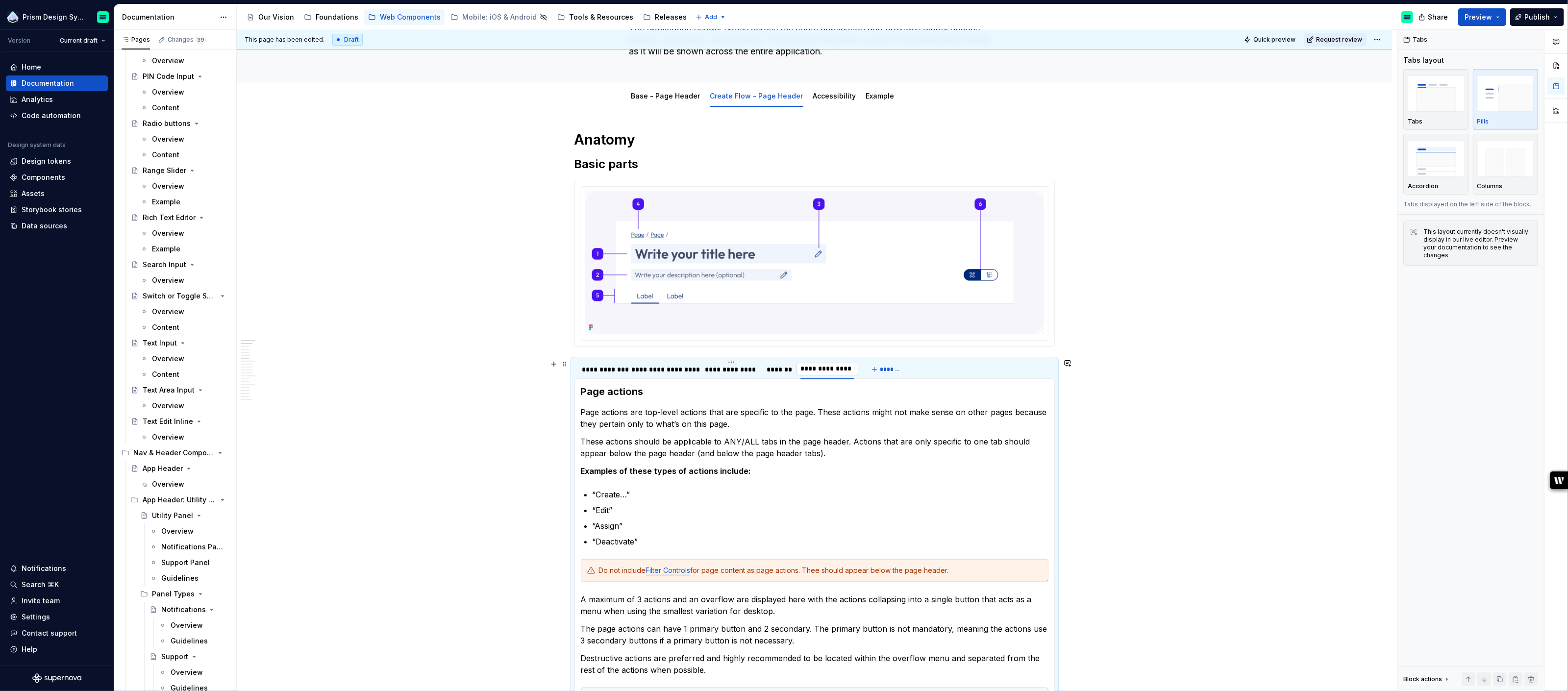
click at [829, 368] on input "**********" at bounding box center [828, 369] width 62 height 18
type input "**********"
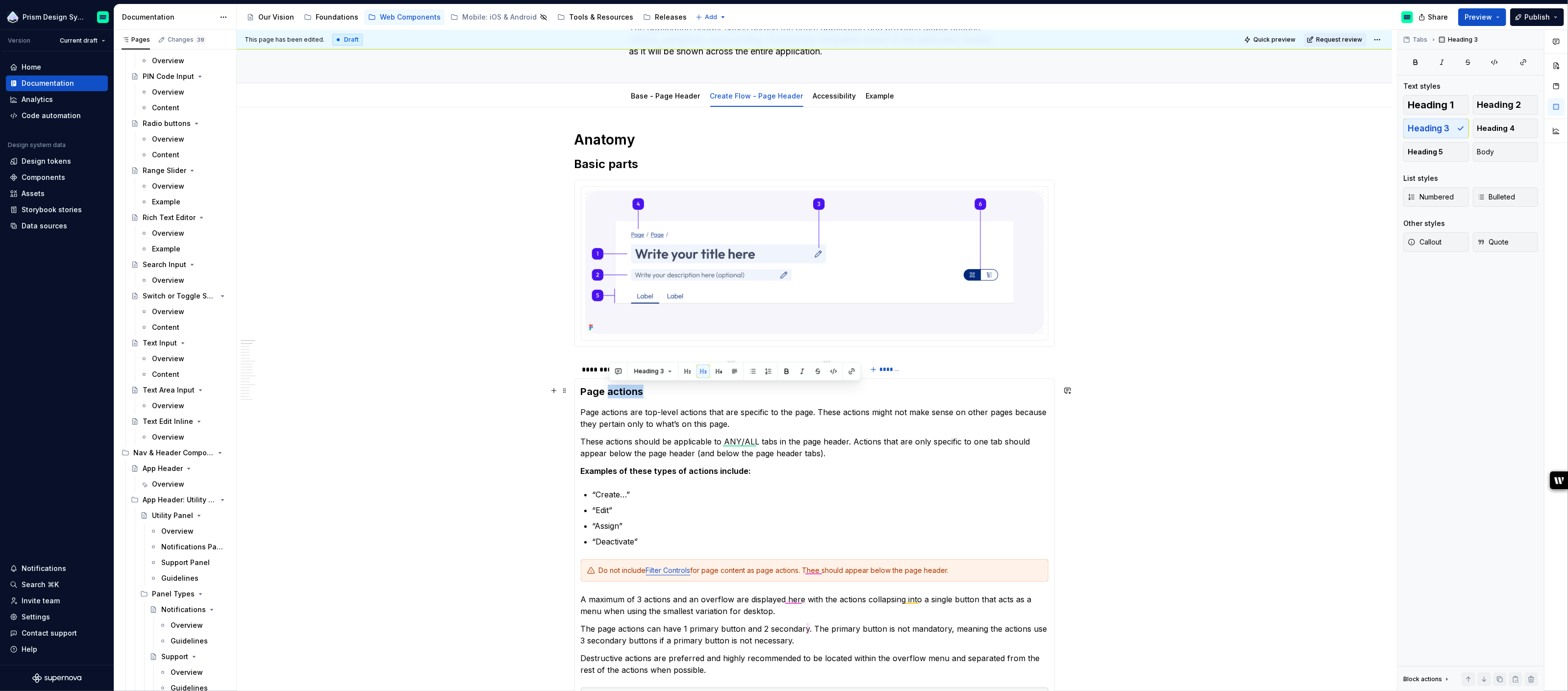
click at [614, 391] on h3 "Page actions" at bounding box center [815, 391] width 468 height 14
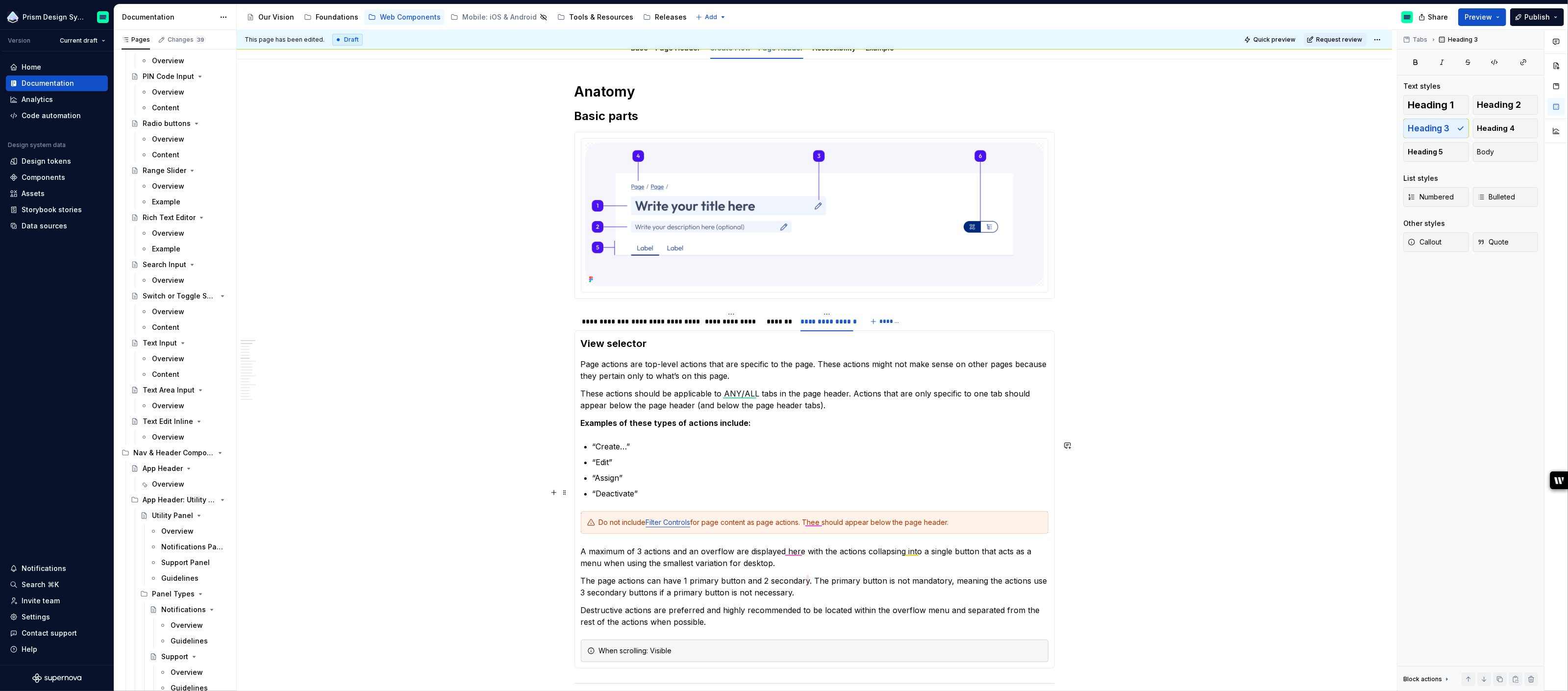
scroll to position [137, 0]
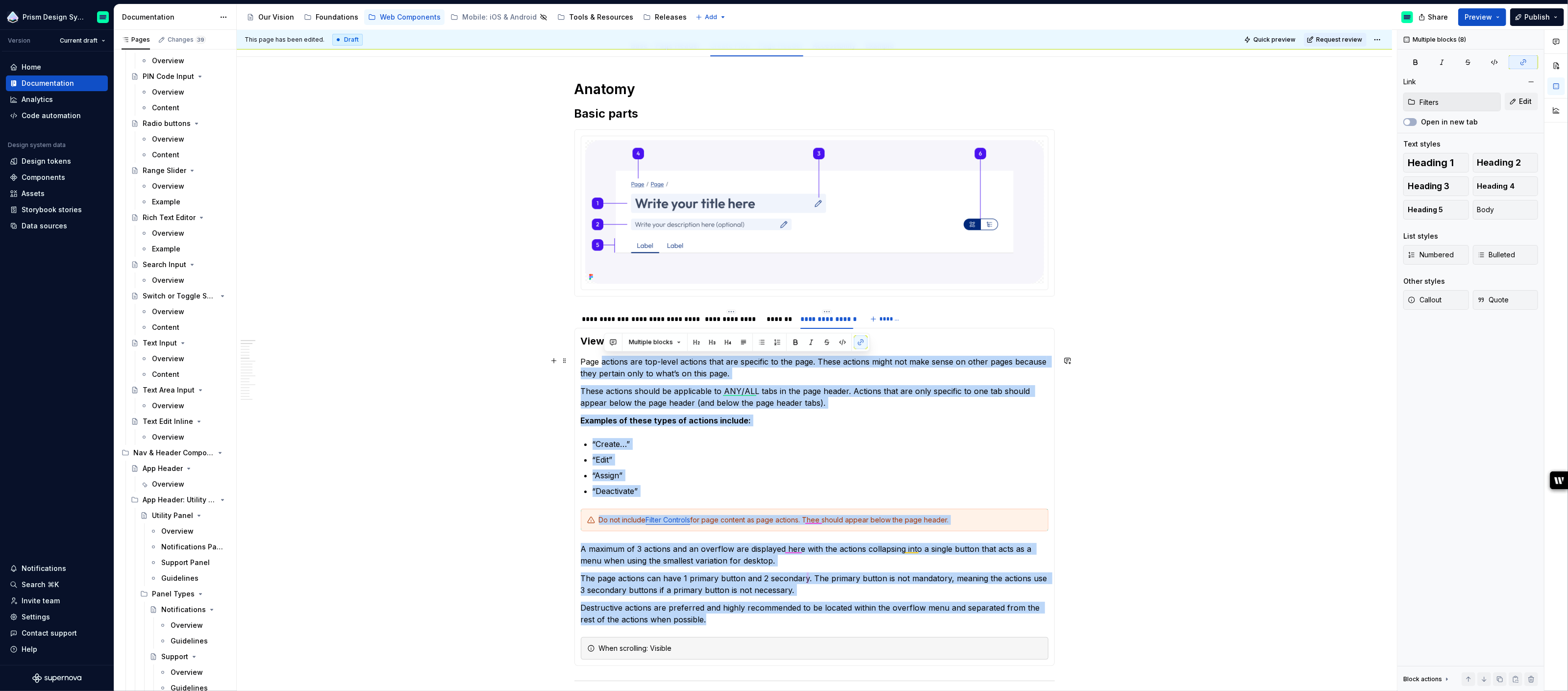
drag, startPoint x: 737, startPoint y: 622, endPoint x: 606, endPoint y: 362, distance: 291.1
click at [606, 362] on section-item-column "View selector Page actions are top-level actions that are specific to the page.…" at bounding box center [815, 497] width 468 height 326
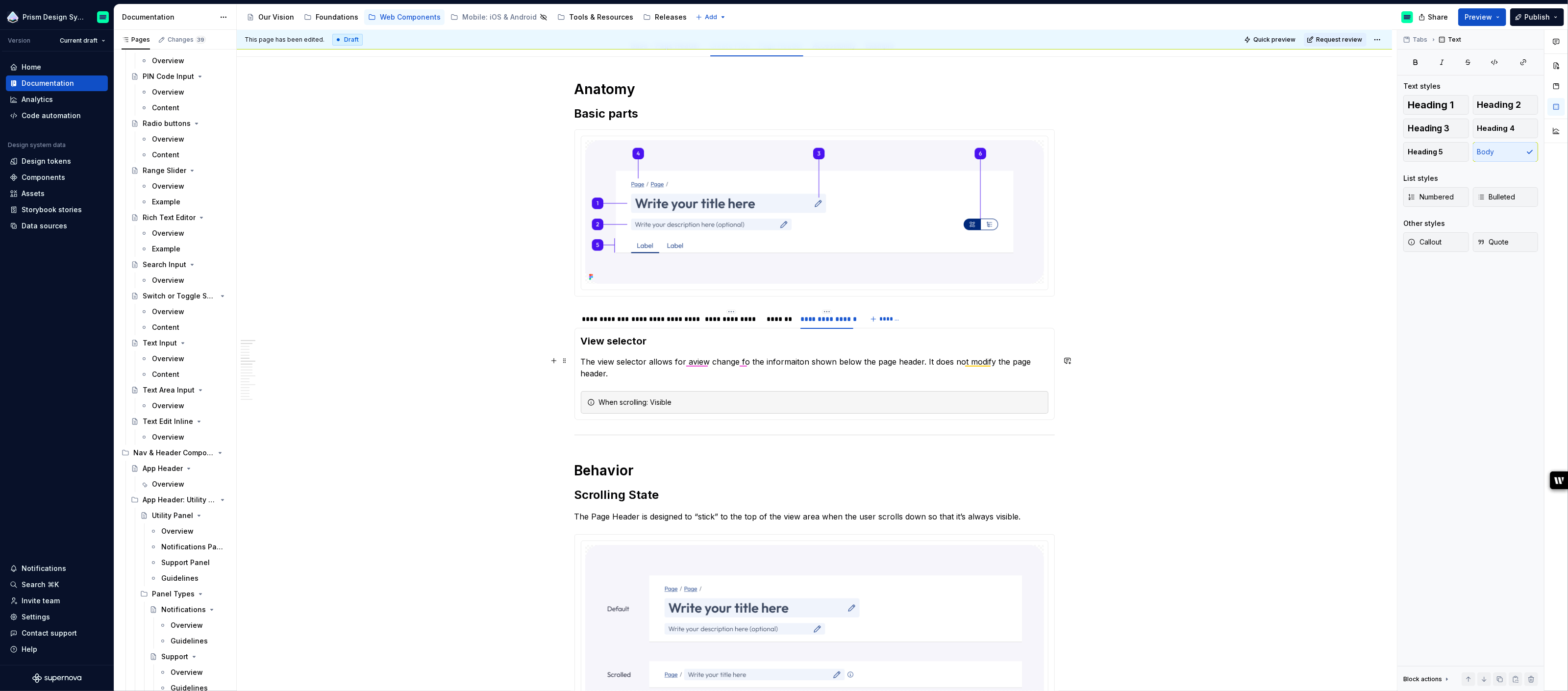
click at [693, 361] on p "The view selector allows for aview change fo the informaiton shown below the pa…" at bounding box center [815, 367] width 468 height 24
click at [761, 372] on div "to Spelling" at bounding box center [774, 379] width 70 height 28
drag, startPoint x: 677, startPoint y: 360, endPoint x: 808, endPoint y: 359, distance: 131.0
click at [808, 359] on p "The view selector allows for a view change to the informaiton shown below the p…" at bounding box center [815, 367] width 468 height 24
click at [979, 360] on p "The view selector allows to change the format of the content shown below the pa…" at bounding box center [815, 367] width 468 height 24
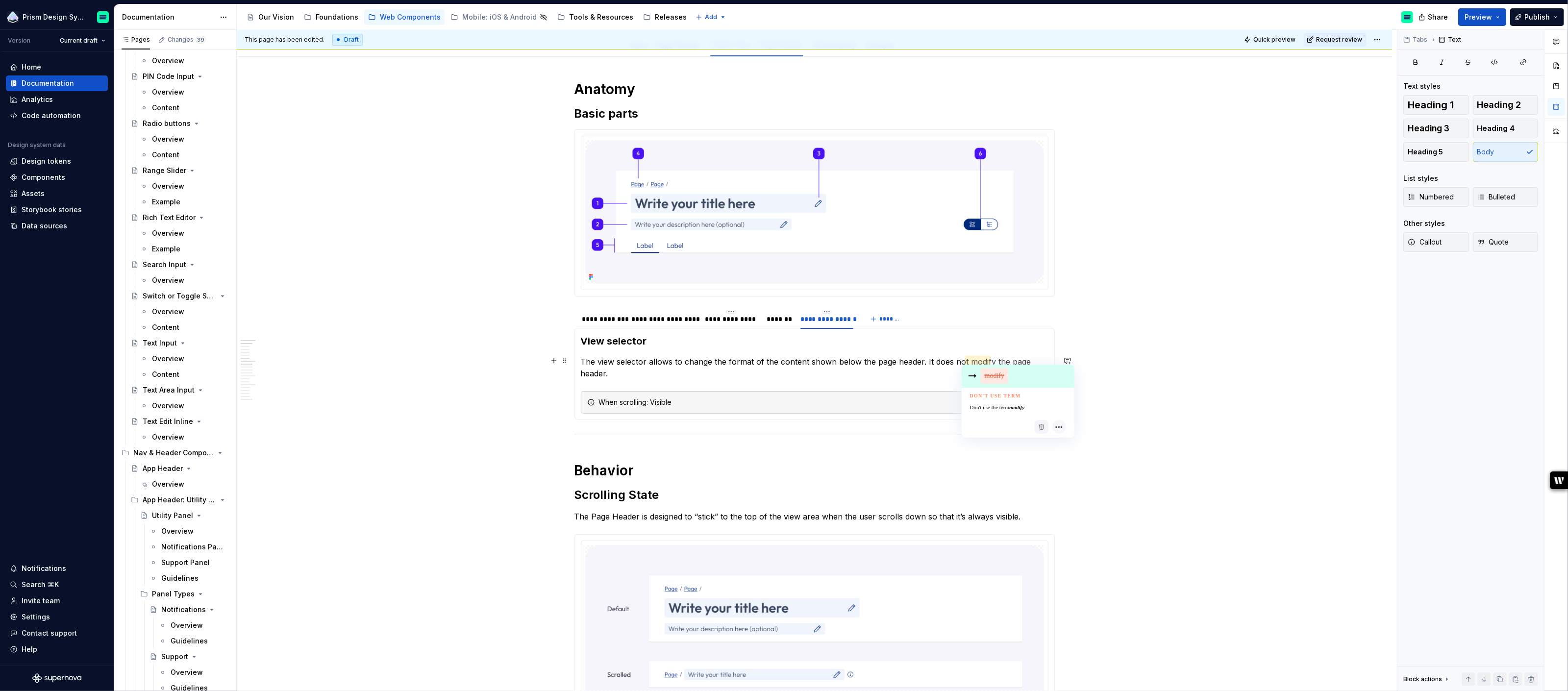
click at [944, 376] on p "The view selector allows to change the format of the content shown below the pa…" at bounding box center [815, 367] width 468 height 24
click at [988, 362] on p "The view selector allows to change the format of the content shown below the pa…" at bounding box center [815, 367] width 468 height 24
click at [975, 360] on p "The view selector allows to change the format of the content shown below the pa…" at bounding box center [815, 367] width 468 height 24
click at [646, 376] on p "The view selector allows to change the format of the content shown below the pa…" at bounding box center [815, 367] width 468 height 24
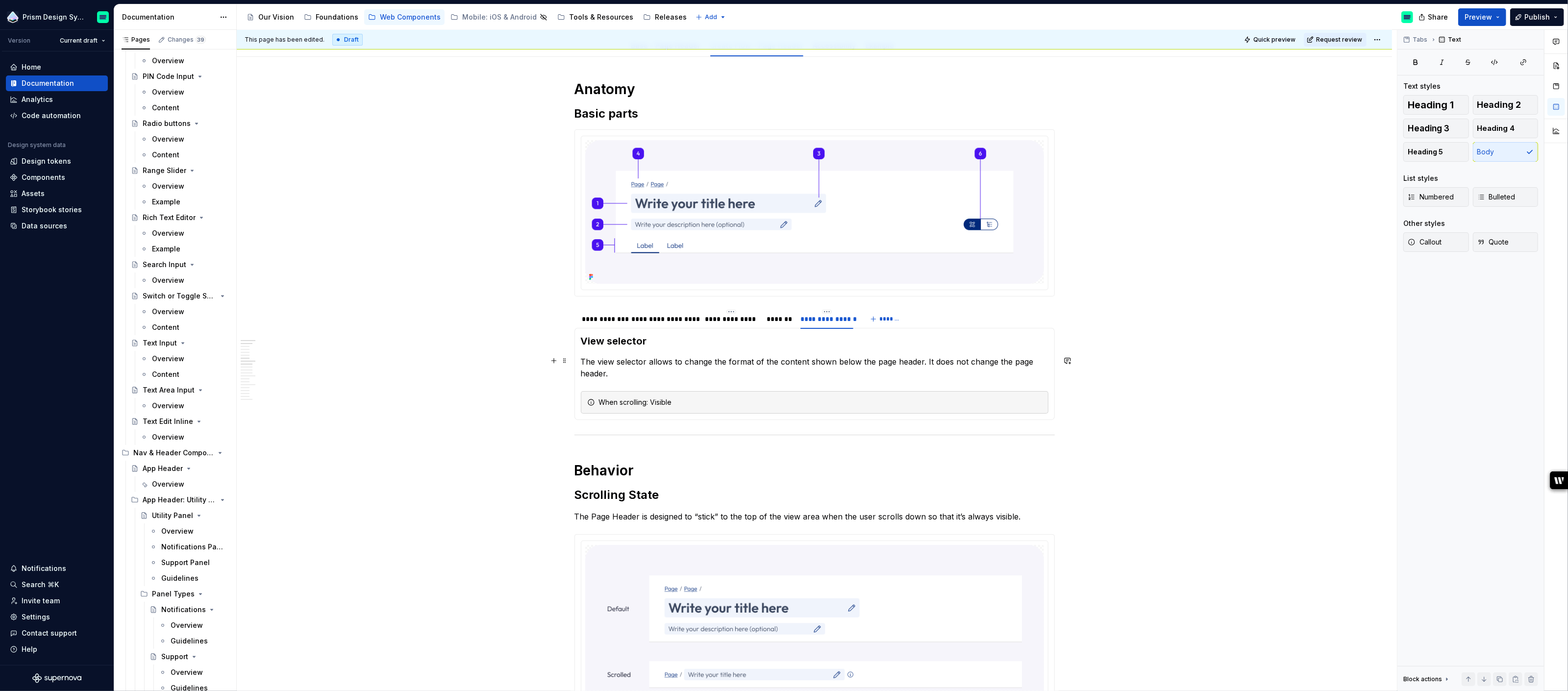
type textarea "*"
click at [784, 310] on html "Prism Design System Version Current draft Home Documentation Analytics Code aut…" at bounding box center [784, 345] width 1568 height 691
click at [803, 325] on div "Edit name" at bounding box center [827, 325] width 64 height 10
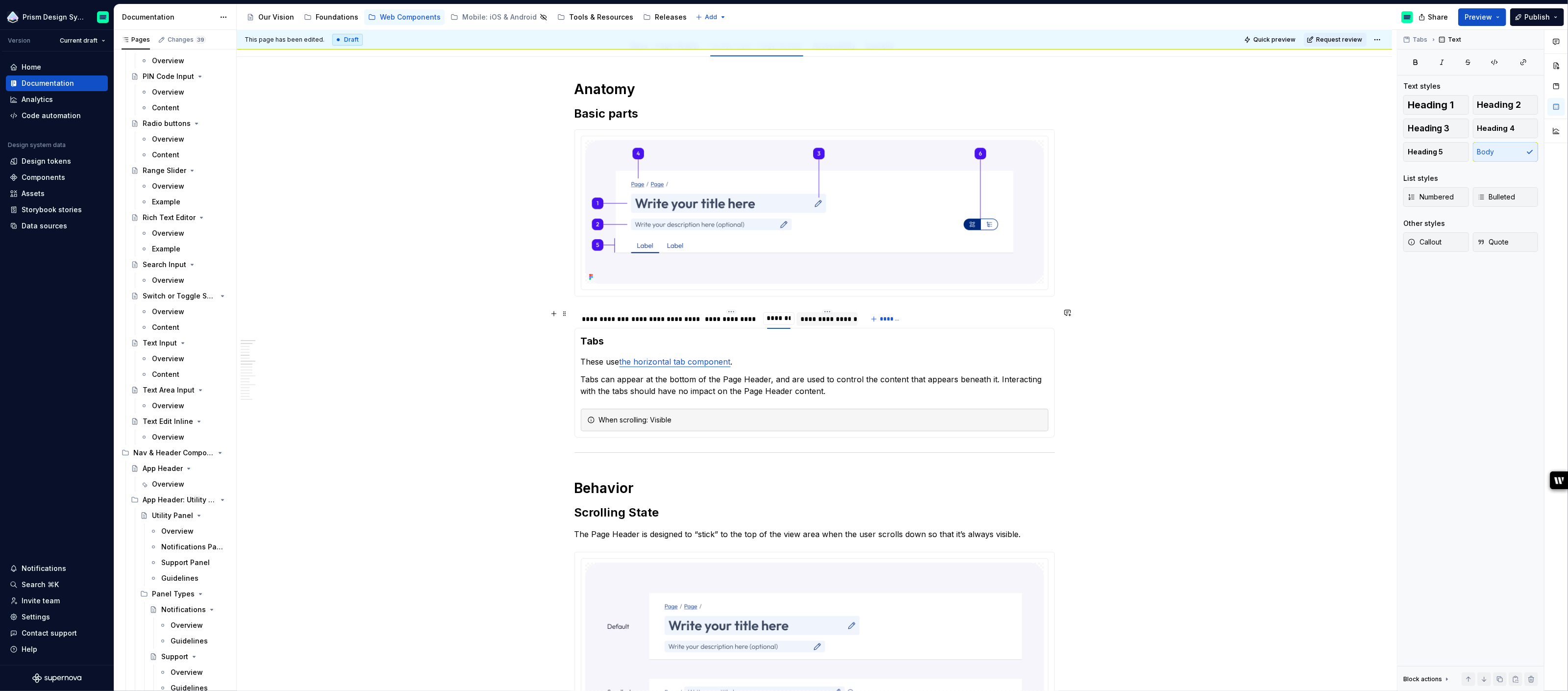
type input "*******"
click at [829, 308] on html "Prism Design System Version Current draft Home Documentation Analytics Code aut…" at bounding box center [784, 345] width 1568 height 691
click at [853, 321] on div "Edit name" at bounding box center [875, 325] width 64 height 10
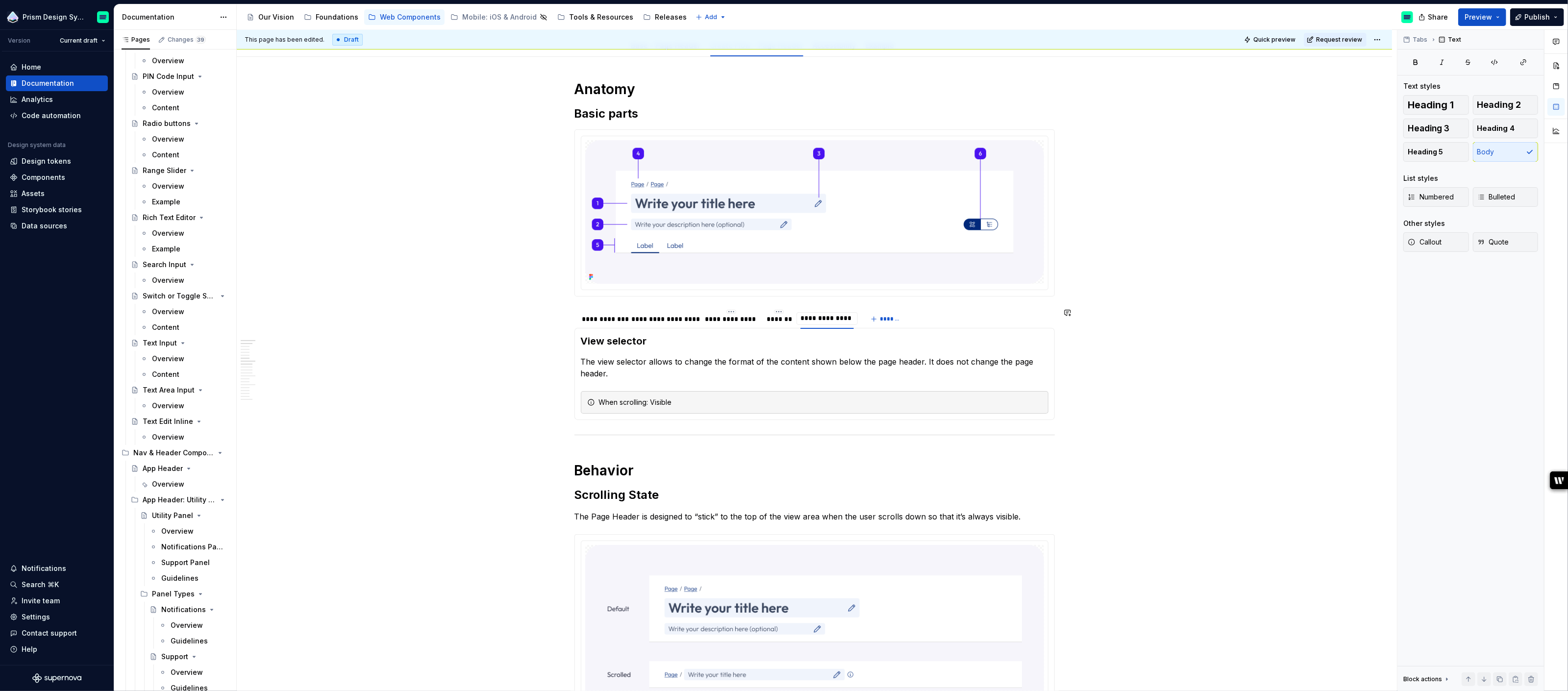
type input "**********"
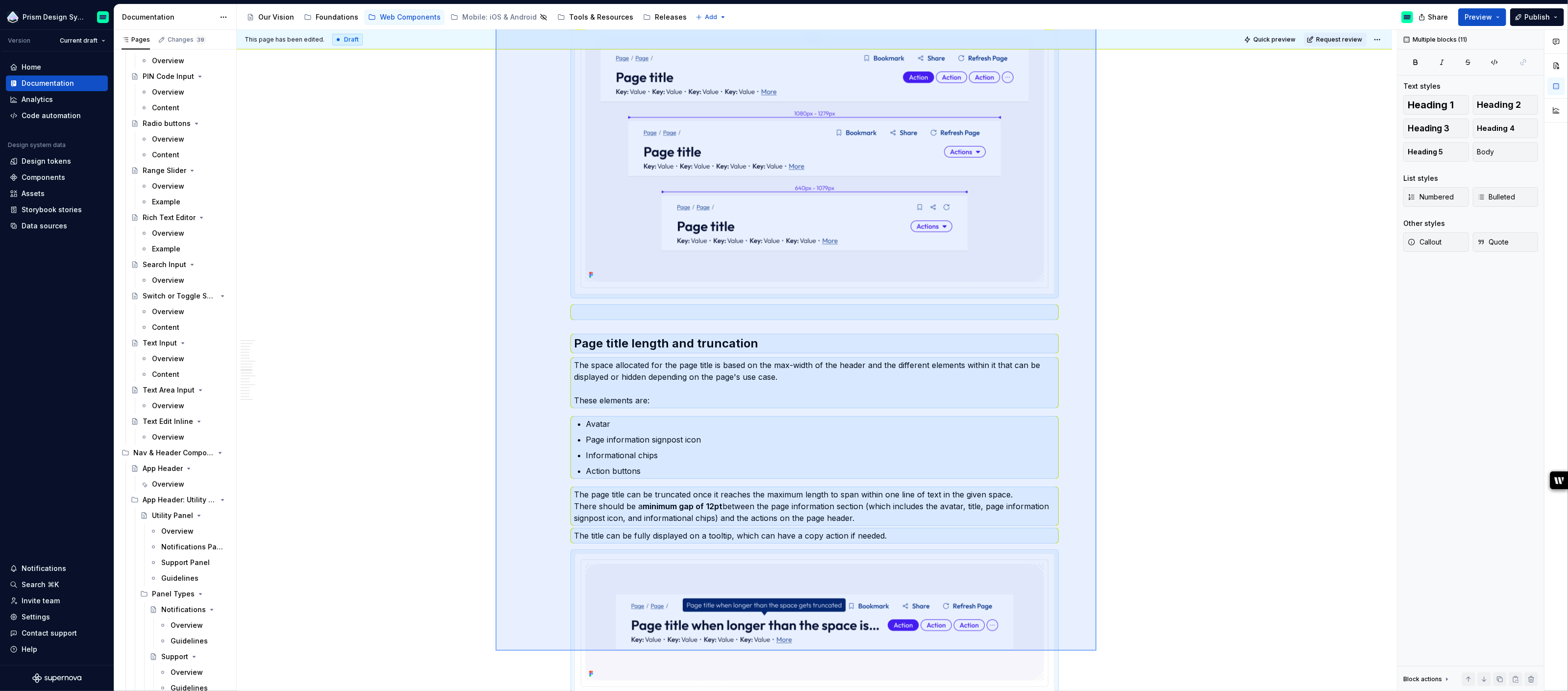
scroll to position [1034, 0]
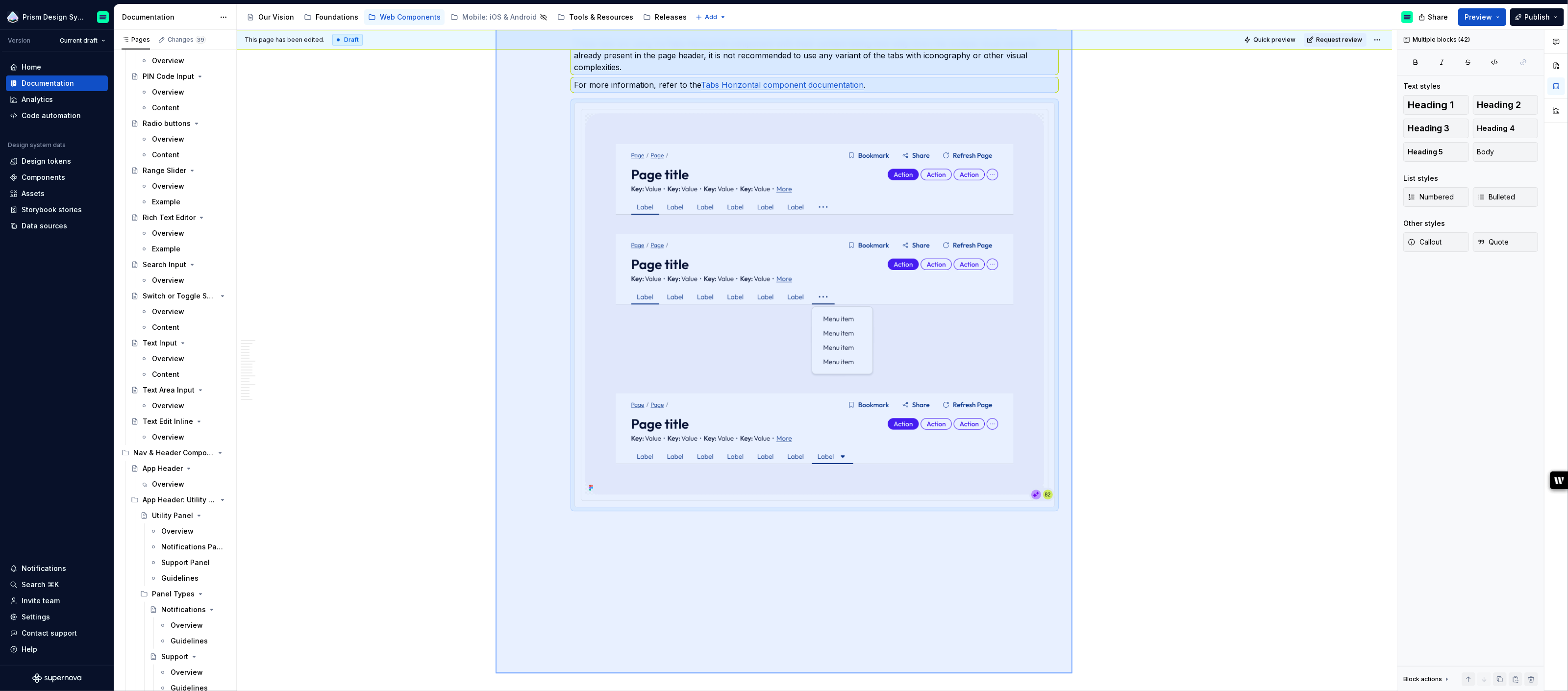
drag, startPoint x: 495, startPoint y: 132, endPoint x: 1073, endPoint y: 673, distance: 791.7
click at [1073, 673] on div "**********" at bounding box center [817, 361] width 1161 height 662
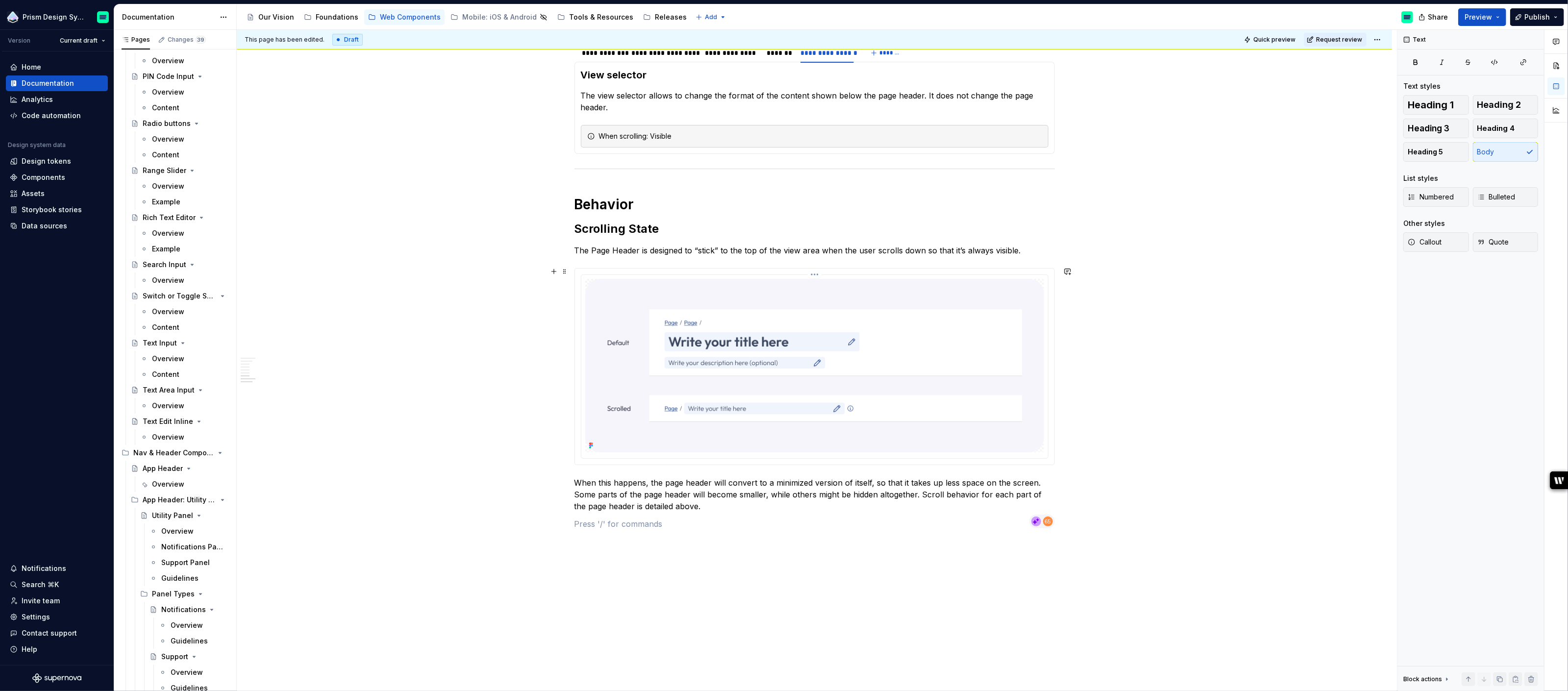
scroll to position [387, 0]
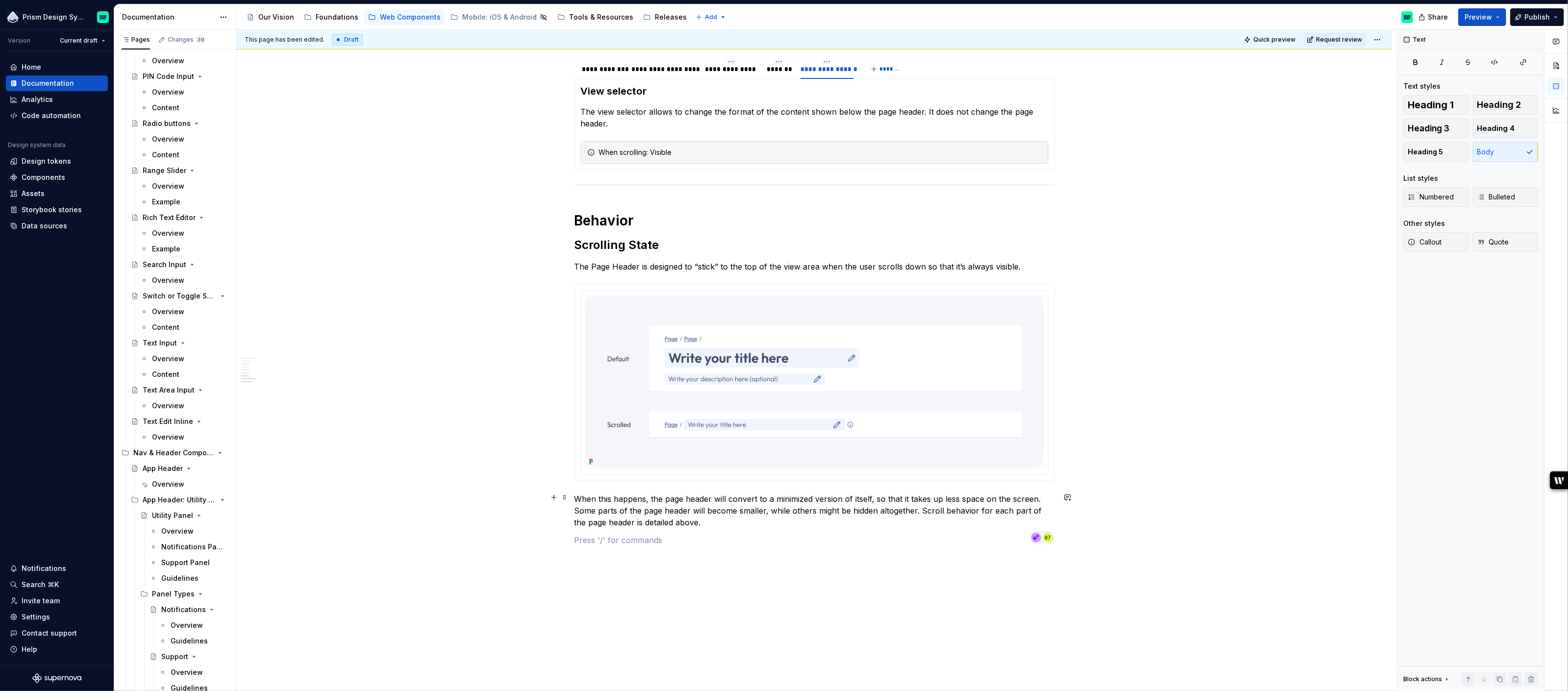
type textarea "*"
drag, startPoint x: 924, startPoint y: 508, endPoint x: 930, endPoint y: 522, distance: 15.2
click at [930, 522] on p "When this happens, the page header will convert to a minimized version of itsel…" at bounding box center [815, 510] width 481 height 35
click at [1021, 264] on p "The Page Header is designed to “stick” to the top of the view area when the use…" at bounding box center [815, 267] width 481 height 11
click at [939, 510] on p "When this happens, the page header will convert to a minimized version of itsel…" at bounding box center [815, 504] width 481 height 24
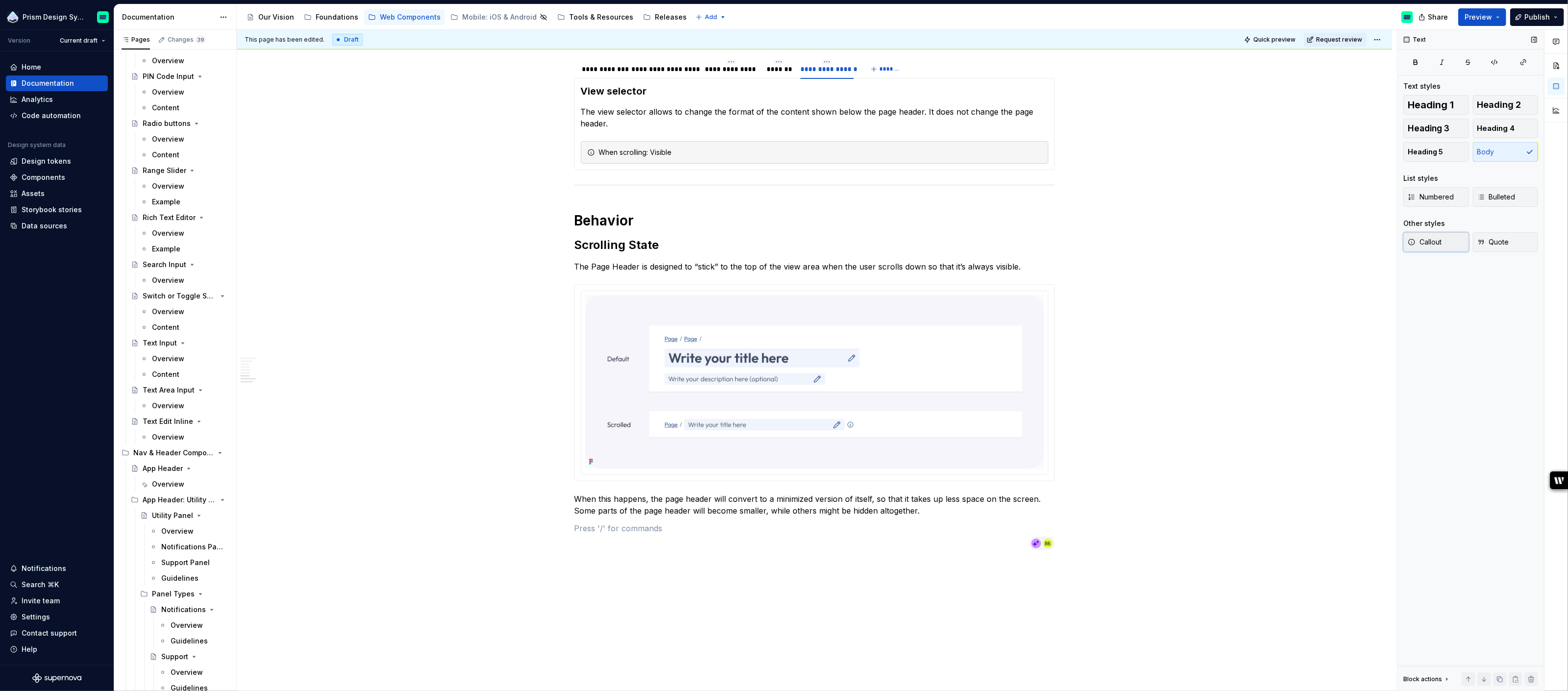
click at [1427, 241] on span "Callout" at bounding box center [1424, 242] width 33 height 10
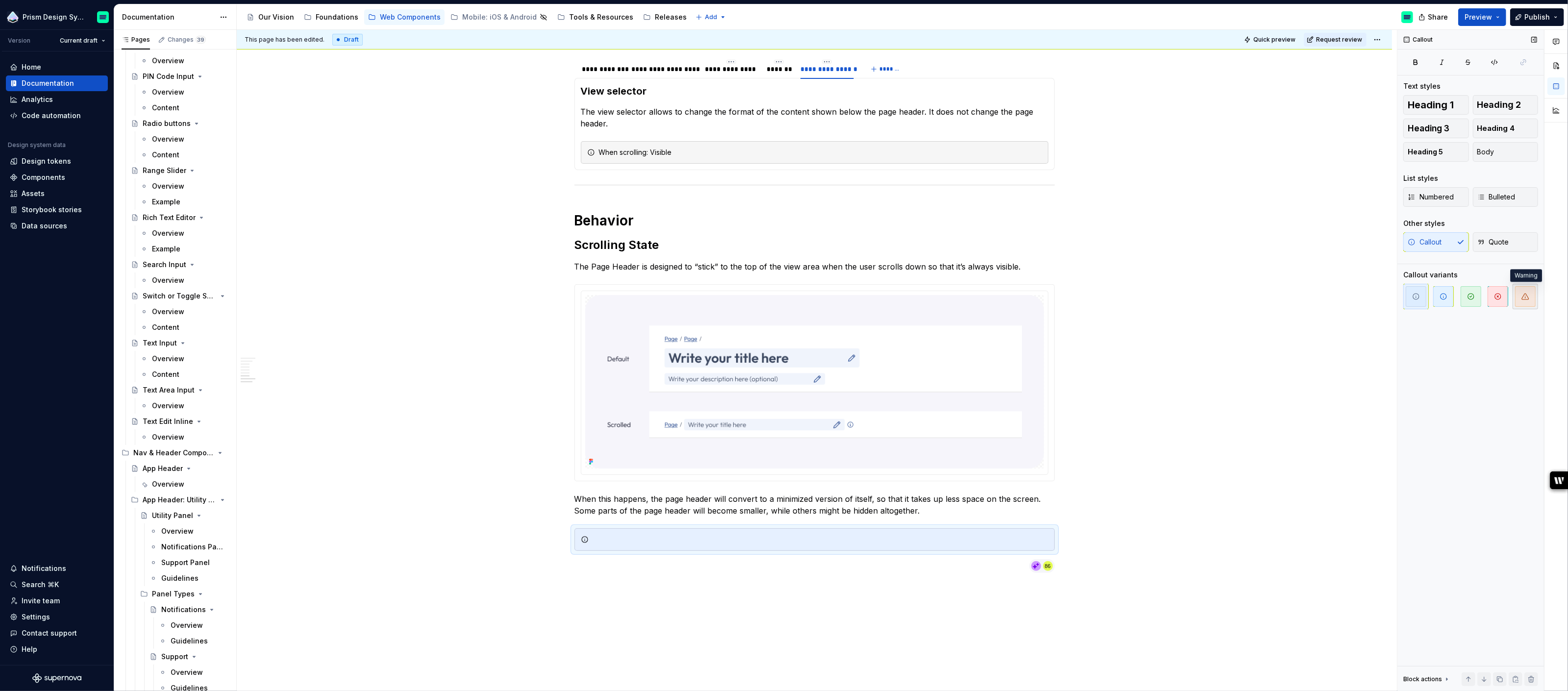
click at [1523, 297] on icon "button" at bounding box center [1526, 296] width 7 height 6
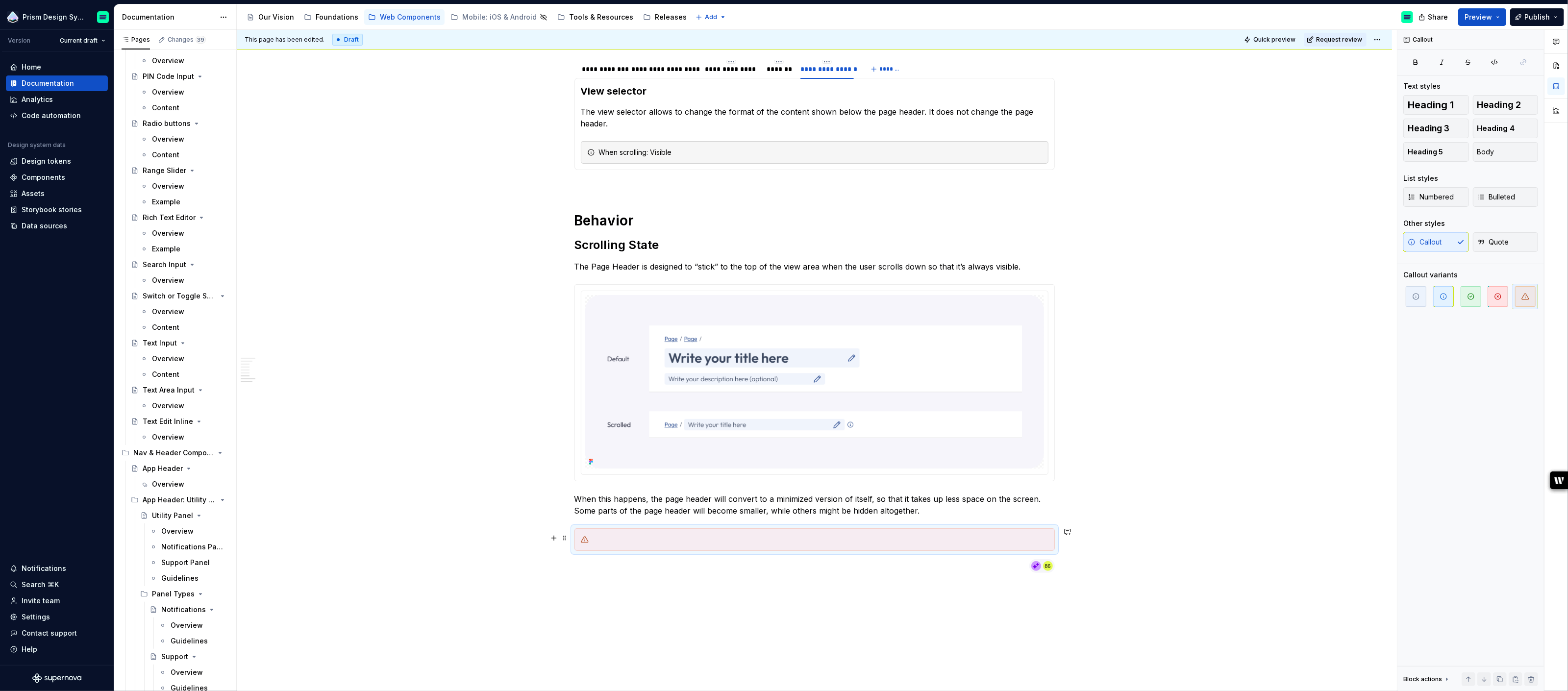
click at [669, 545] on div at bounding box center [815, 539] width 481 height 23
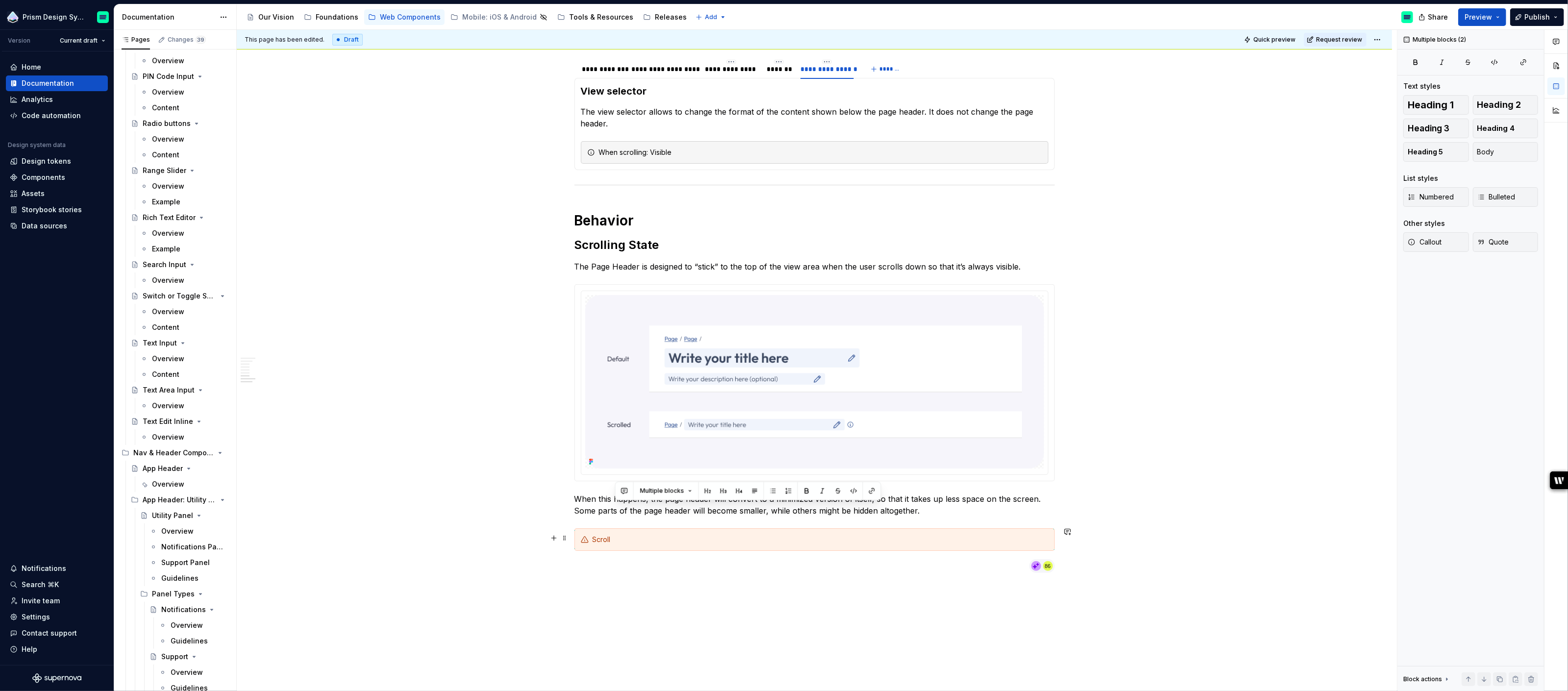
click at [604, 538] on div "Scroll" at bounding box center [820, 539] width 456 height 10
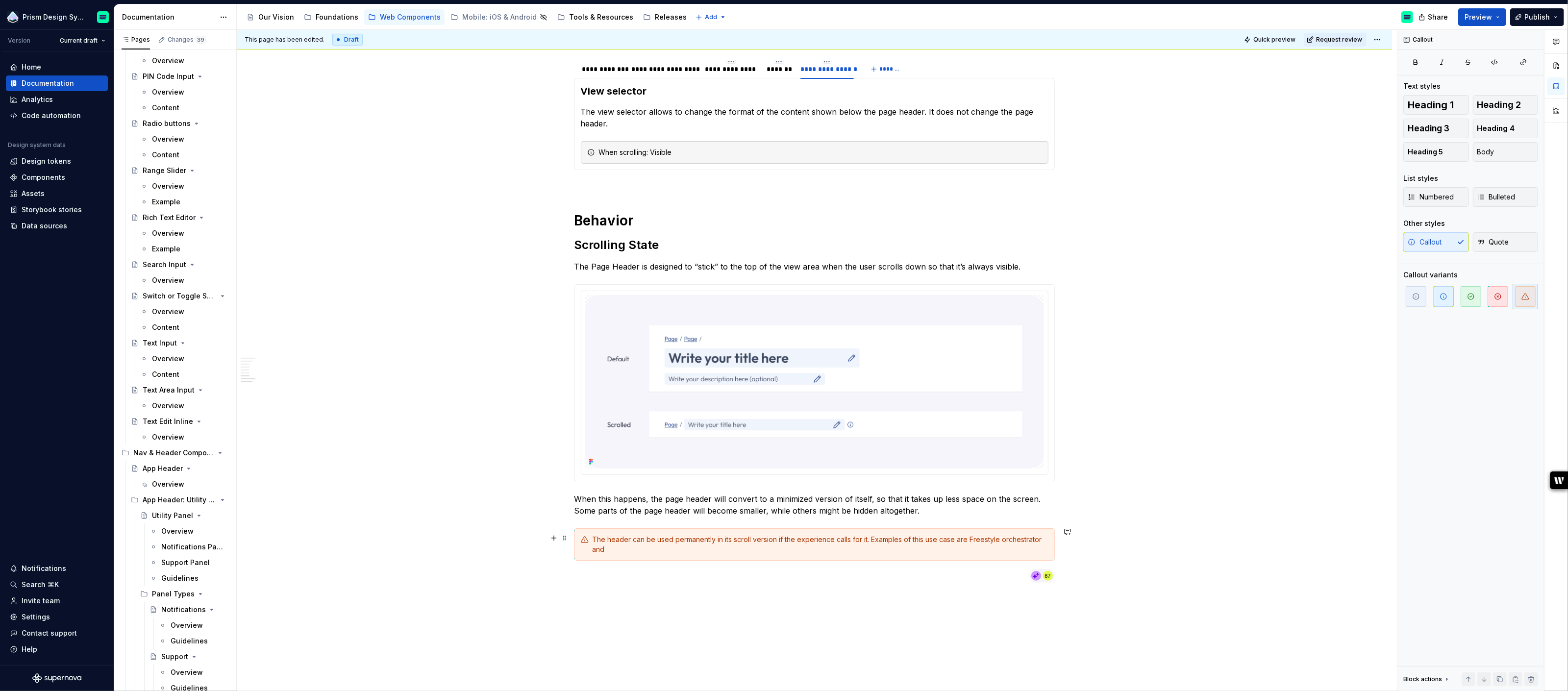
click at [873, 538] on div "The header can be used permanently in its scroll version if the experience call…" at bounding box center [820, 544] width 456 height 20
click at [975, 537] on div "The header can be used permanently in its scroll version if the experience call…" at bounding box center [820, 544] width 456 height 20
click at [1015, 538] on div "The header can be used permanently in its scroll version if the experience call…" at bounding box center [820, 544] width 456 height 20
click at [1027, 549] on div "The header can be used permanently in its scroll version if the experience call…" at bounding box center [820, 544] width 456 height 20
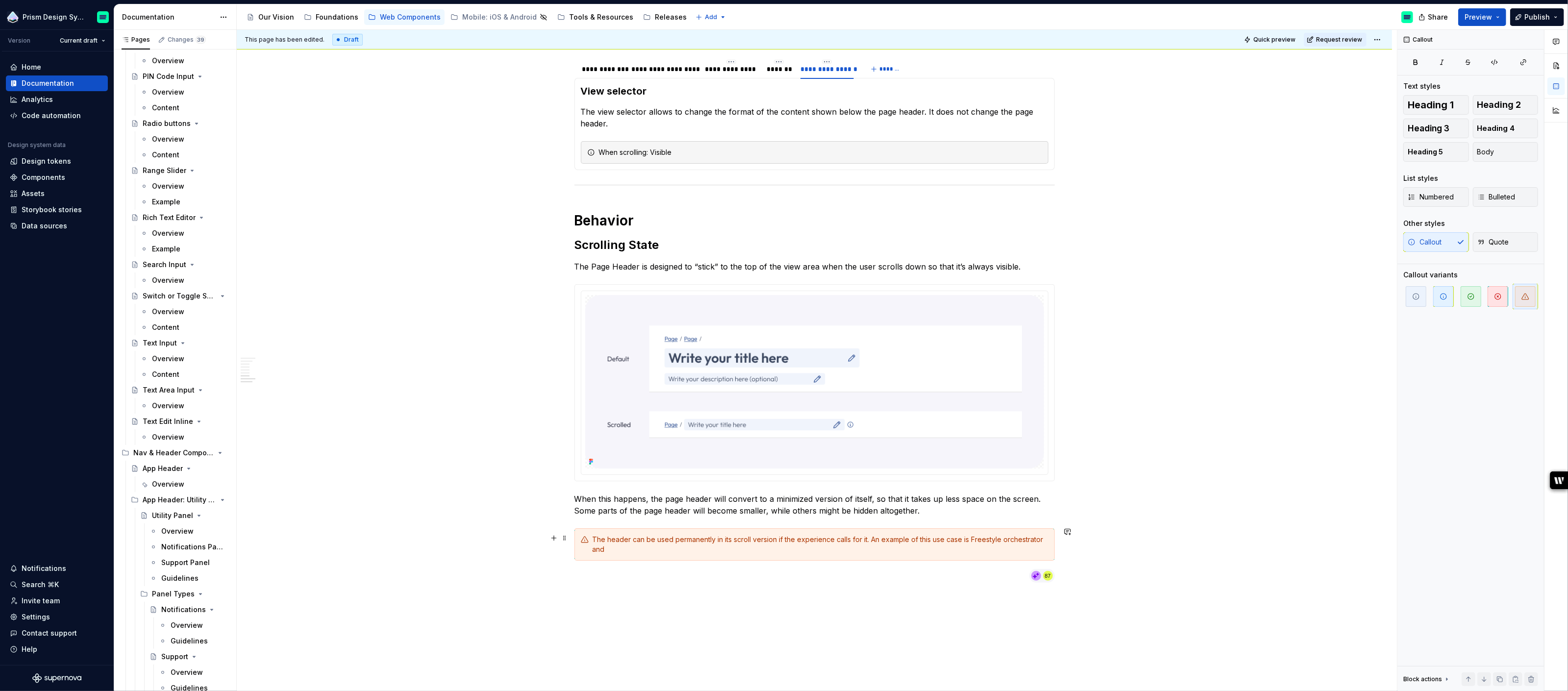
click at [1020, 537] on div "The header can be used permanently in its scroll version if the experience call…" at bounding box center [820, 544] width 456 height 20
click at [1011, 537] on div "The header can be used permanently in its scroll version if the experience call…" at bounding box center [820, 544] width 456 height 20
click at [730, 549] on div "The header can be used permanently in its scroll version if the experience call…" at bounding box center [820, 544] width 456 height 20
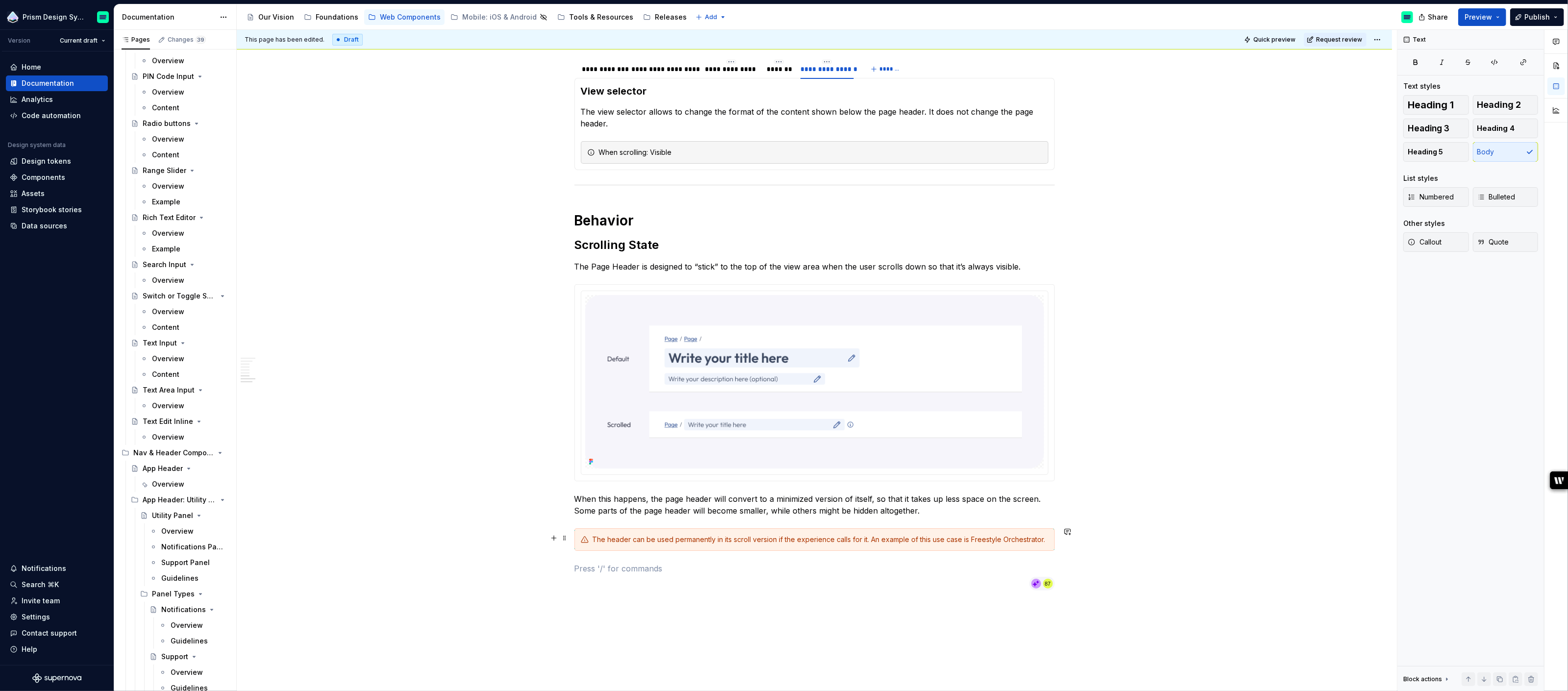
click at [1046, 542] on div "The header can be used permanently in its scroll version if the experience call…" at bounding box center [820, 539] width 456 height 10
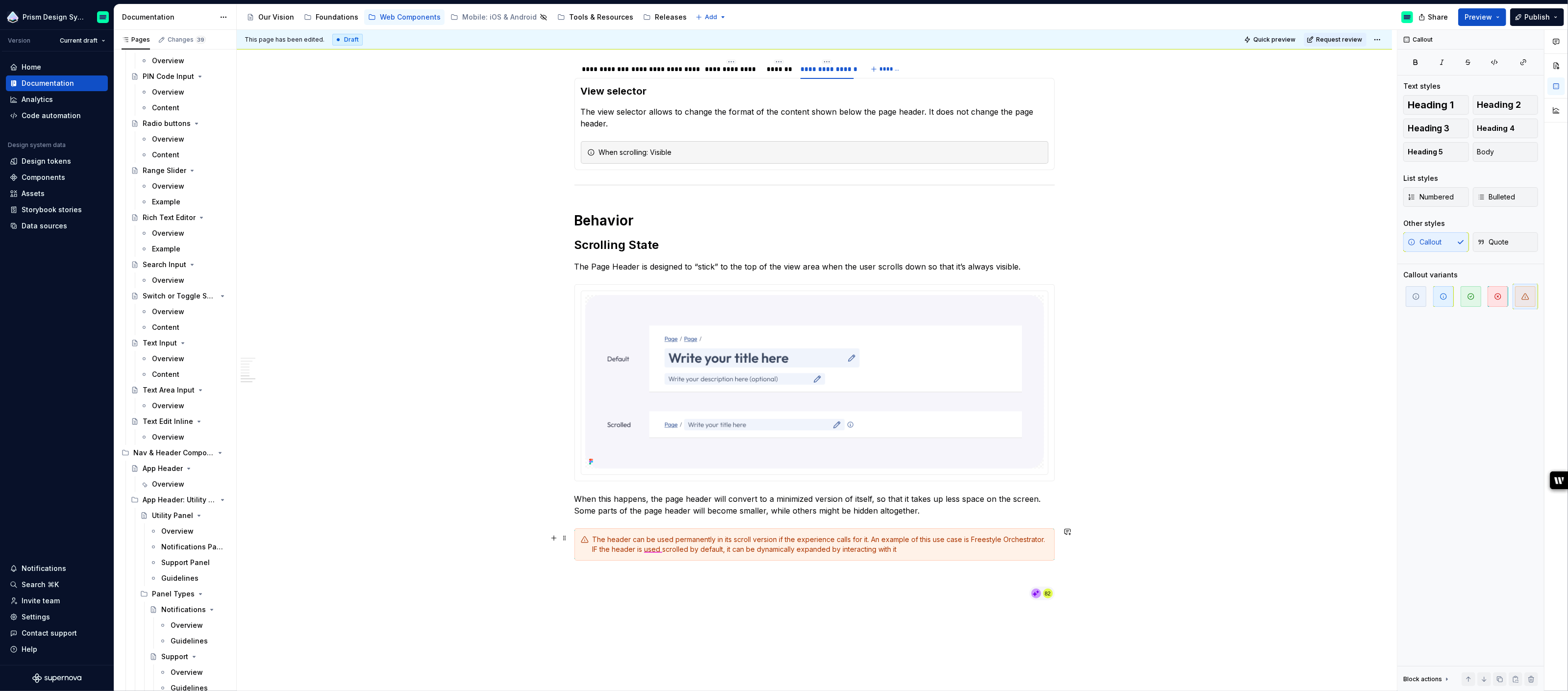
click at [655, 548] on div "The header can be used permanently in its scroll version if the experience call…" at bounding box center [820, 544] width 456 height 20
click at [685, 560] on div "used Grammar" at bounding box center [676, 567] width 70 height 32
click at [815, 548] on div "The header can be used permanently in its scroll version if the experience call…" at bounding box center [820, 544] width 456 height 20
click at [922, 544] on div "The header can be used permanently in its scroll version if the experience call…" at bounding box center [820, 544] width 456 height 20
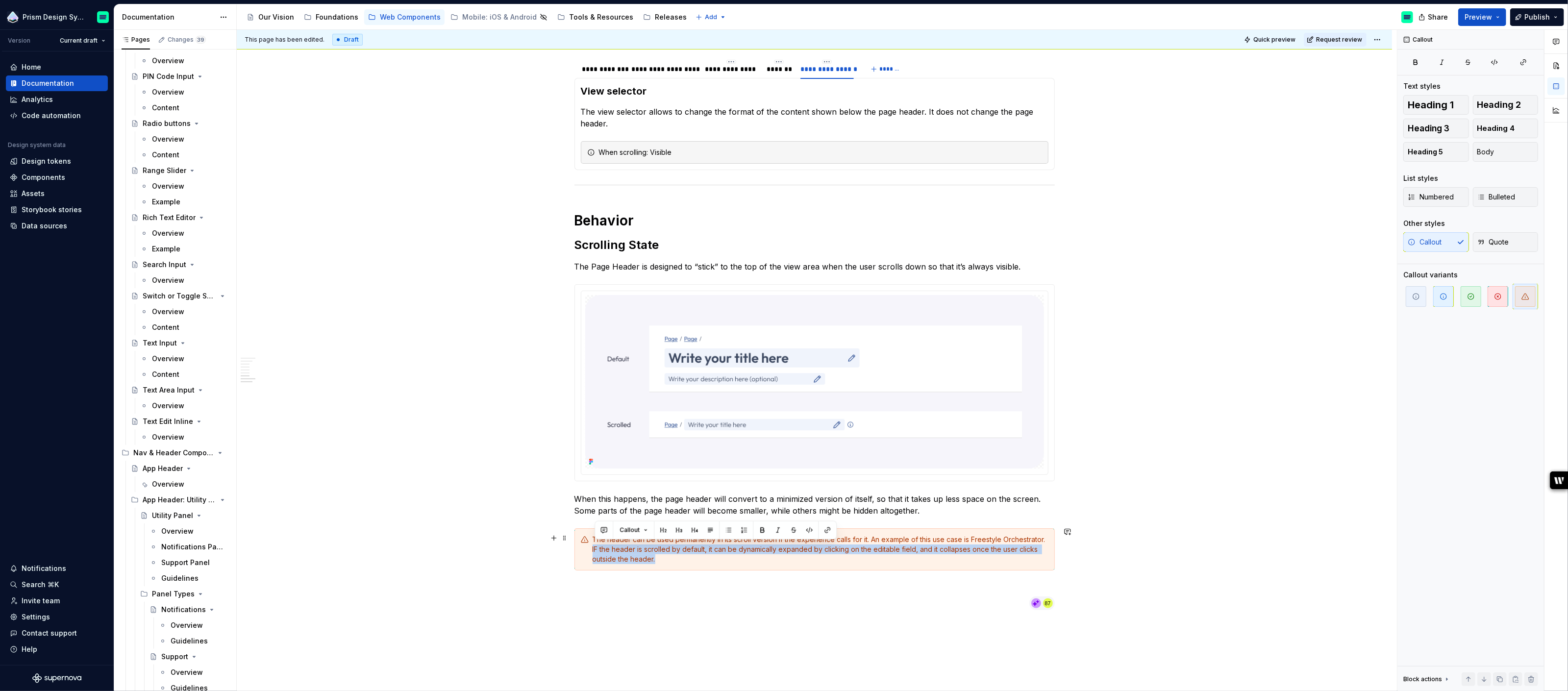
drag, startPoint x: 664, startPoint y: 556, endPoint x: 595, endPoint y: 547, distance: 69.6
click at [595, 547] on div "The header can be used permanently in its scroll version if the experience call…" at bounding box center [820, 549] width 456 height 29
click at [477, 474] on div "**********" at bounding box center [815, 318] width 1156 height 1024
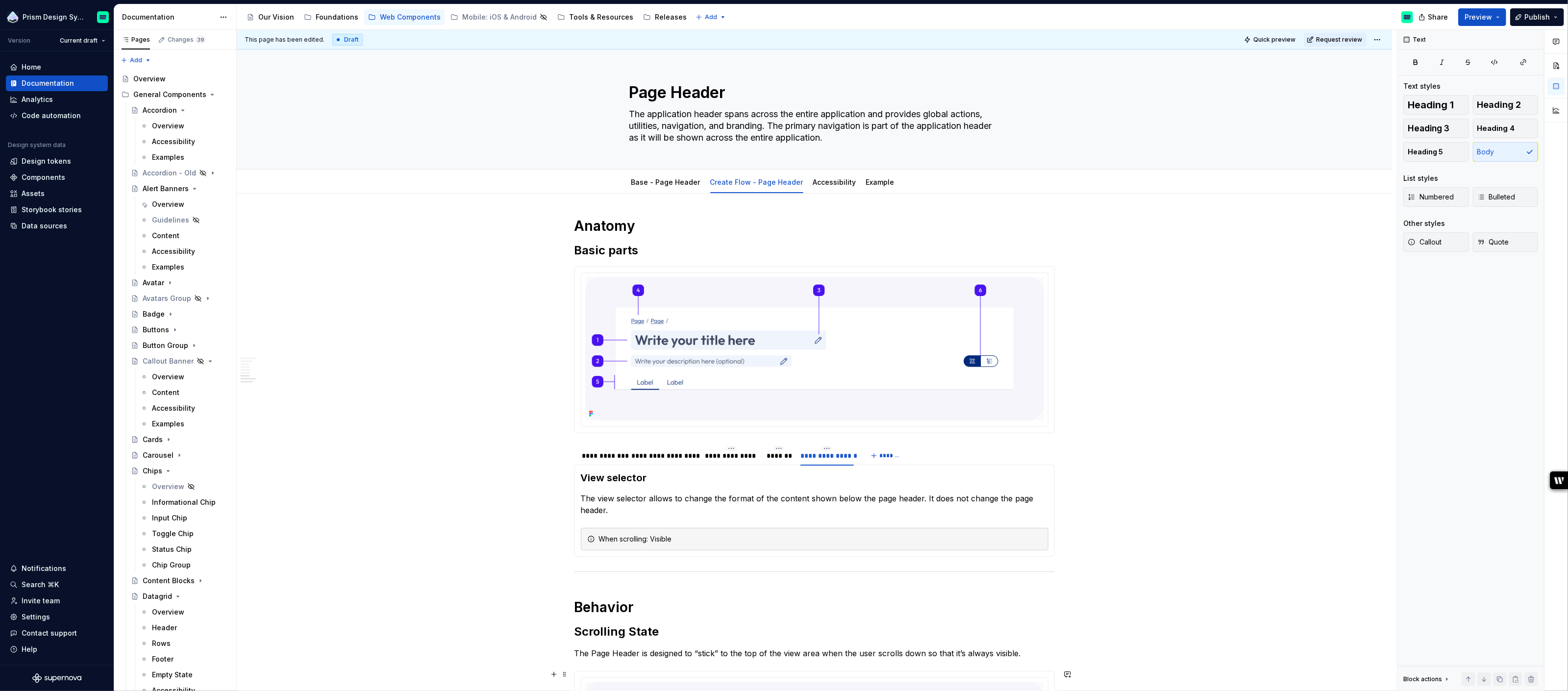
scroll to position [387, 0]
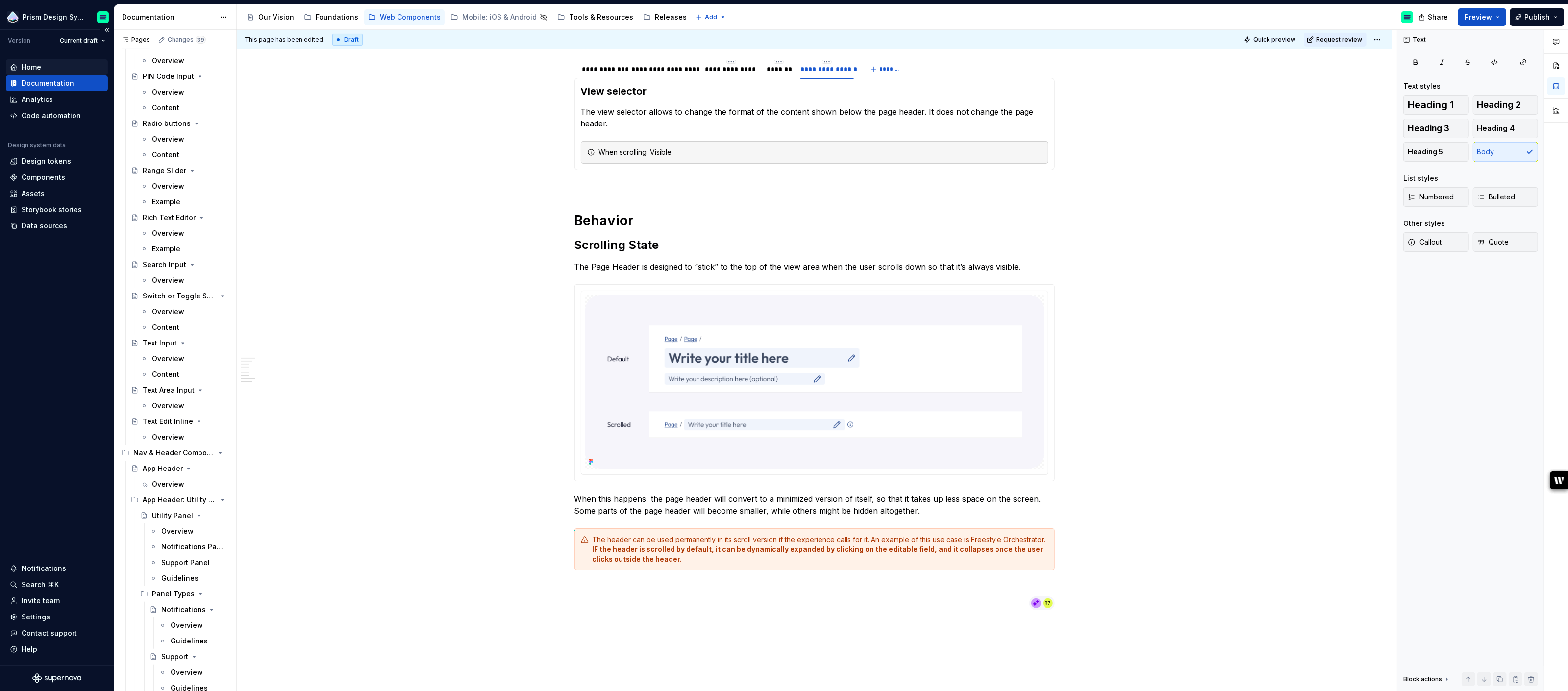
type textarea "*"
